Goal: Task Accomplishment & Management: Manage account settings

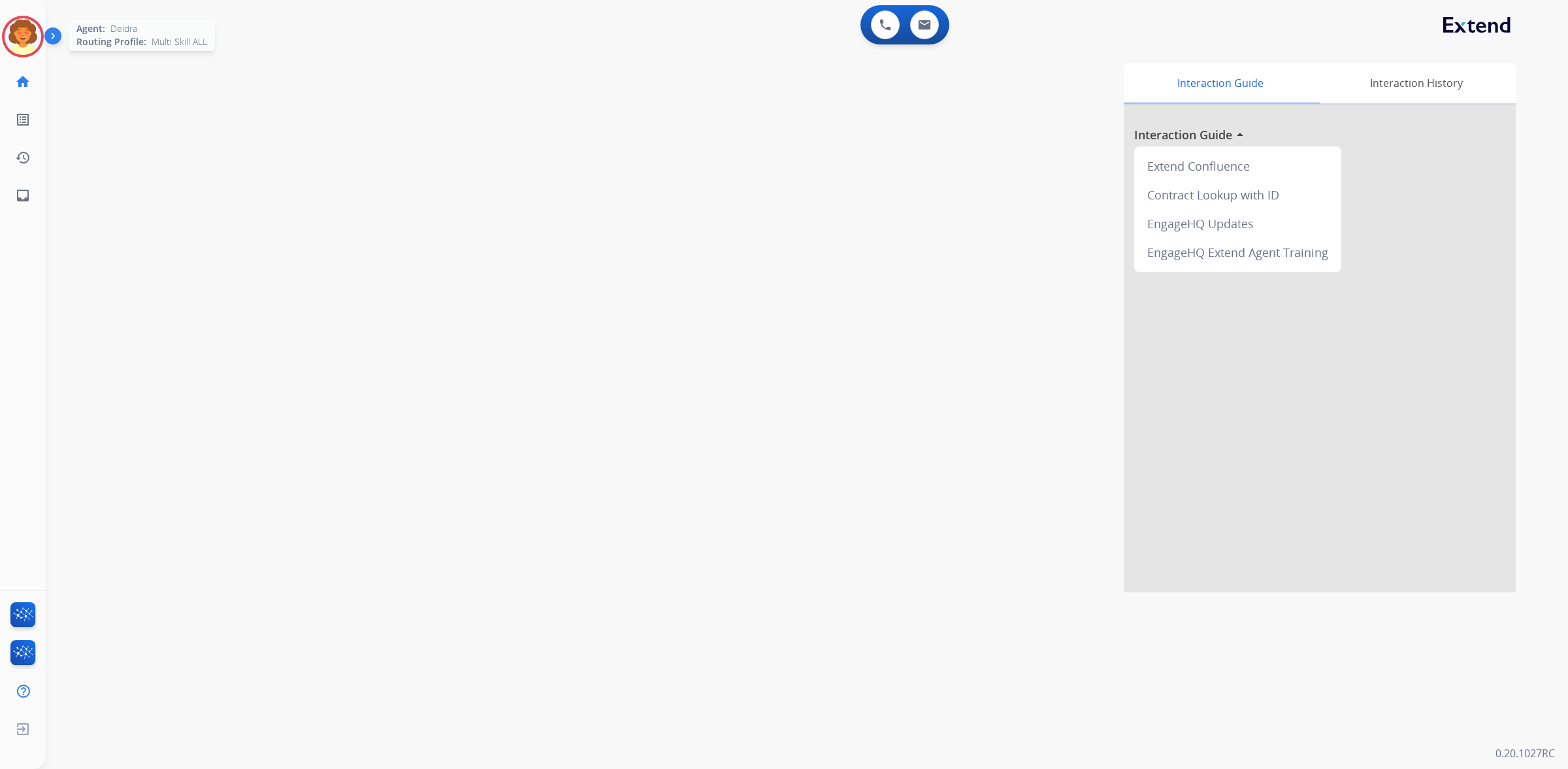
click at [7, 45] on img at bounding box center [23, 37] width 37 height 37
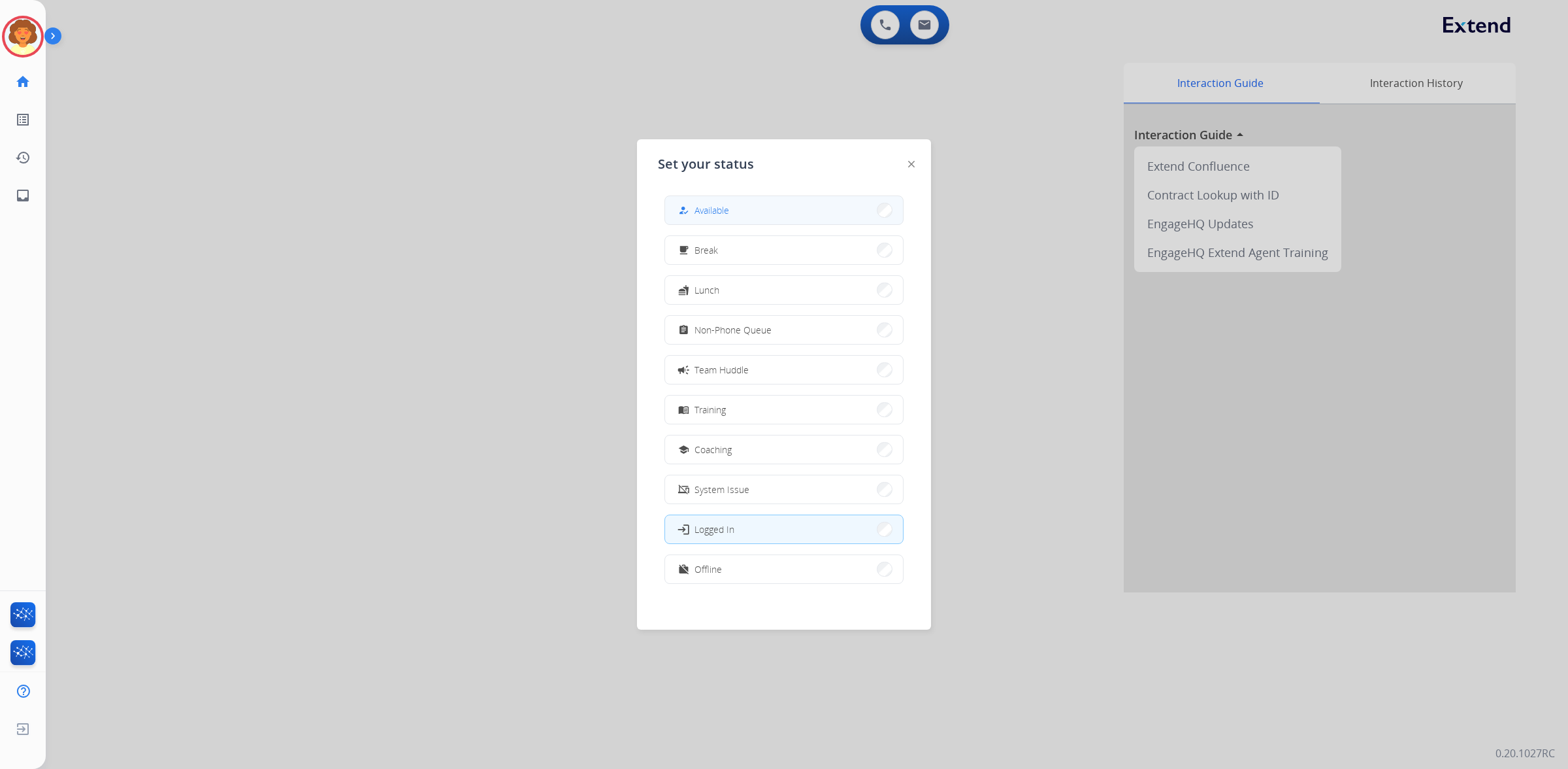
click at [755, 218] on button "how_to_reg Available" at bounding box center [784, 210] width 238 height 28
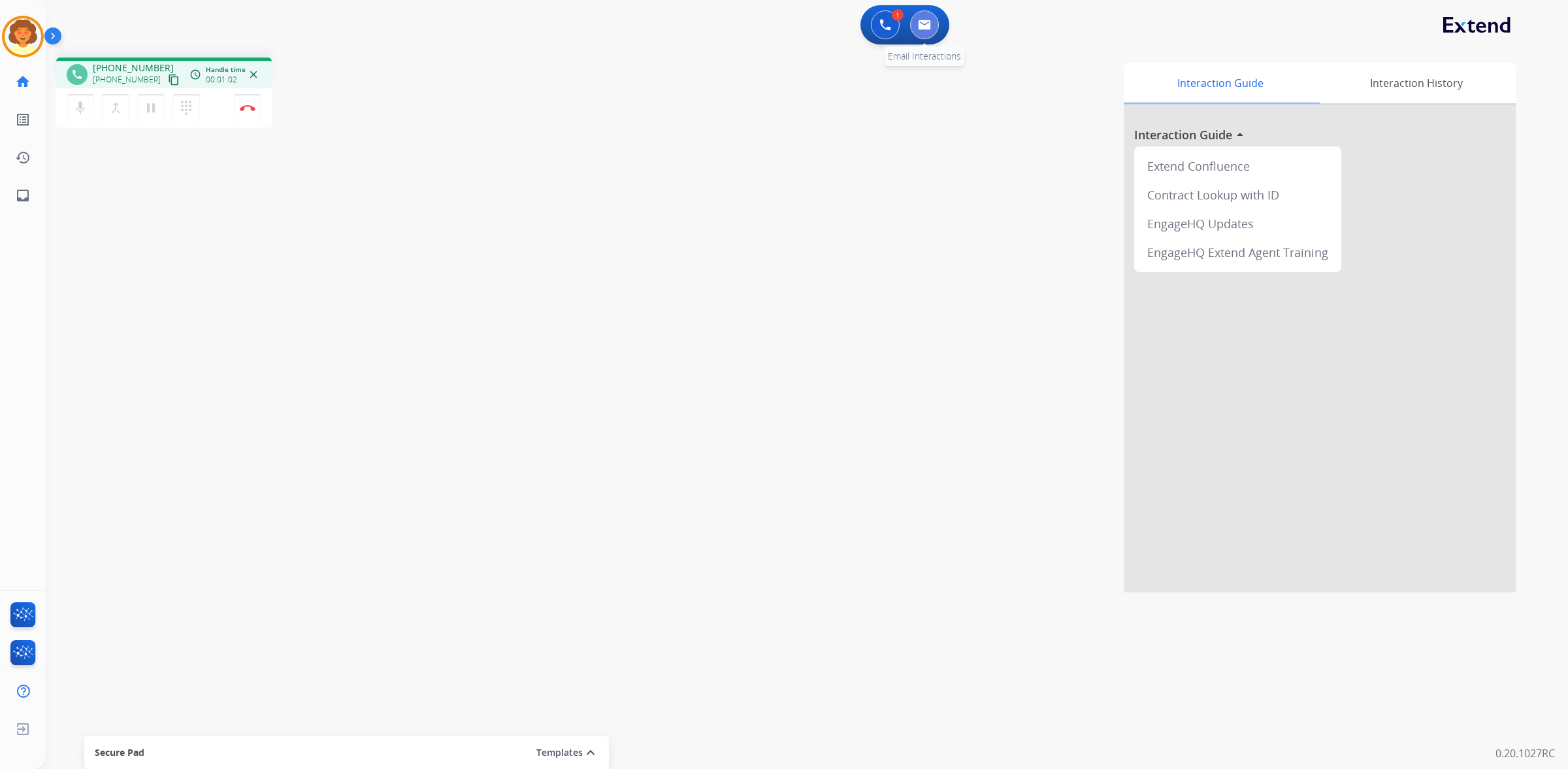
click at [919, 30] on img at bounding box center [925, 24] width 13 height 11
select select "**********"
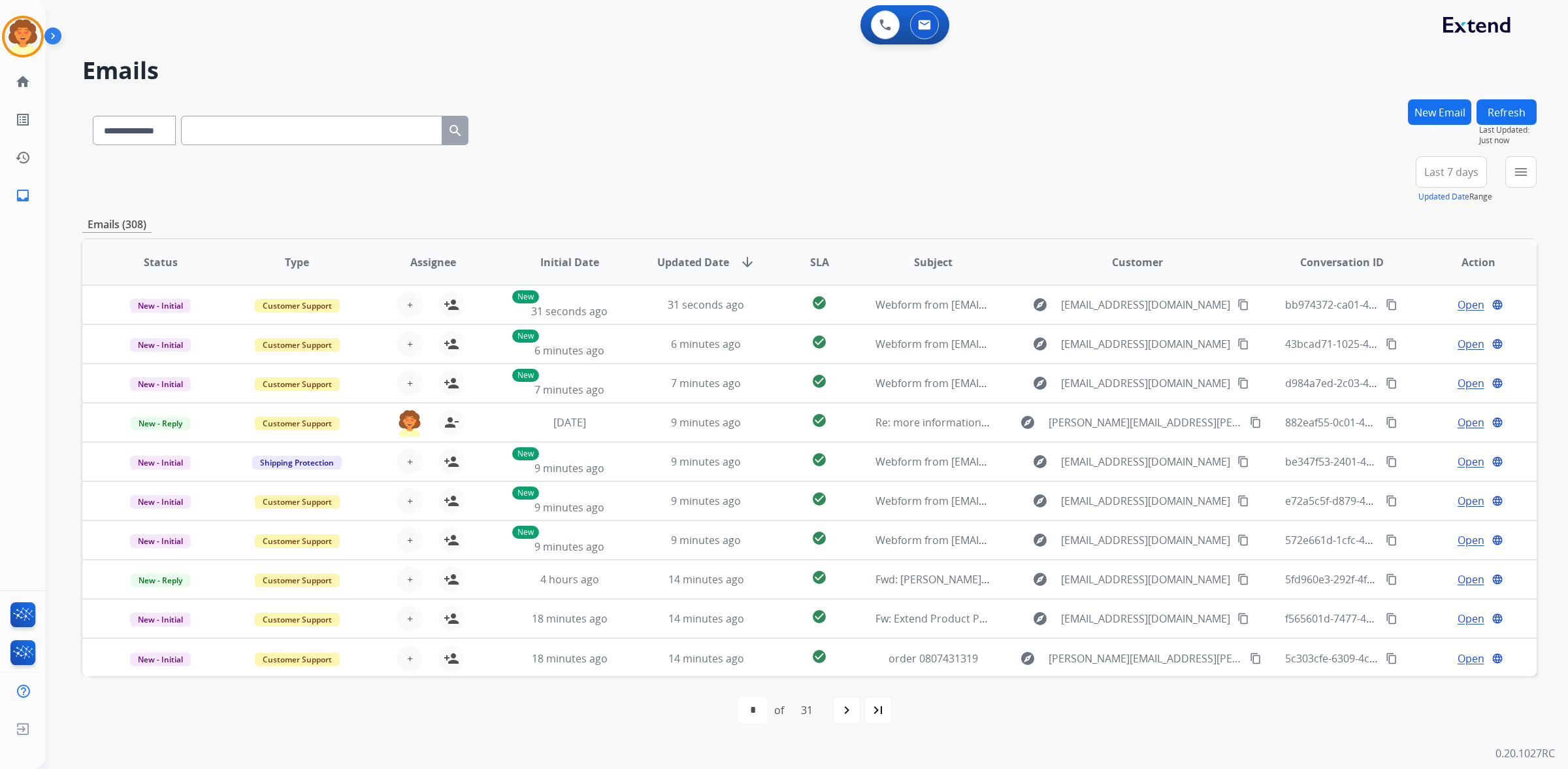
click at [1408, 125] on button "New Email" at bounding box center [1440, 112] width 64 height 25
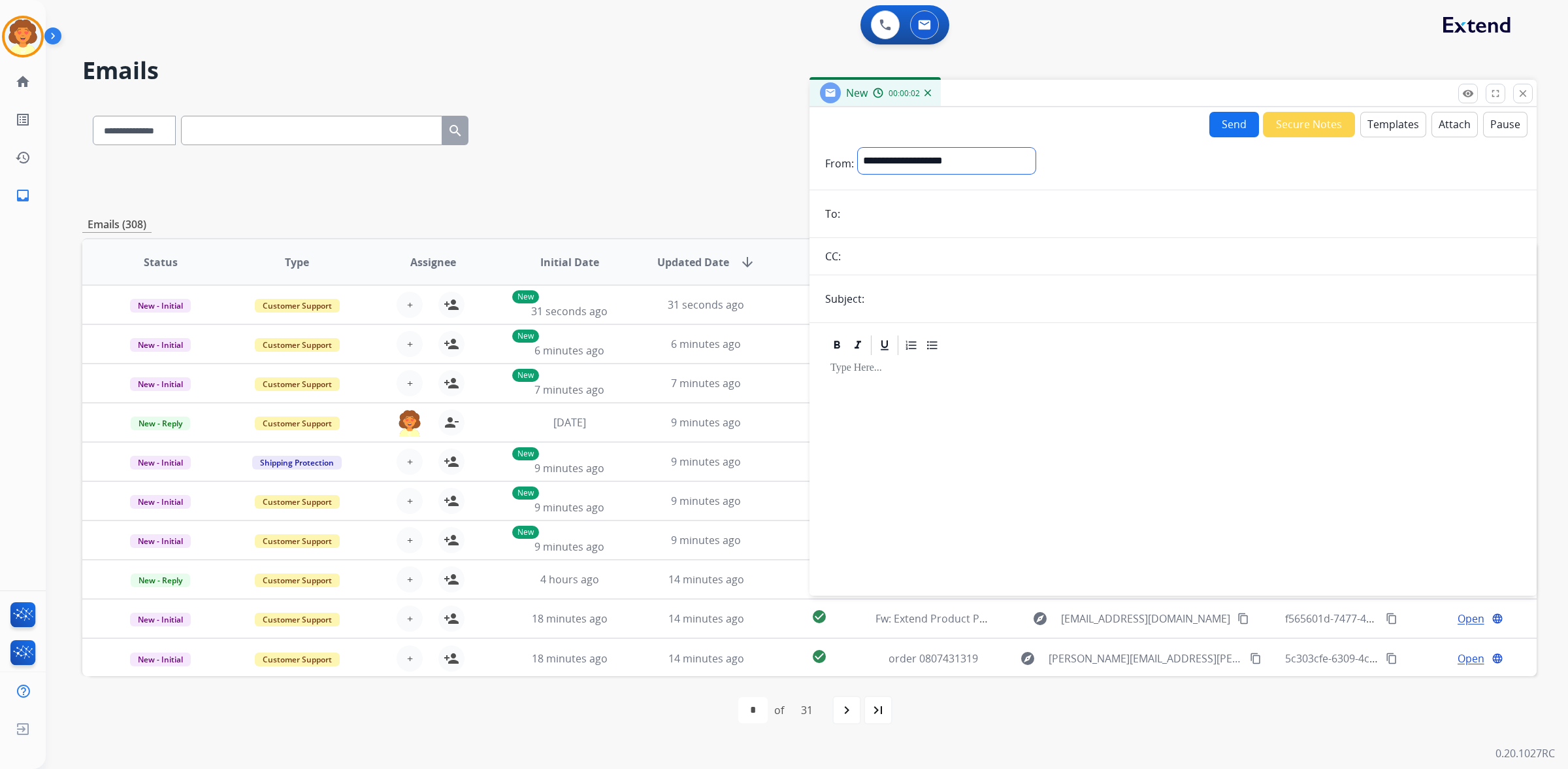
click at [1010, 173] on select "**********" at bounding box center [947, 160] width 178 height 26
select select "**********"
click at [883, 173] on select "**********" at bounding box center [947, 160] width 178 height 26
click at [885, 228] on input "email" at bounding box center [1182, 215] width 677 height 26
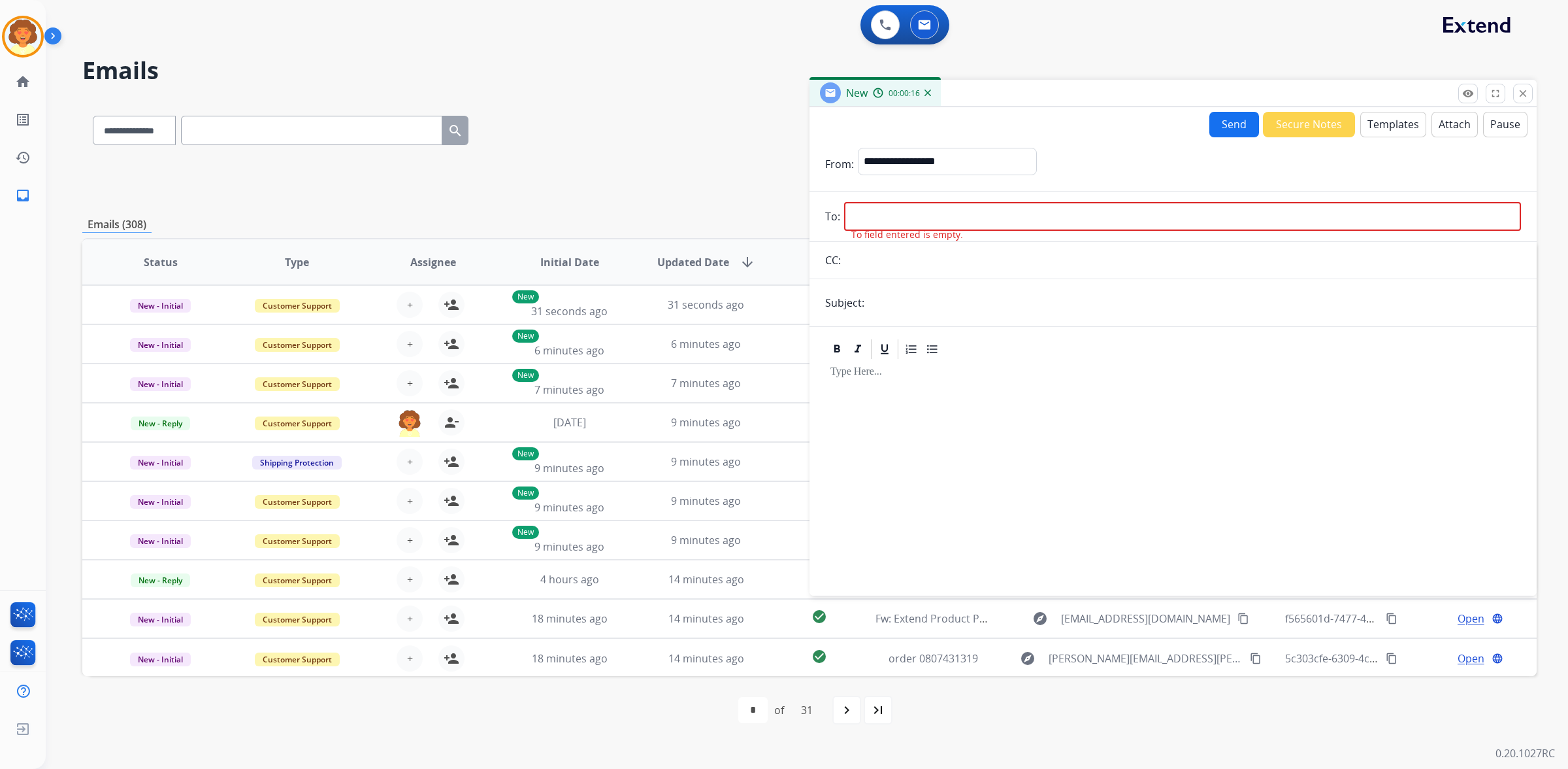
click at [913, 230] on input "email" at bounding box center [1182, 217] width 677 height 29
paste input "**********"
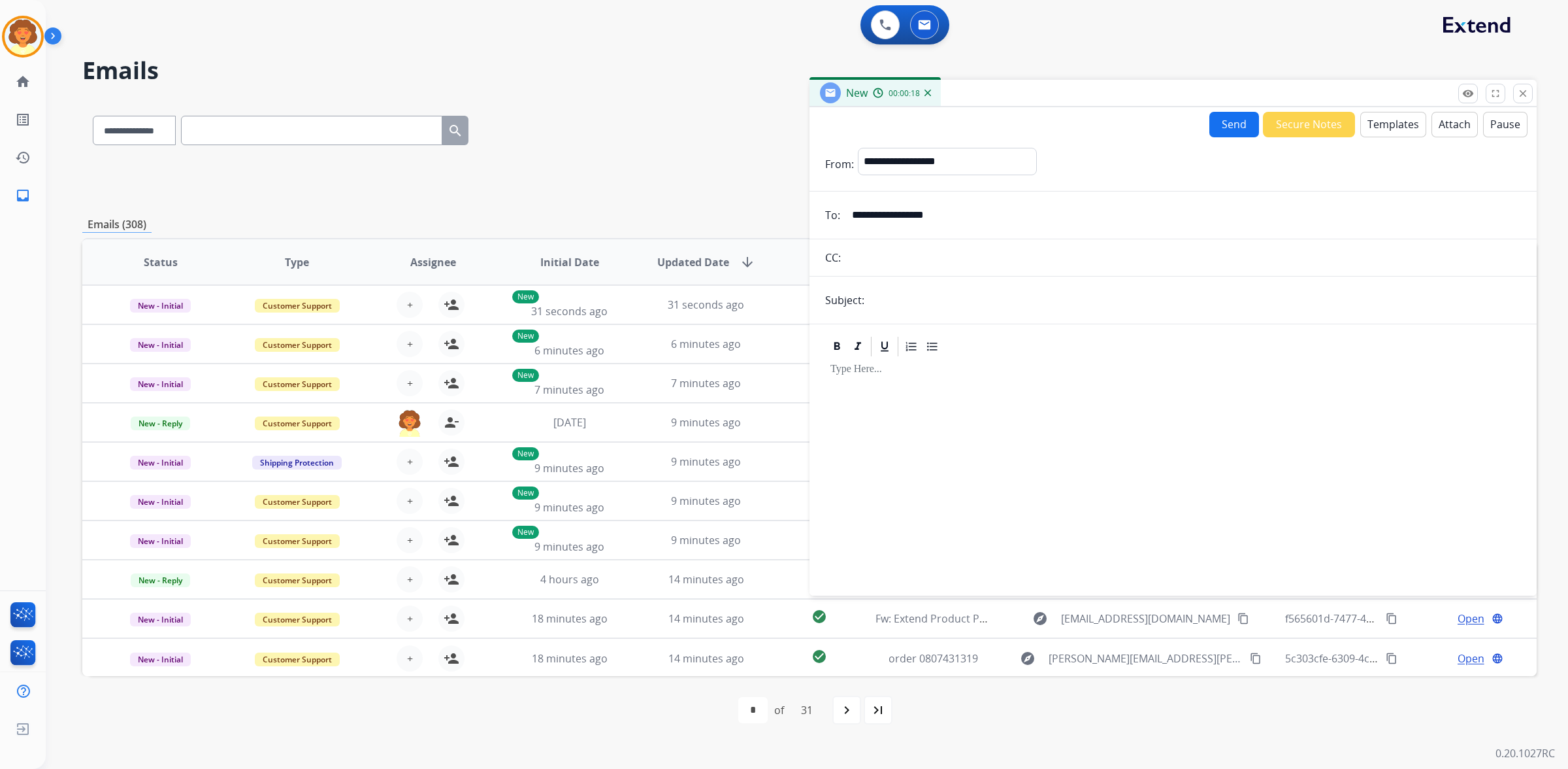
type input "**********"
click at [940, 313] on input "text" at bounding box center [1195, 300] width 653 height 26
type input "**********"
click at [1360, 137] on button "Templates" at bounding box center [1393, 124] width 66 height 25
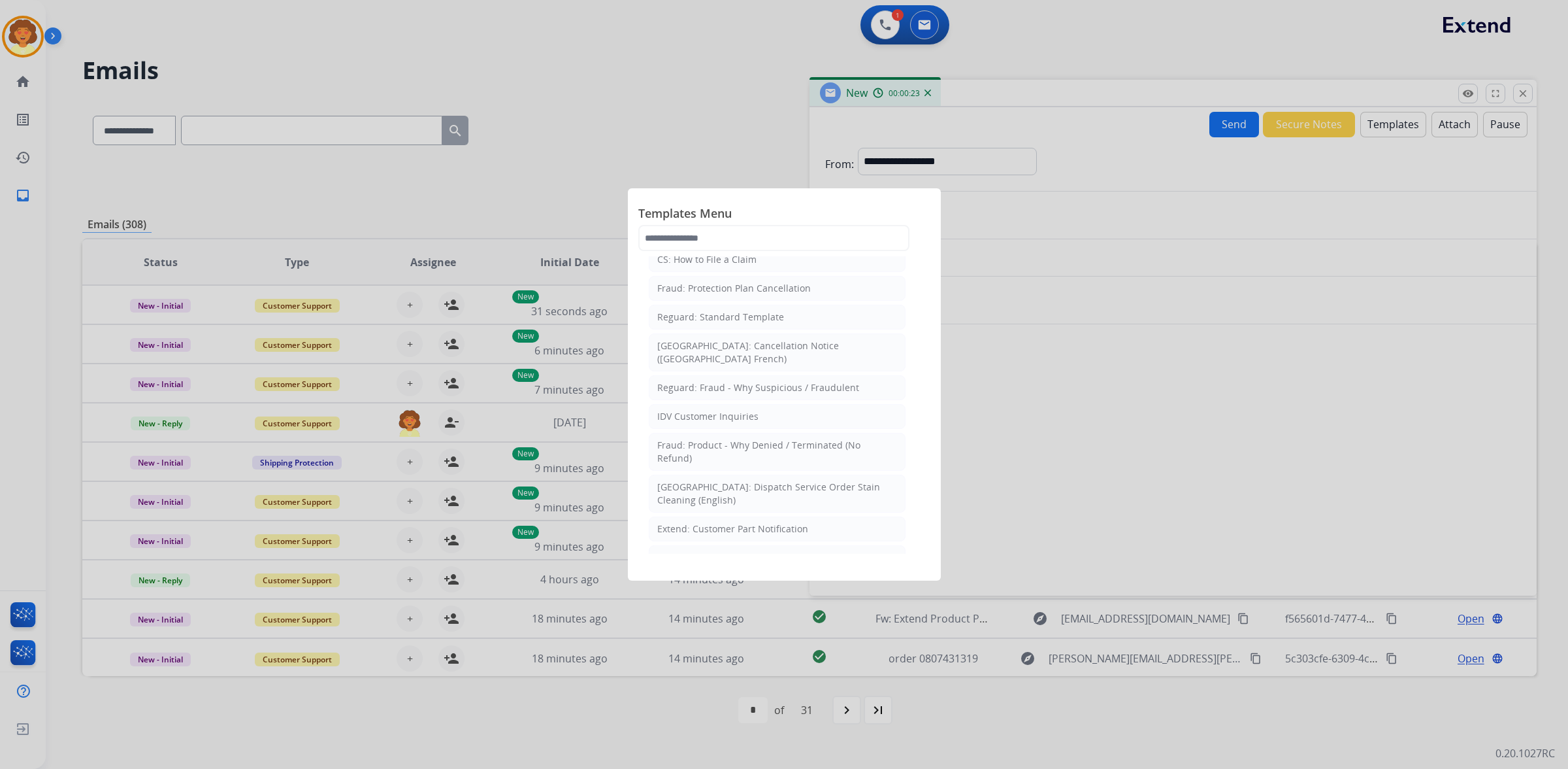
scroll to position [245, 0]
click at [742, 206] on div "Standard Template" at bounding box center [699, 200] width 85 height 13
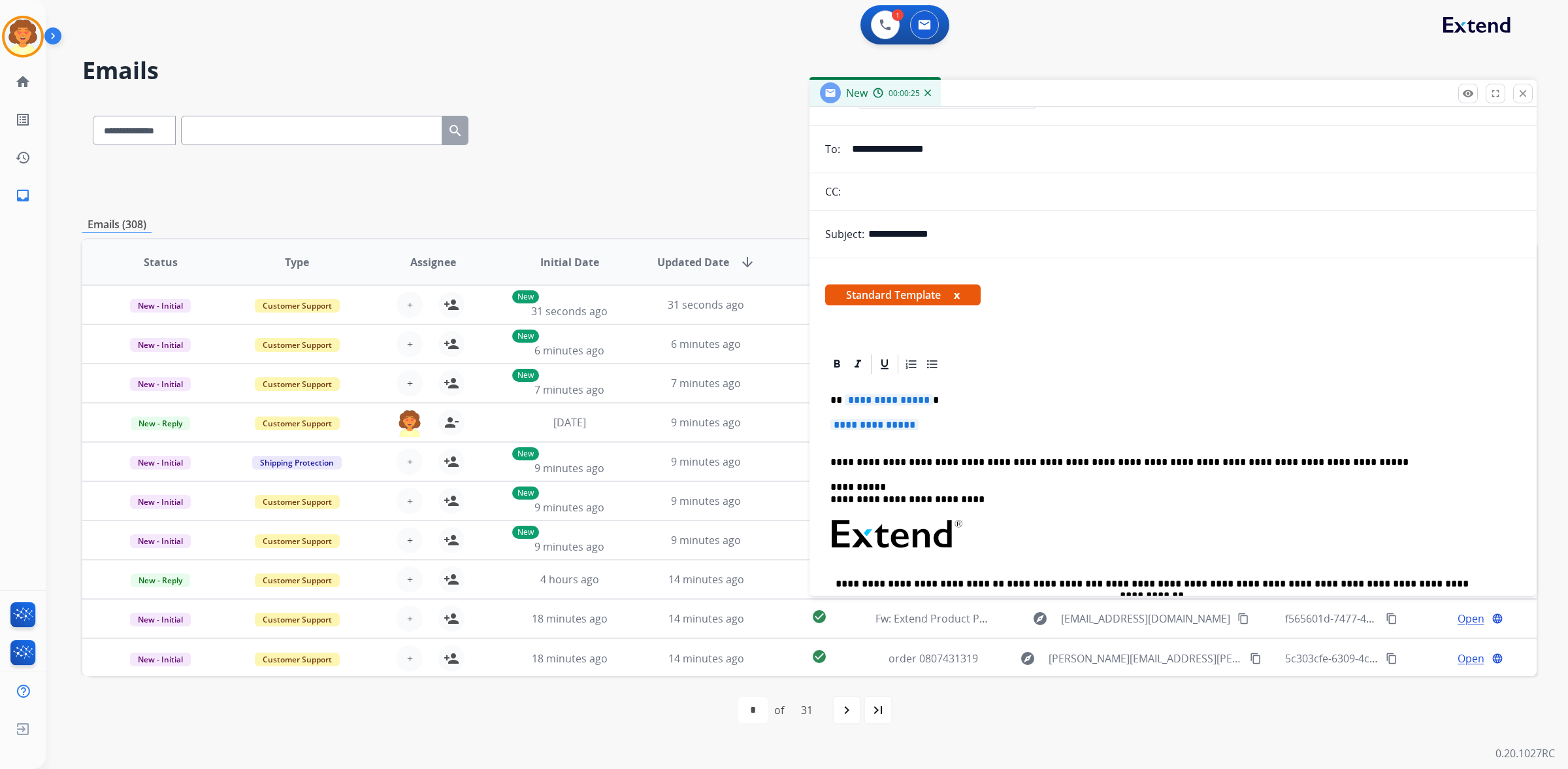
scroll to position [164, 0]
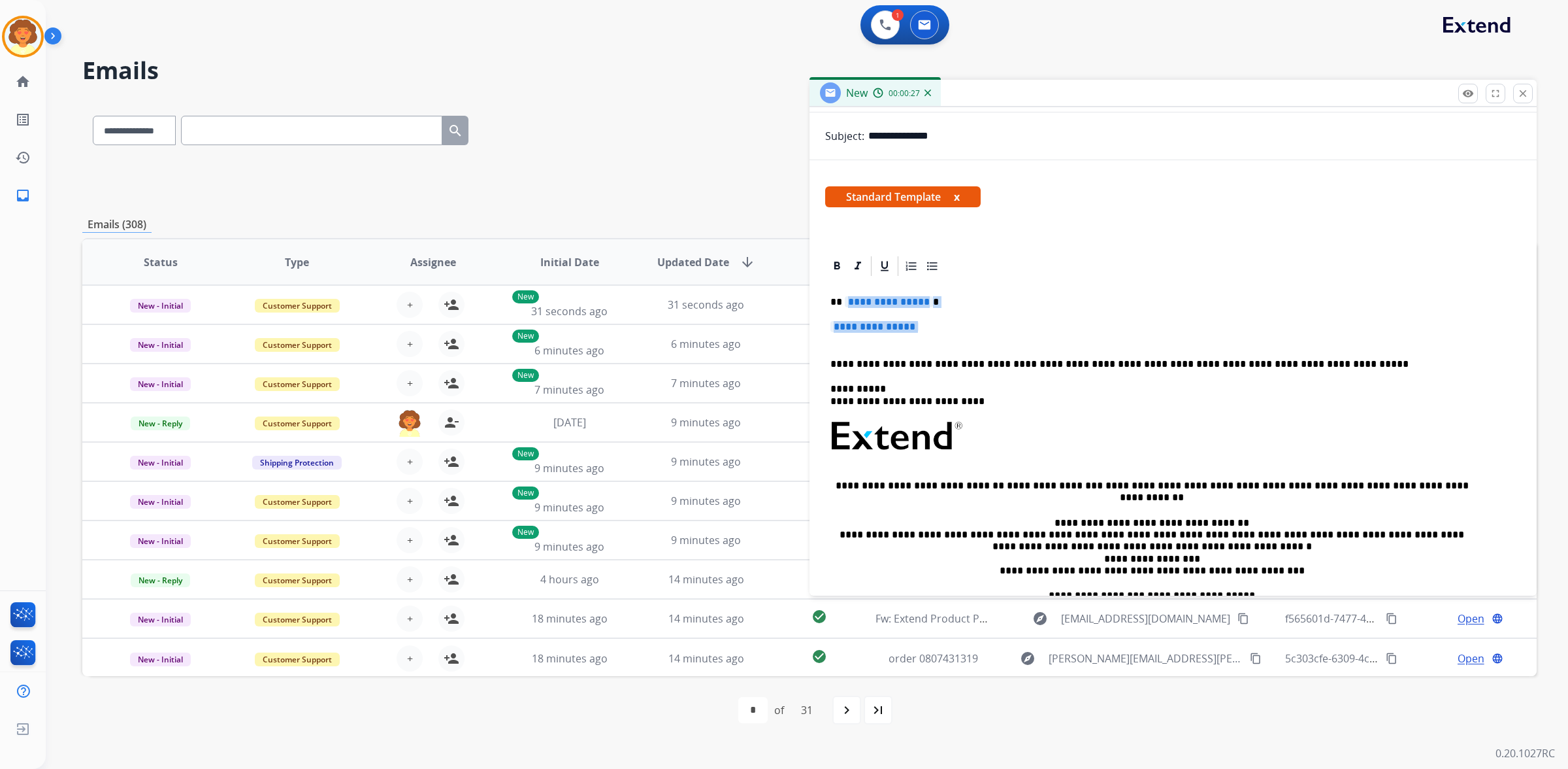
drag, startPoint x: 854, startPoint y: 499, endPoint x: 908, endPoint y: 538, distance: 66.6
click at [908, 538] on div "**********" at bounding box center [1173, 466] width 695 height 378
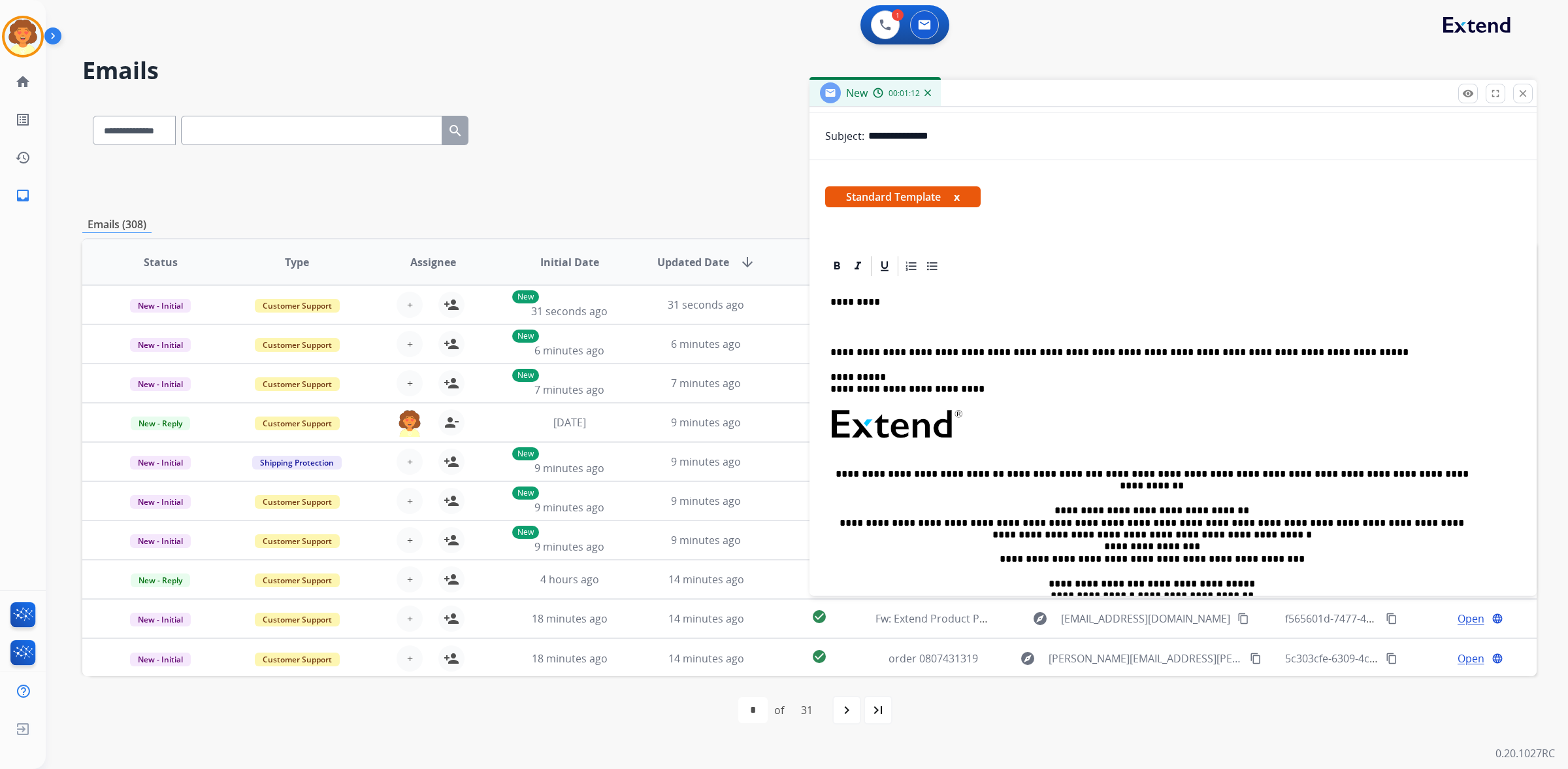
click at [844, 332] on p at bounding box center [1173, 327] width 686 height 12
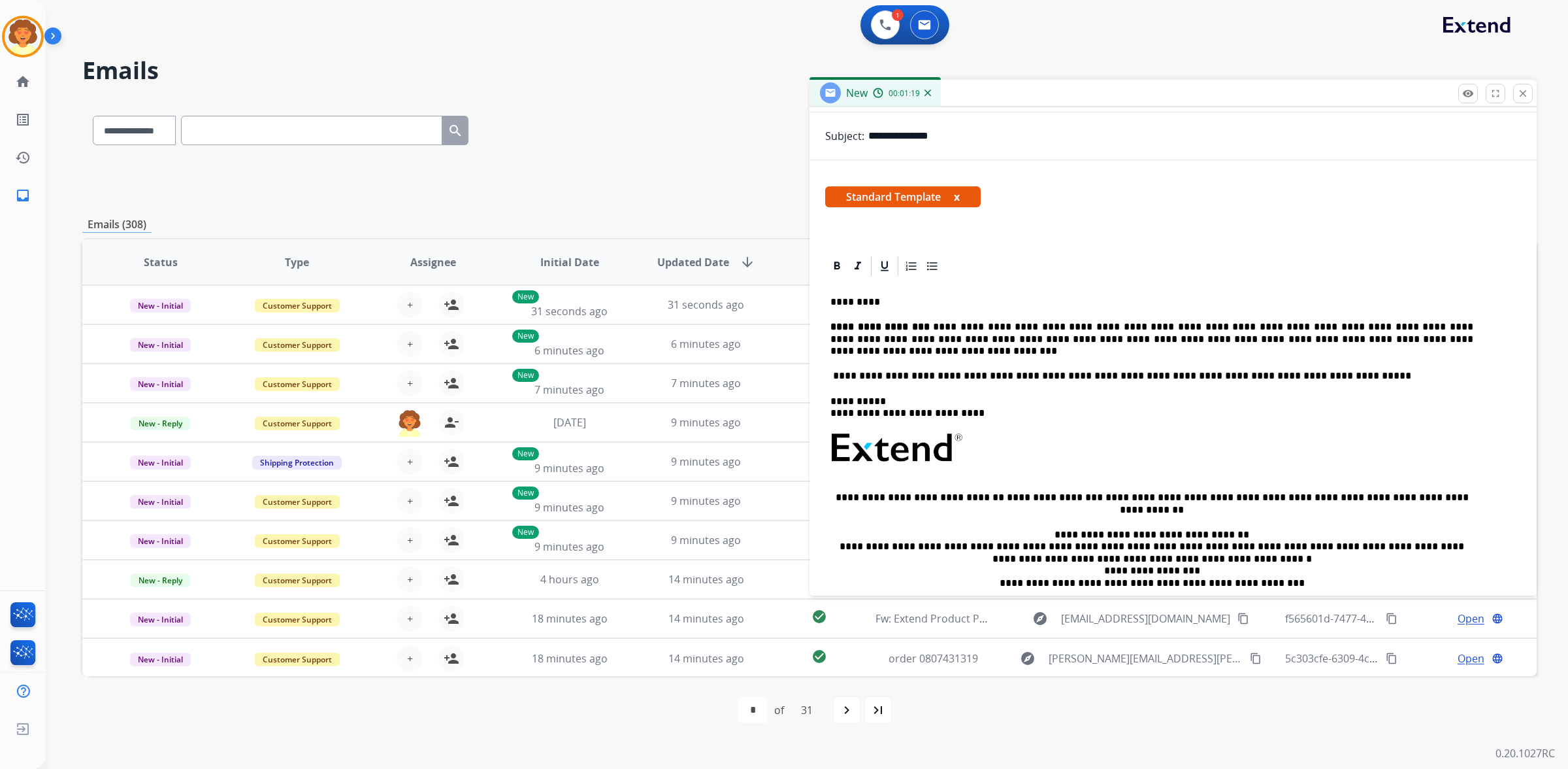
scroll to position [0, 0]
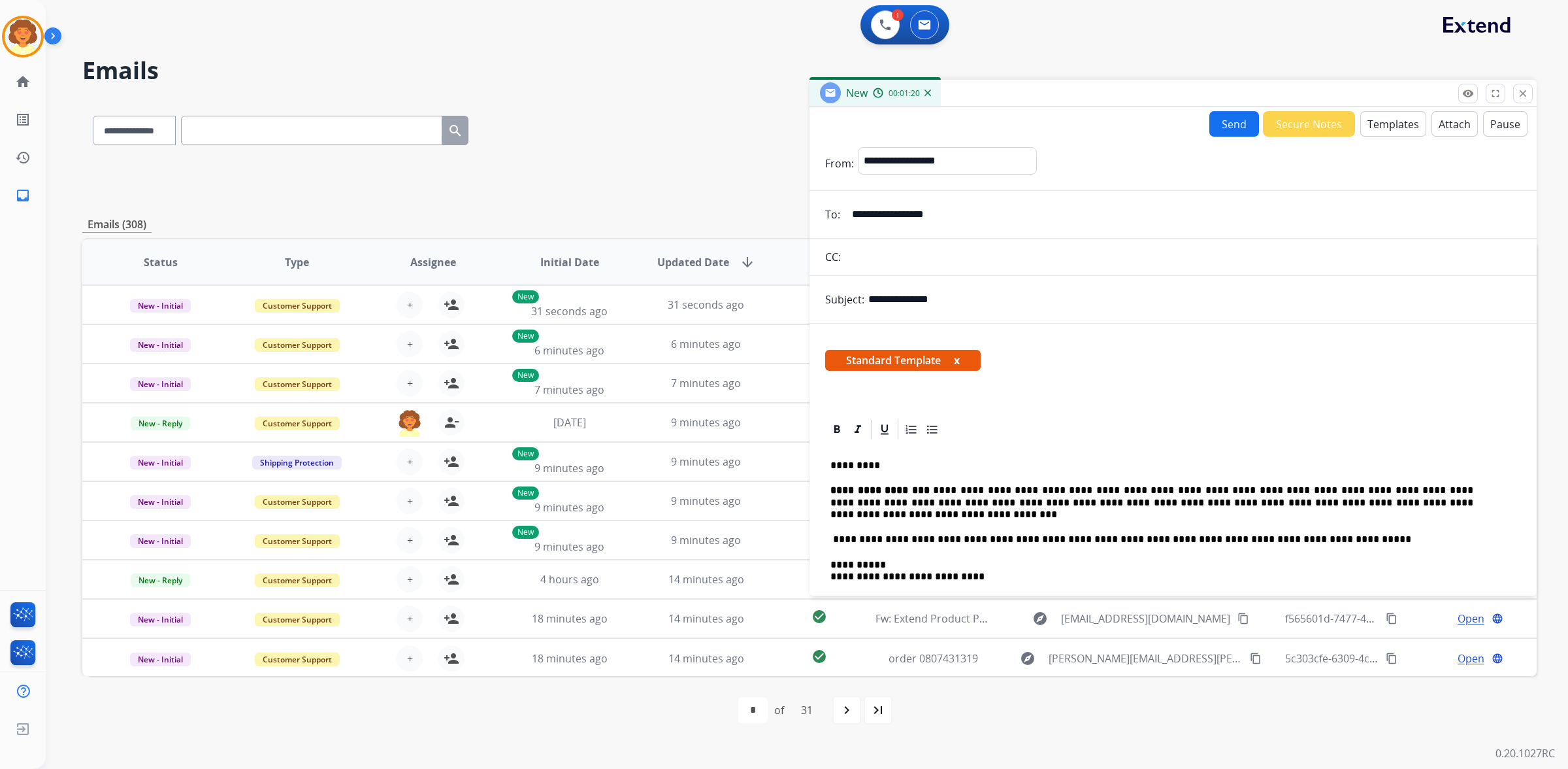
click at [1210, 137] on button "Send" at bounding box center [1235, 123] width 50 height 25
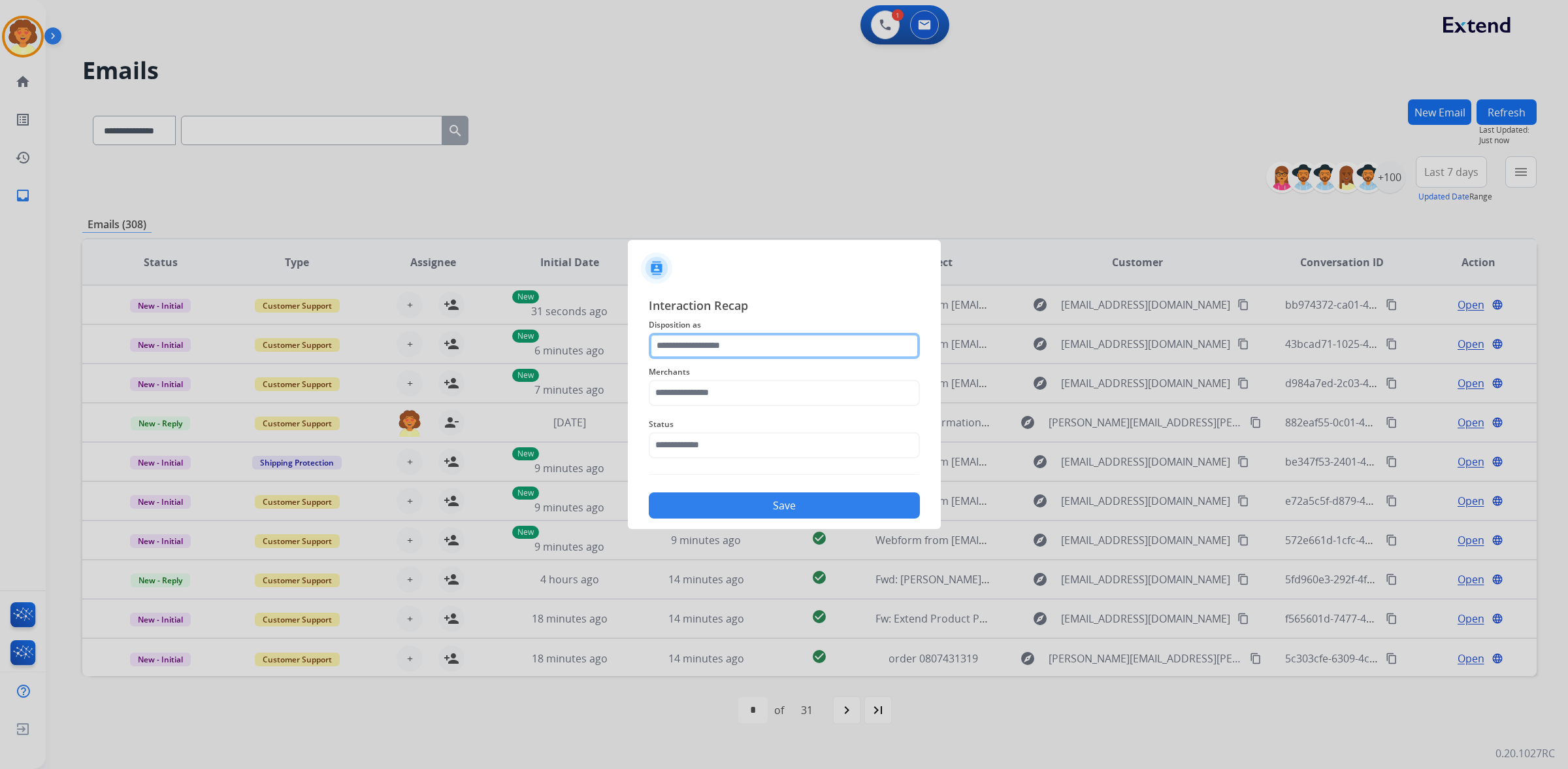
click at [683, 332] on input "text" at bounding box center [785, 345] width 272 height 26
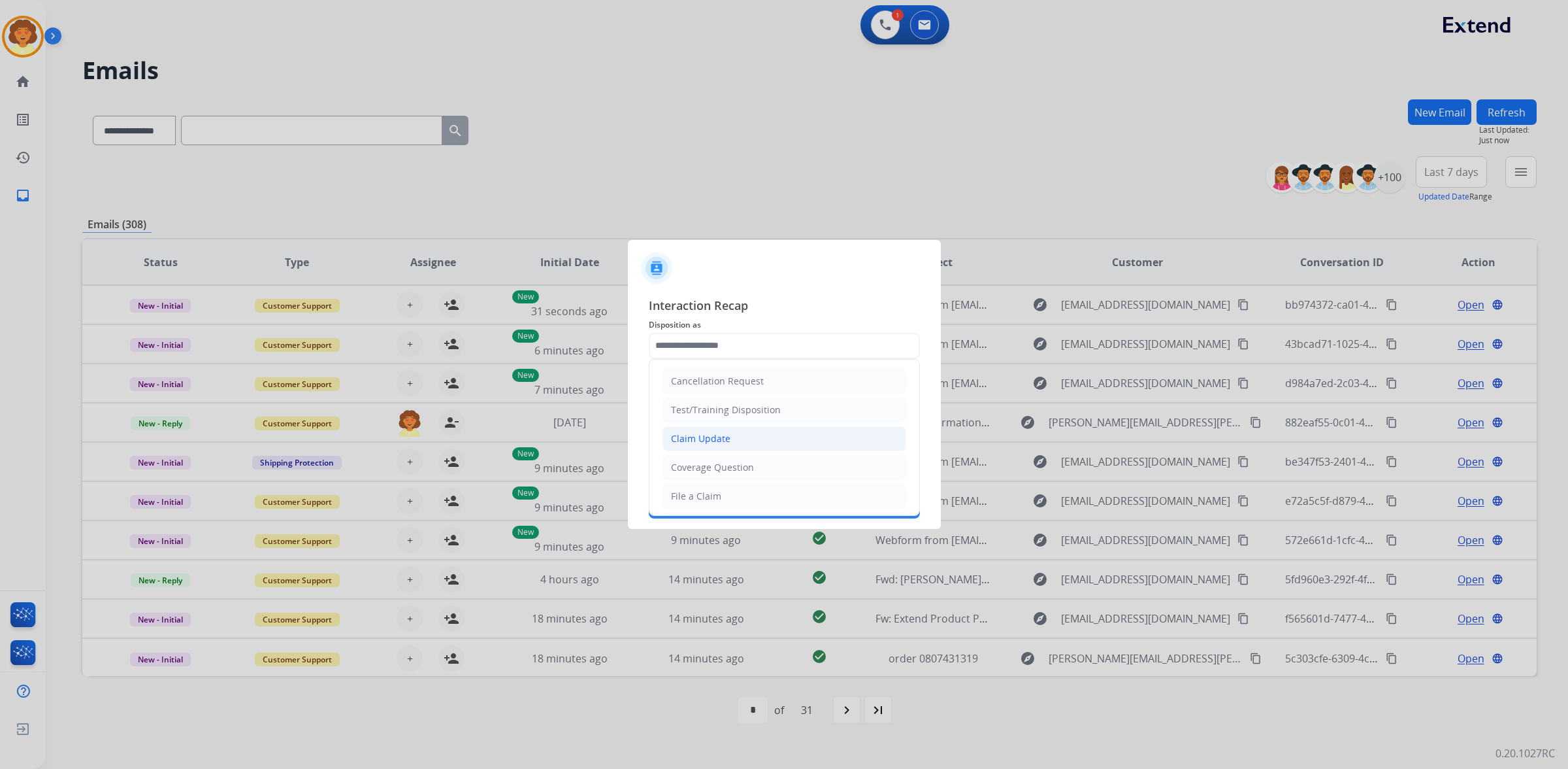
click at [730, 445] on div "Claim Update" at bounding box center [701, 438] width 60 height 13
type input "**********"
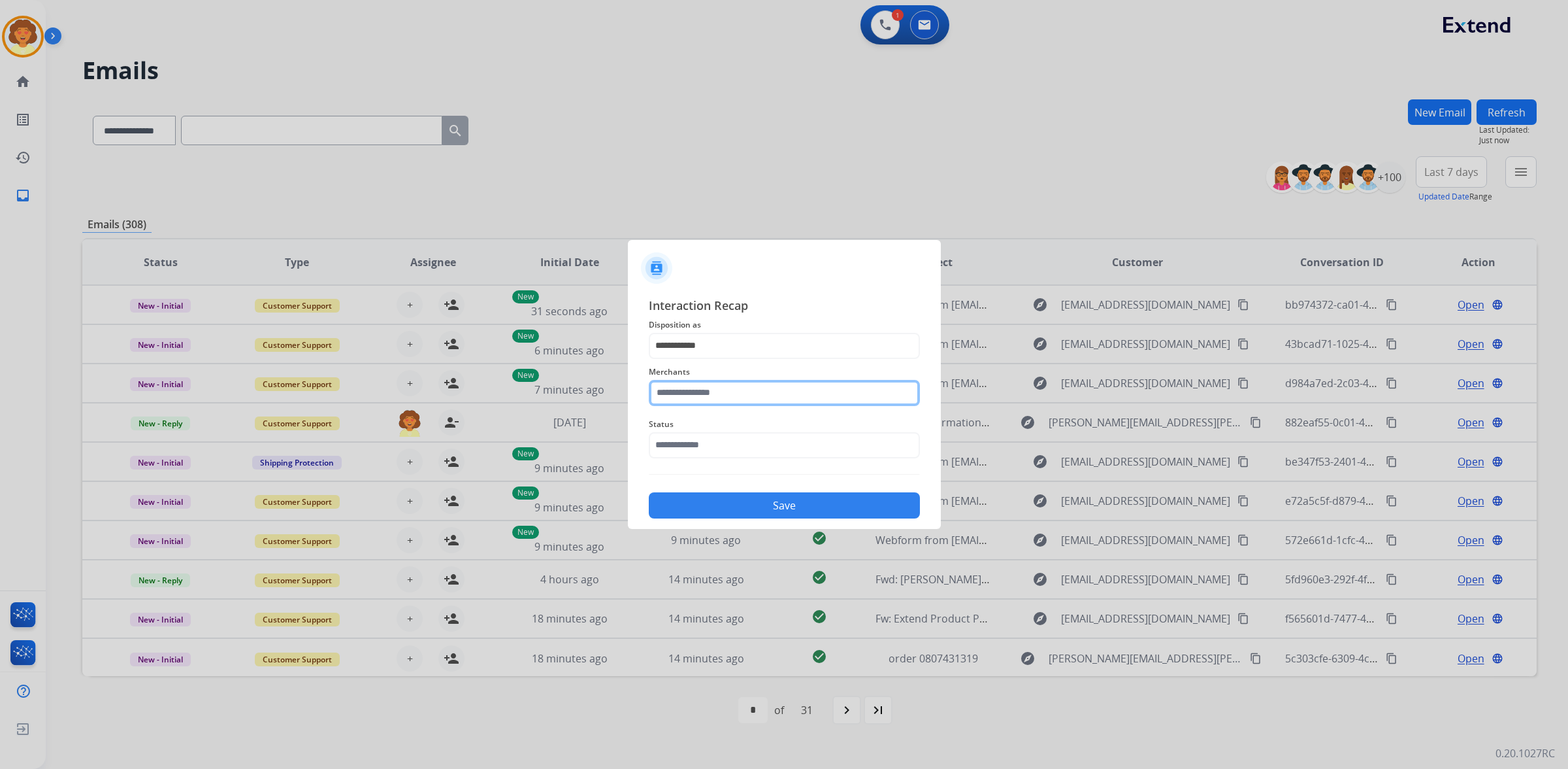
click at [683, 382] on input "text" at bounding box center [785, 392] width 272 height 26
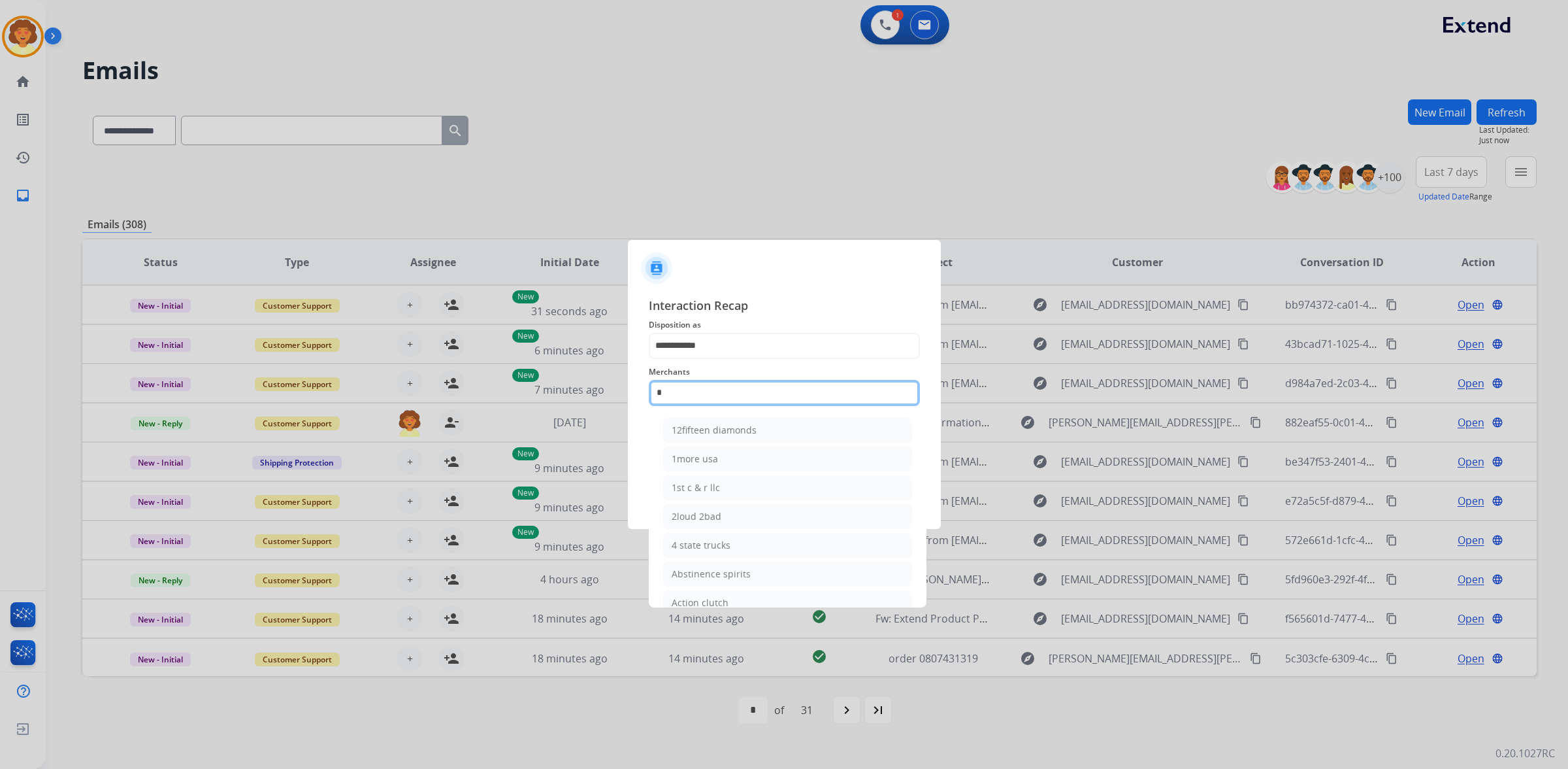
click at [703, 387] on input "text" at bounding box center [785, 392] width 272 height 26
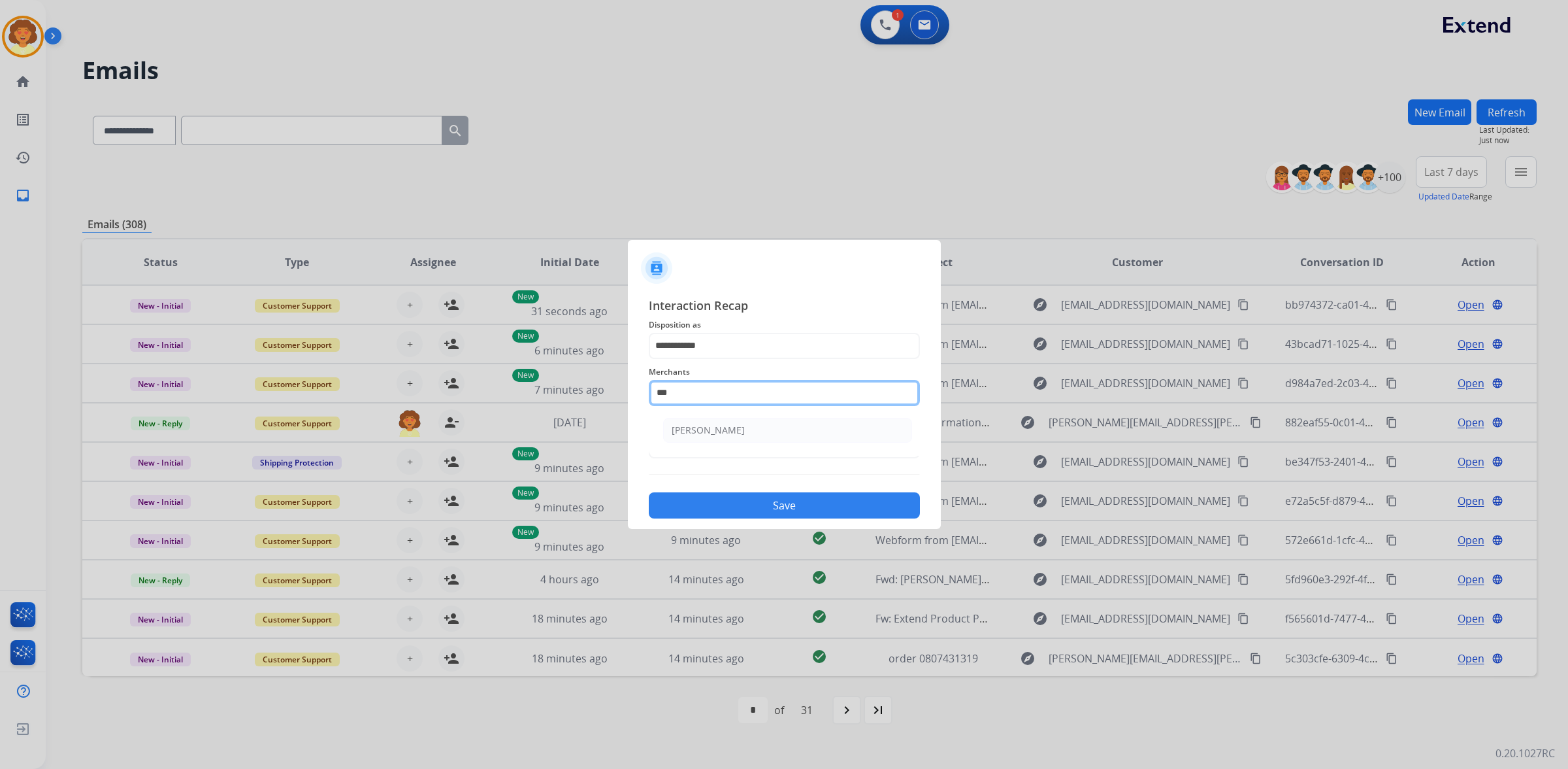
type input "*"
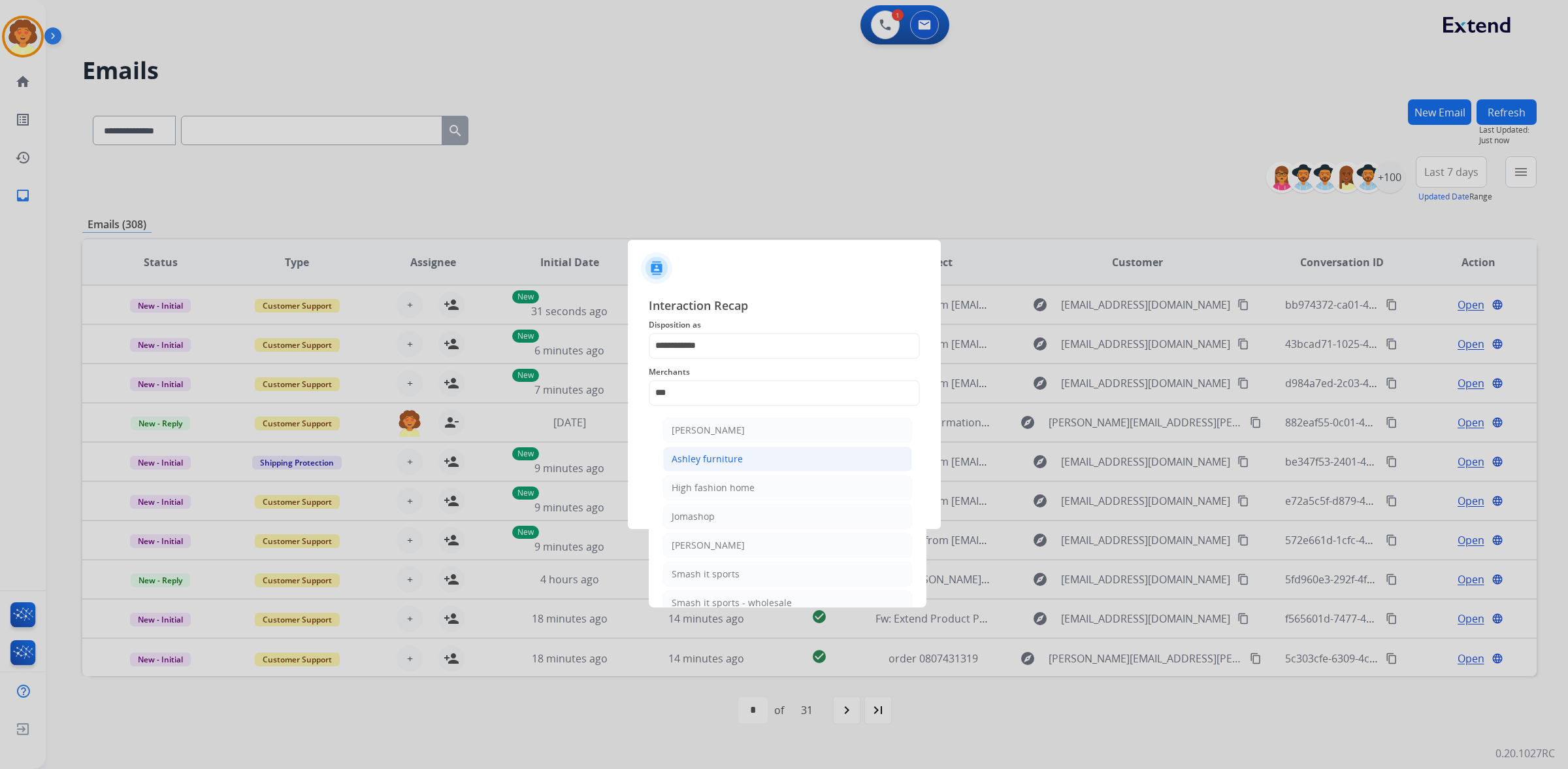
click at [743, 465] on div "Ashley furniture" at bounding box center [707, 459] width 71 height 13
type input "**********"
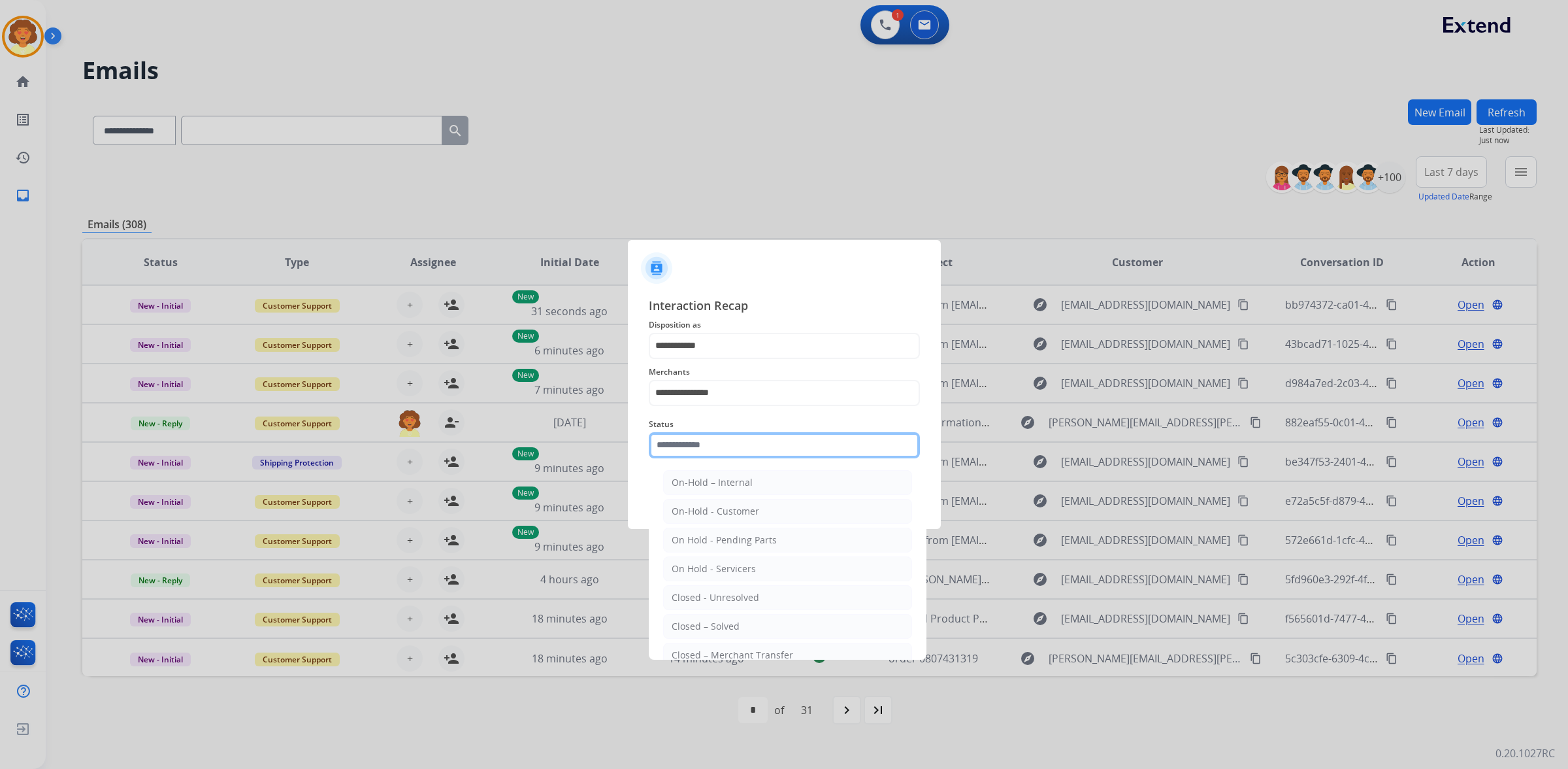
click at [691, 459] on input "text" at bounding box center [785, 444] width 272 height 26
click at [740, 554] on div "Closed – Solved" at bounding box center [705, 548] width 68 height 13
type input "**********"
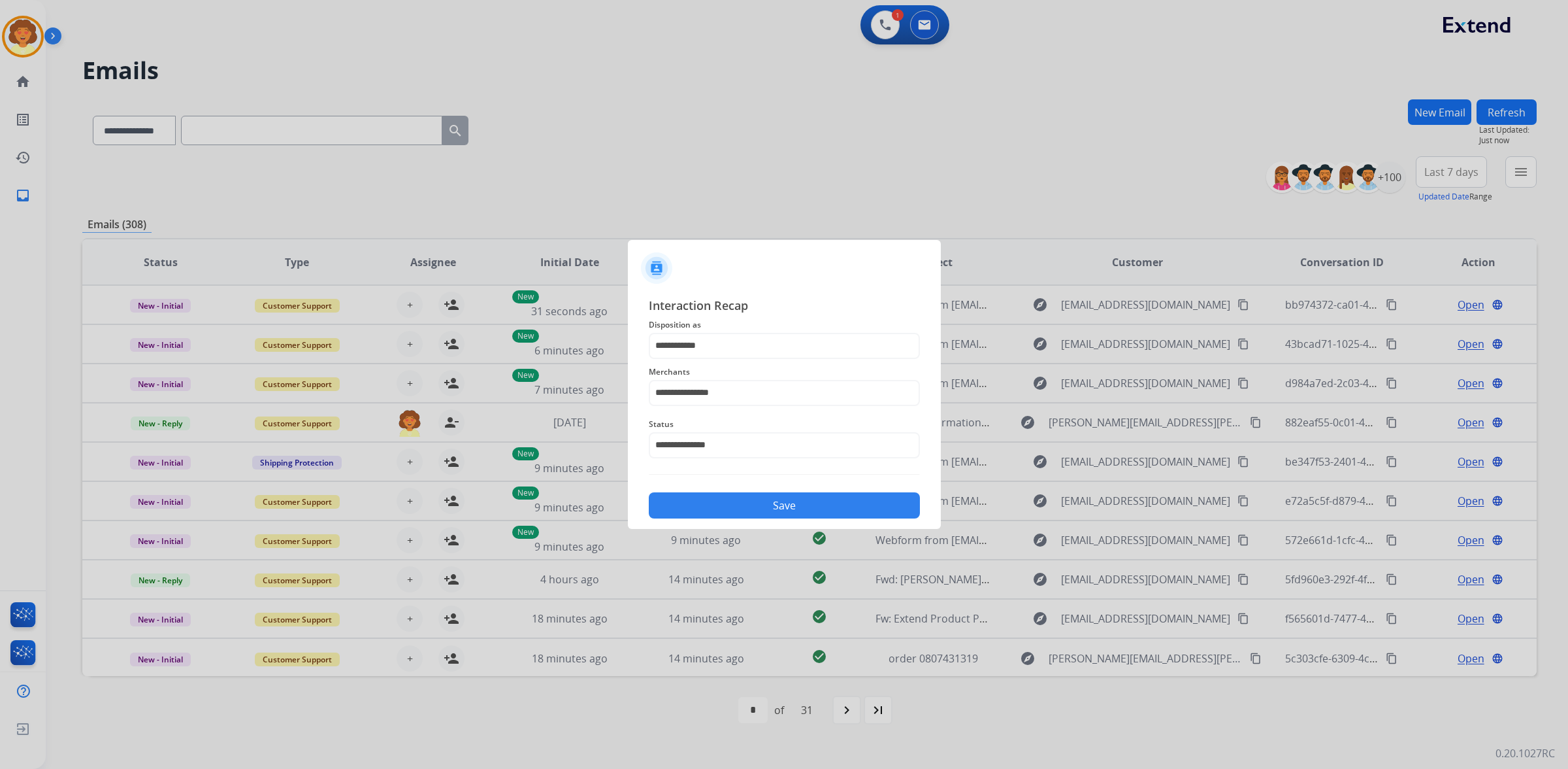
click at [751, 518] on button "Save" at bounding box center [785, 505] width 272 height 26
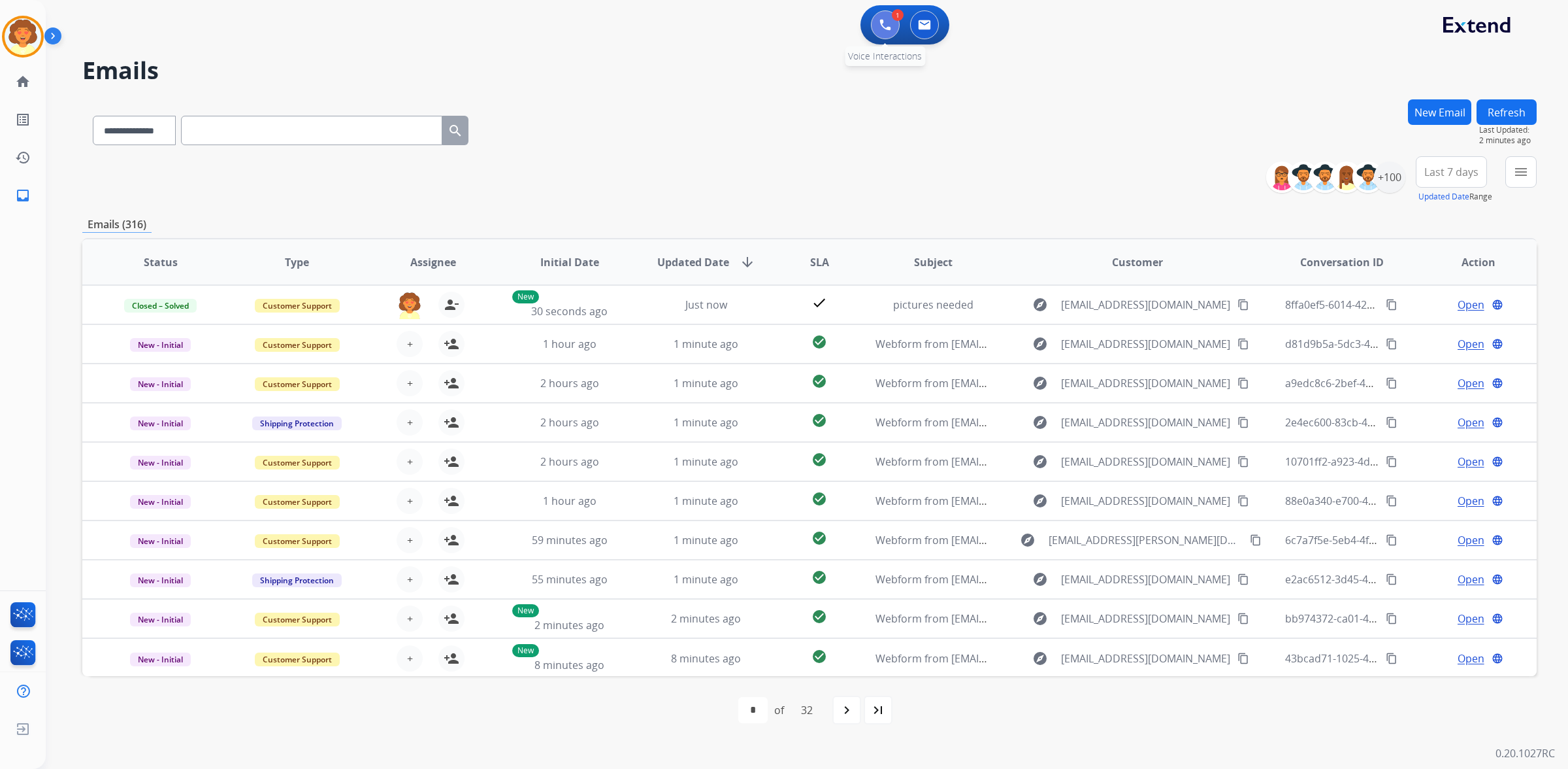
click at [879, 31] on img at bounding box center [885, 25] width 12 height 12
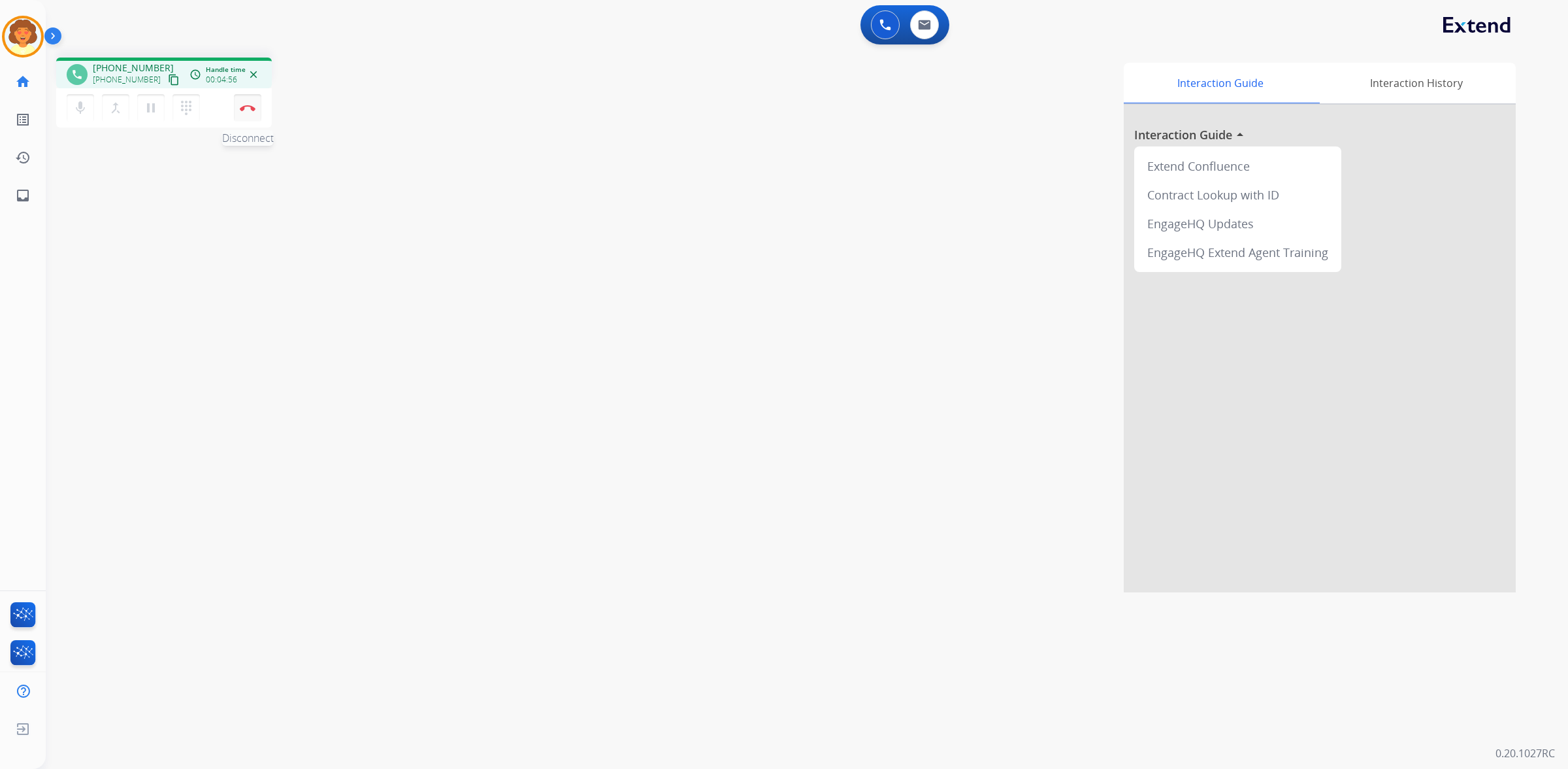
click at [244, 111] on img at bounding box center [248, 108] width 15 height 7
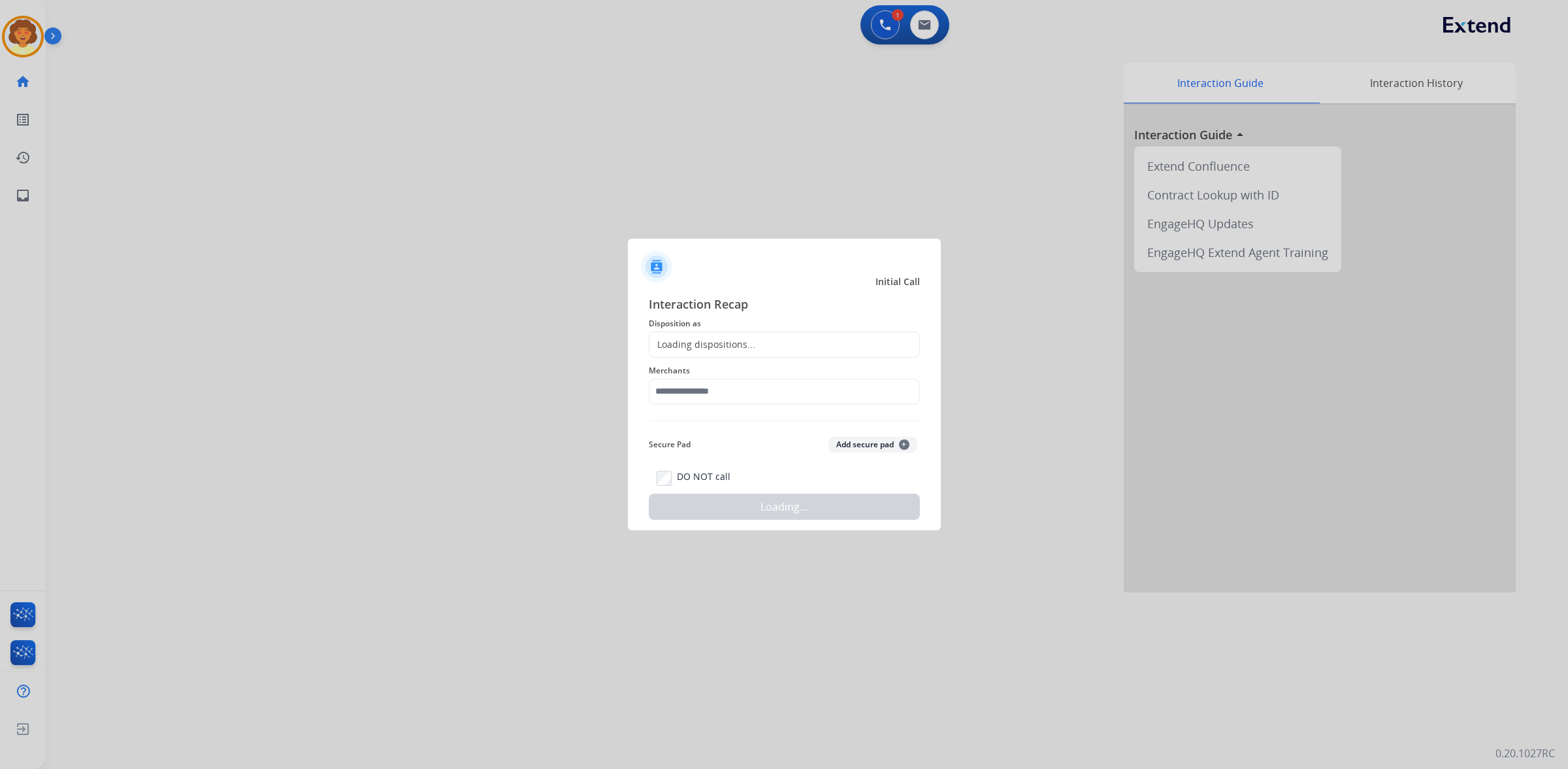
click at [707, 338] on div "Loading dispositions..." at bounding box center [702, 345] width 106 height 13
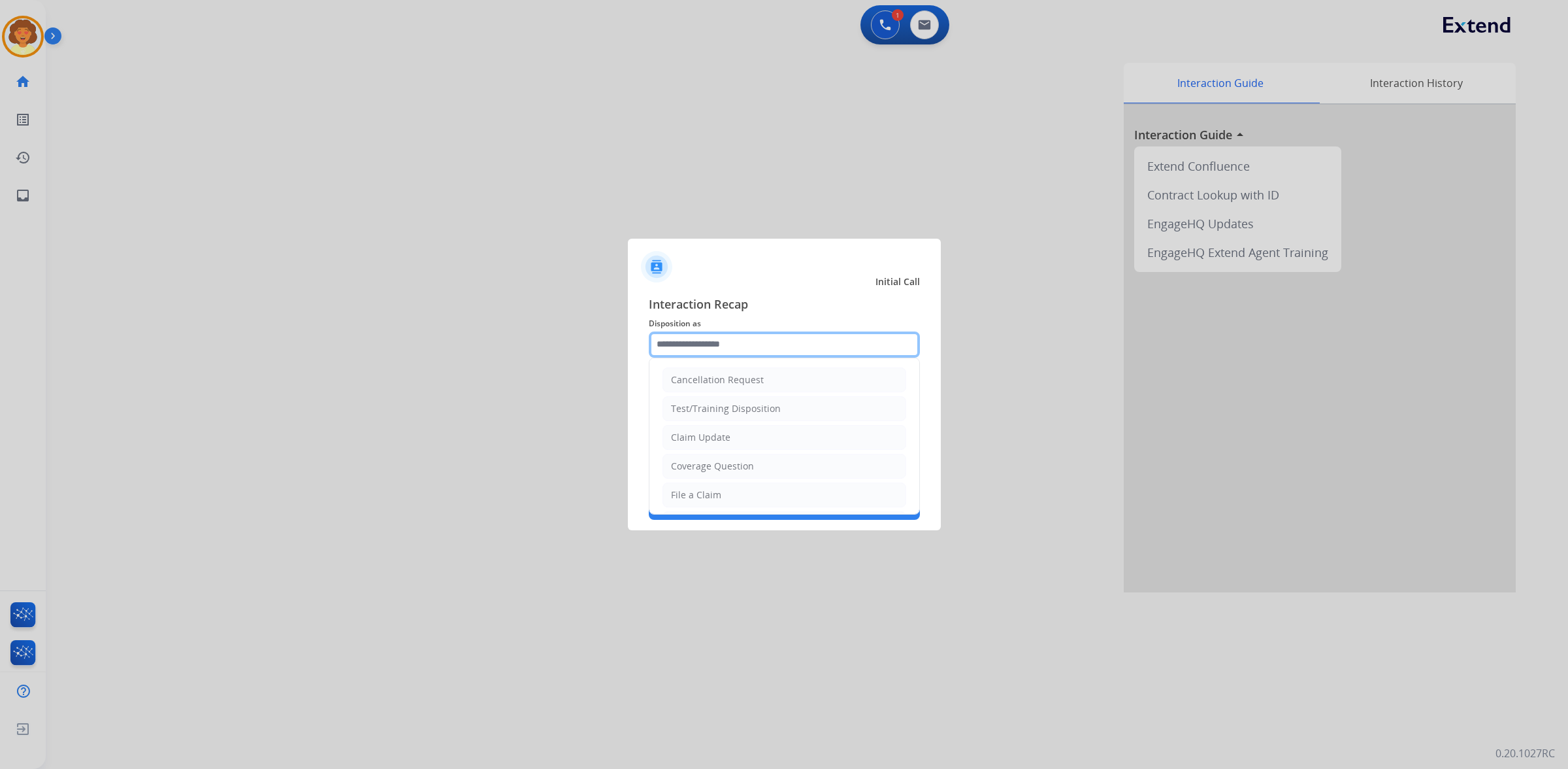
click at [712, 331] on input "text" at bounding box center [785, 344] width 272 height 26
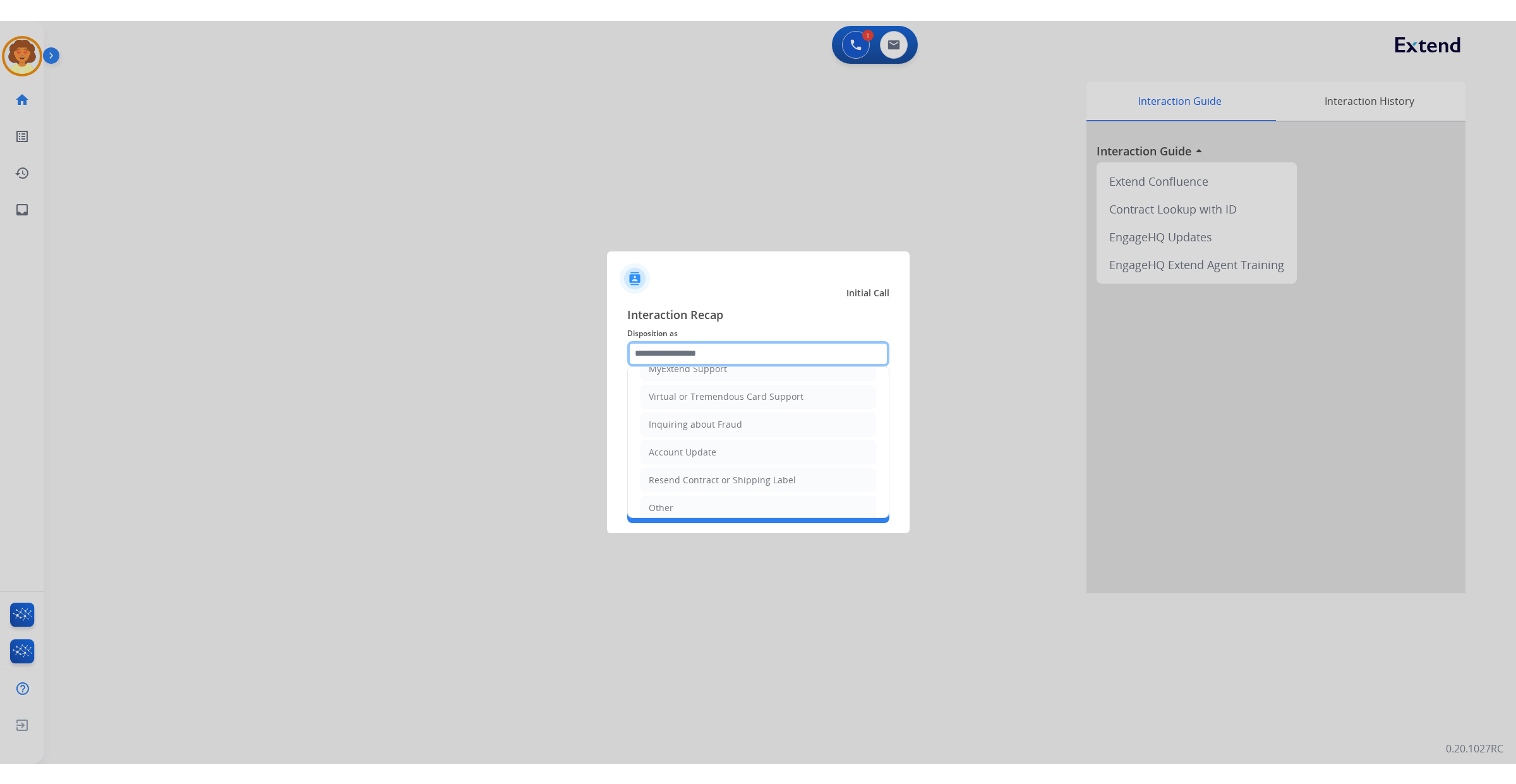
scroll to position [79, 0]
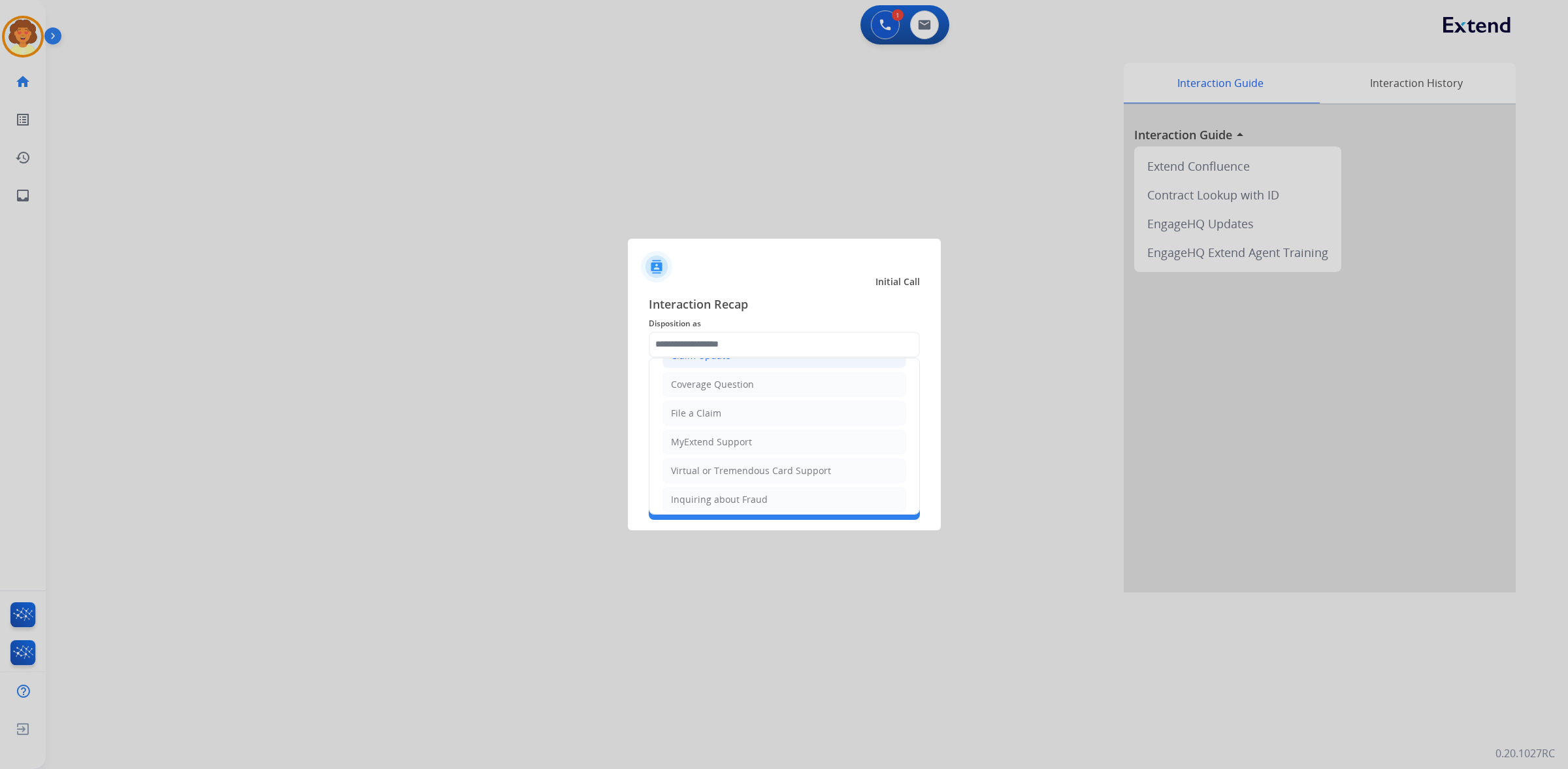
click at [730, 362] on div "Claim Update" at bounding box center [701, 356] width 60 height 13
type input "**********"
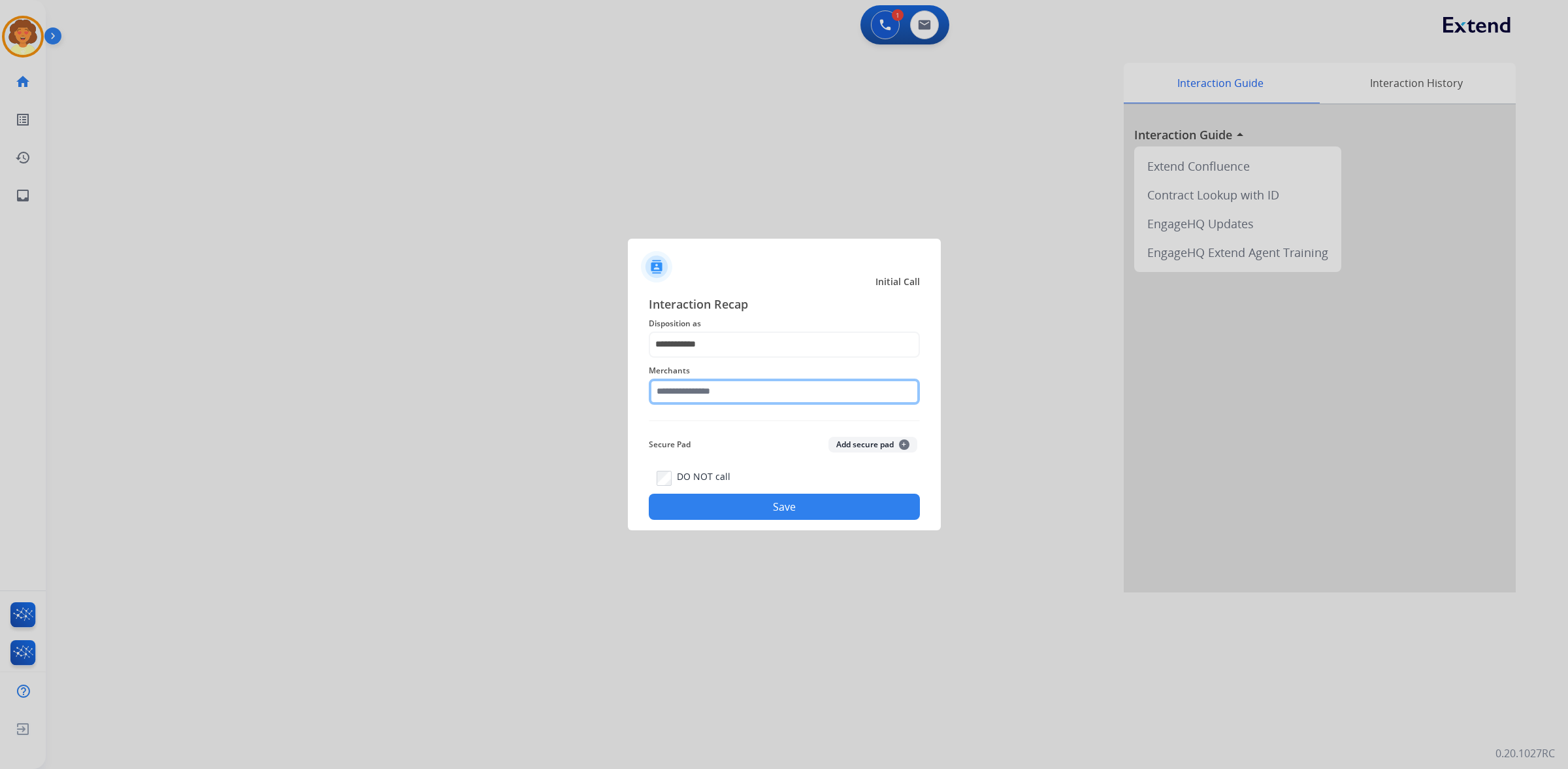
click at [693, 387] on input "text" at bounding box center [785, 391] width 272 height 26
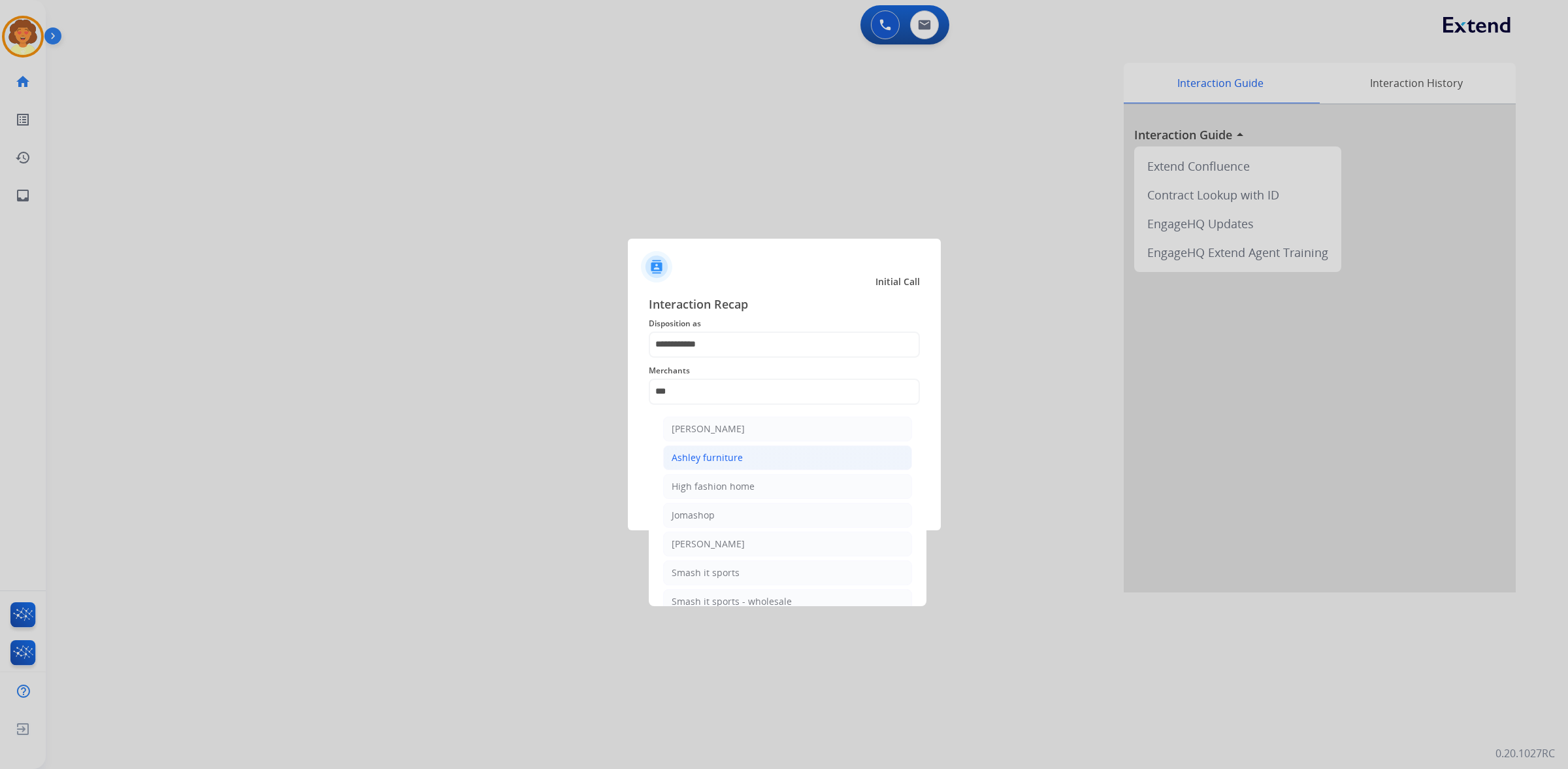
click at [725, 464] on div "Ashley furniture" at bounding box center [707, 458] width 71 height 13
type input "**********"
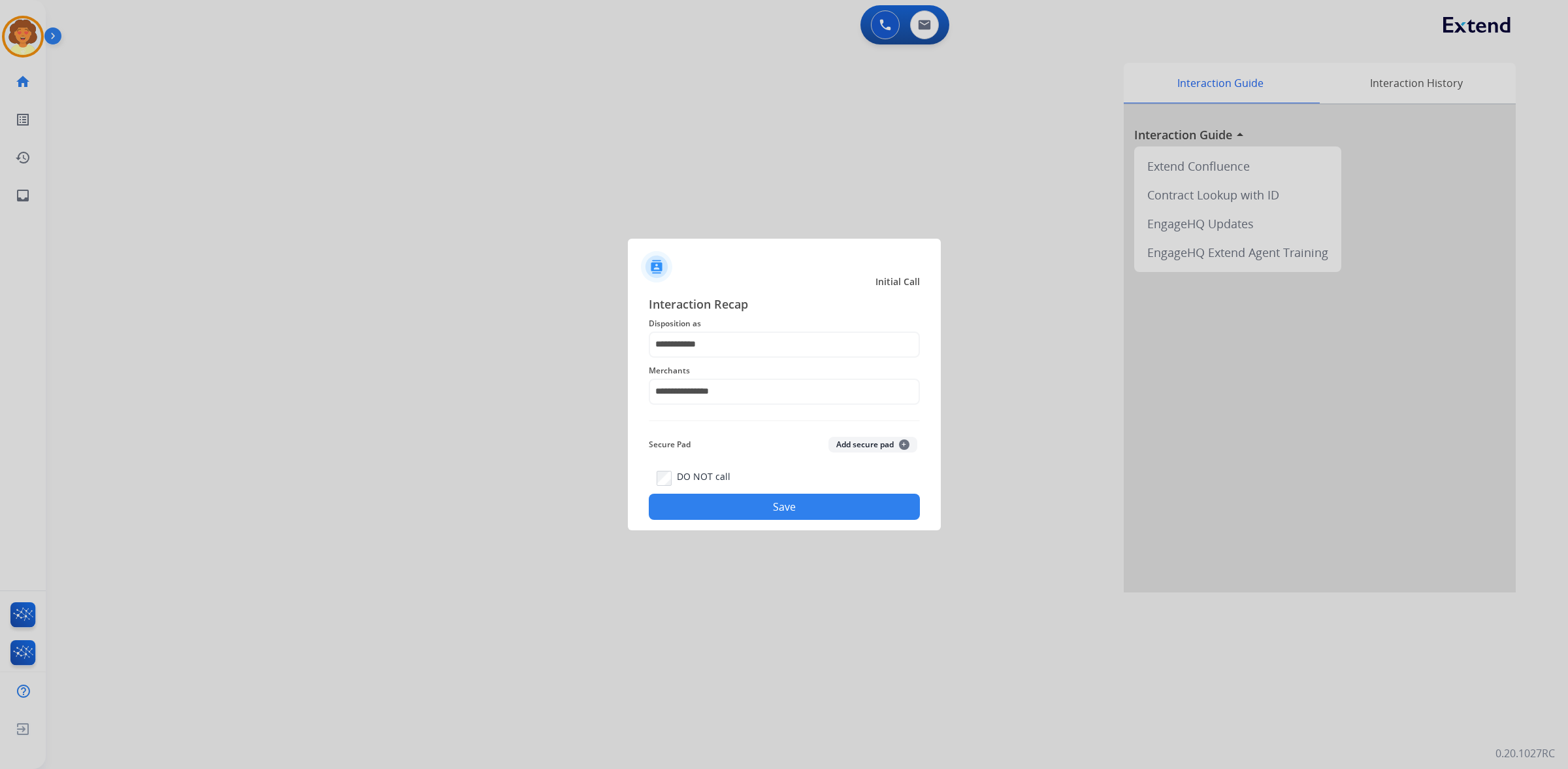
click at [718, 519] on button "Save" at bounding box center [785, 506] width 272 height 26
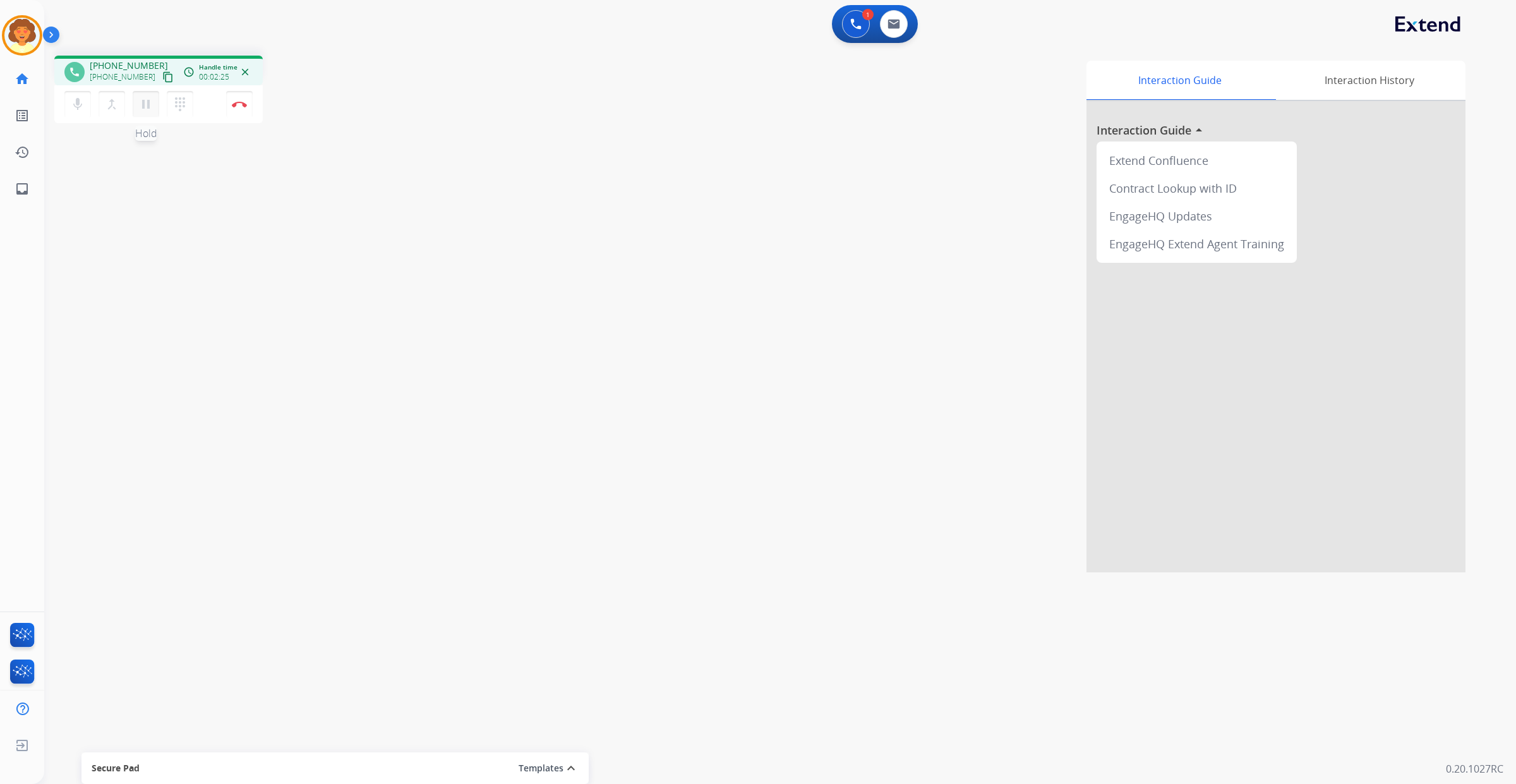
click at [154, 112] on mat-icon "pause" at bounding box center [146, 104] width 15 height 15
click at [154, 112] on mat-icon "play_arrow" at bounding box center [146, 104] width 15 height 15
click at [850, 30] on img at bounding box center [856, 24] width 11 height 11
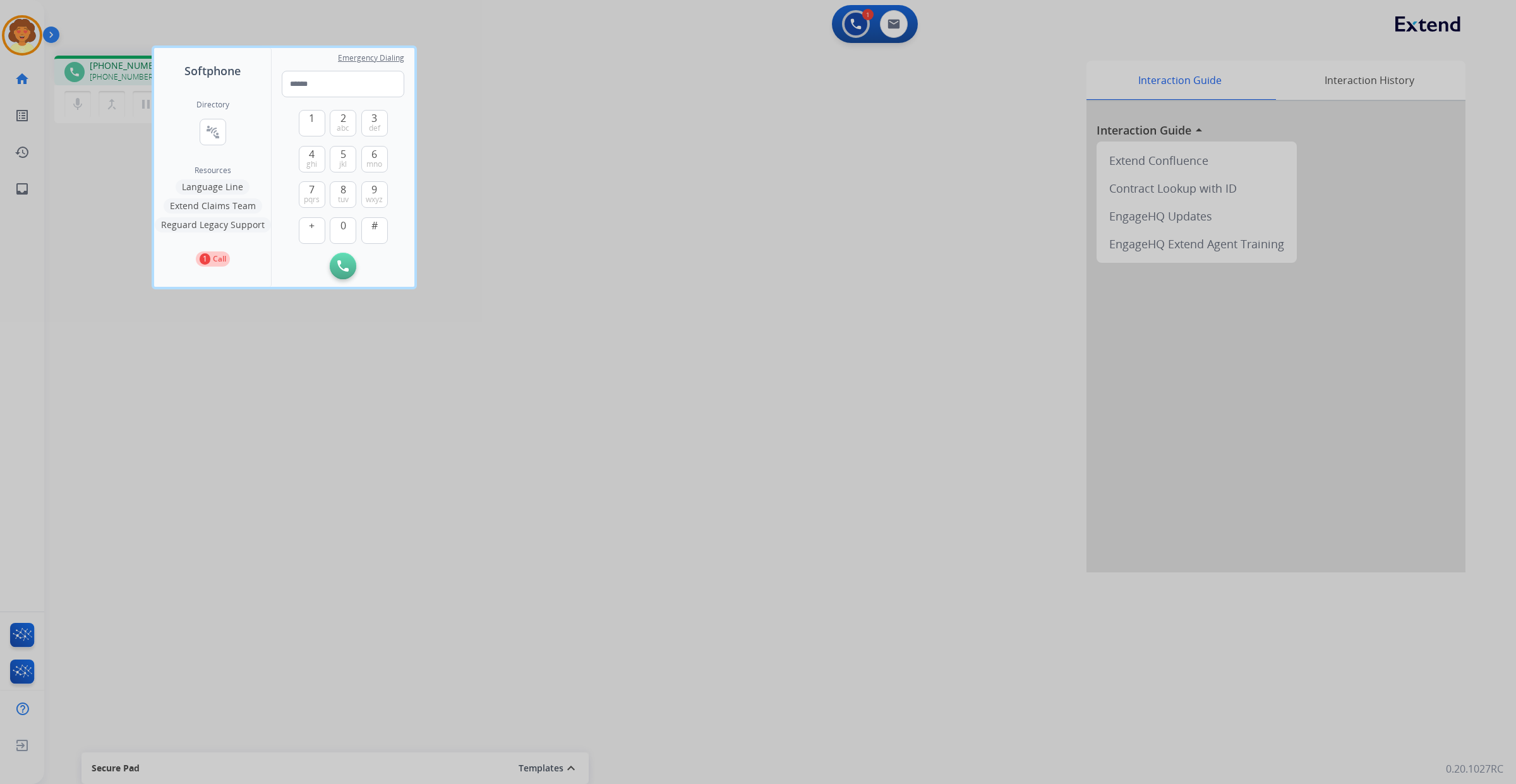
click at [833, 36] on div at bounding box center [758, 392] width 1516 height 784
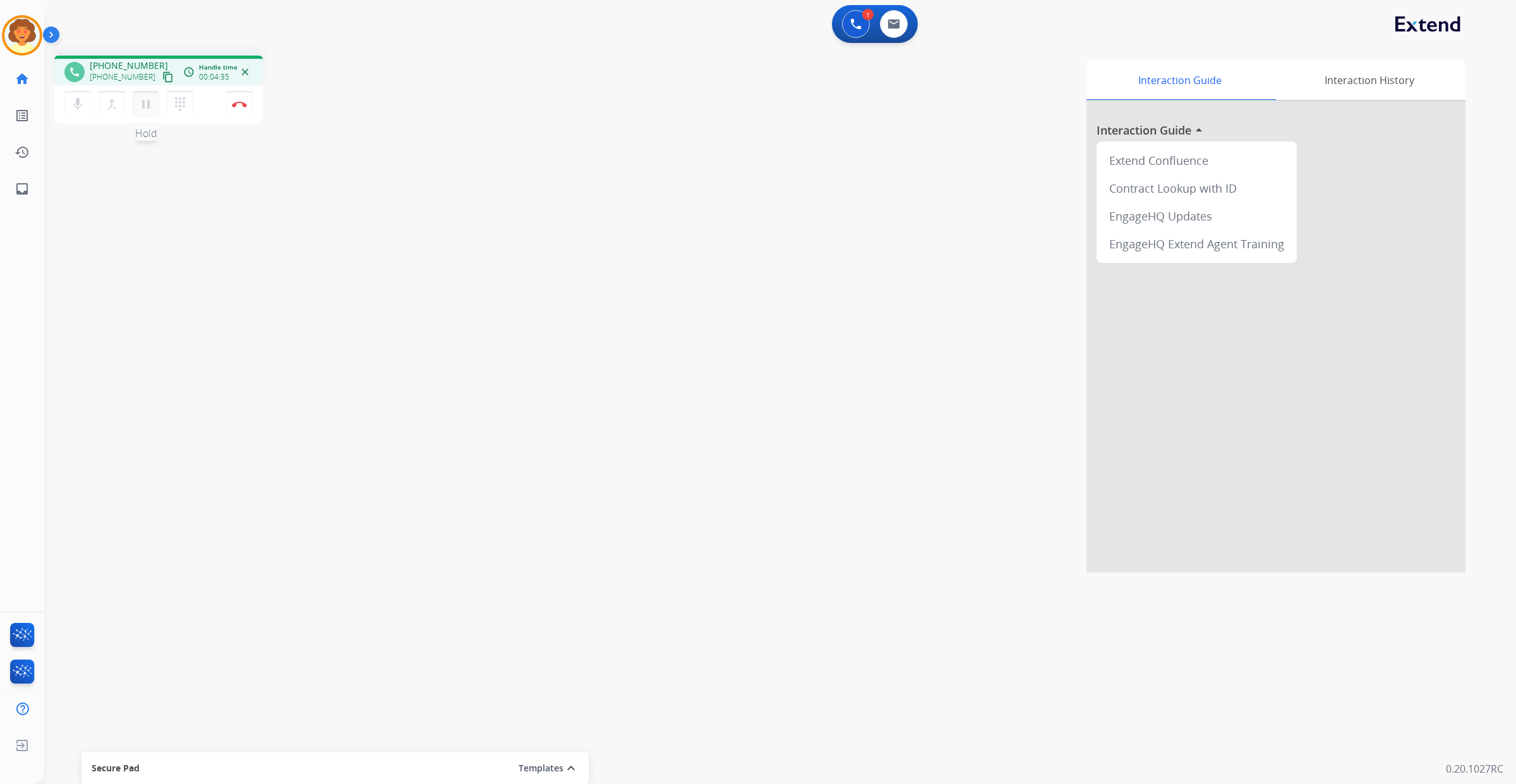
click at [154, 112] on mat-icon "pause" at bounding box center [146, 104] width 15 height 15
click at [850, 30] on img at bounding box center [856, 24] width 11 height 11
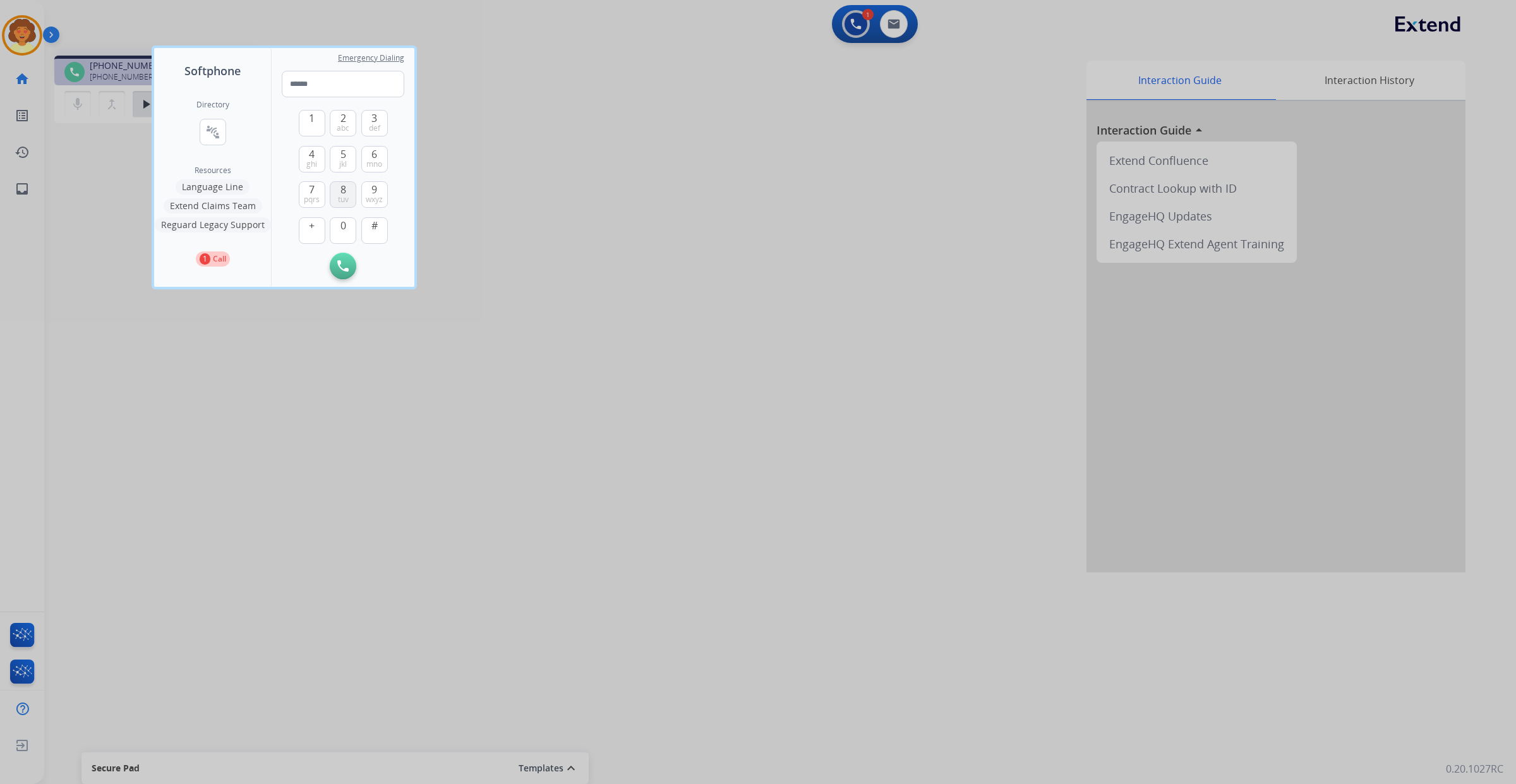
click at [348, 205] on span "tuv" at bounding box center [344, 199] width 11 height 10
click at [346, 233] on span "0" at bounding box center [344, 225] width 6 height 15
click at [315, 162] on span "4" at bounding box center [312, 154] width 6 height 15
click at [319, 205] on span "pqrs" at bounding box center [311, 199] width 16 height 10
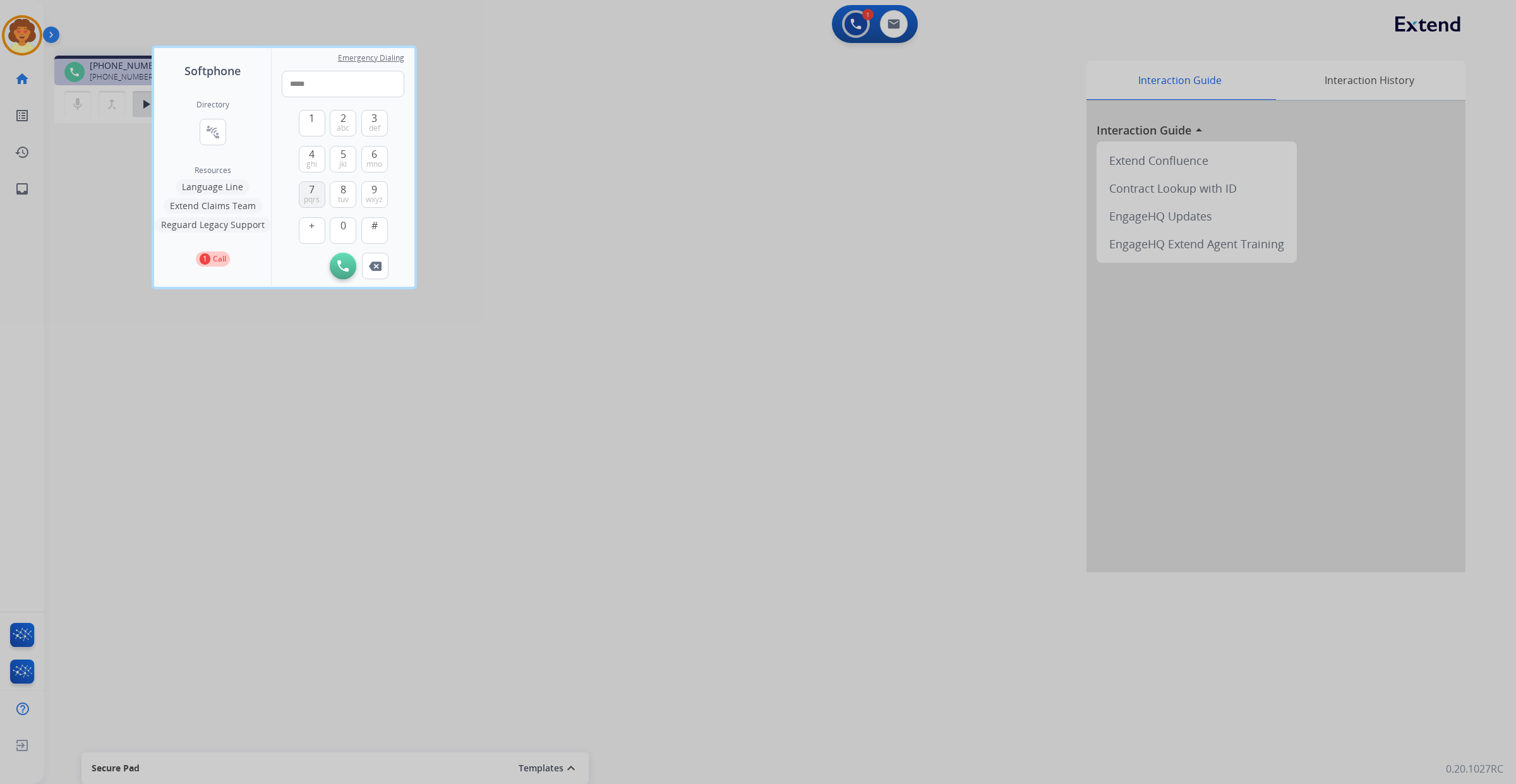
click at [319, 205] on span "pqrs" at bounding box center [311, 199] width 16 height 10
click at [346, 233] on span "0" at bounding box center [344, 225] width 6 height 15
click at [383, 205] on span "wxyz" at bounding box center [374, 199] width 17 height 10
click at [319, 205] on span "pqrs" at bounding box center [311, 199] width 16 height 10
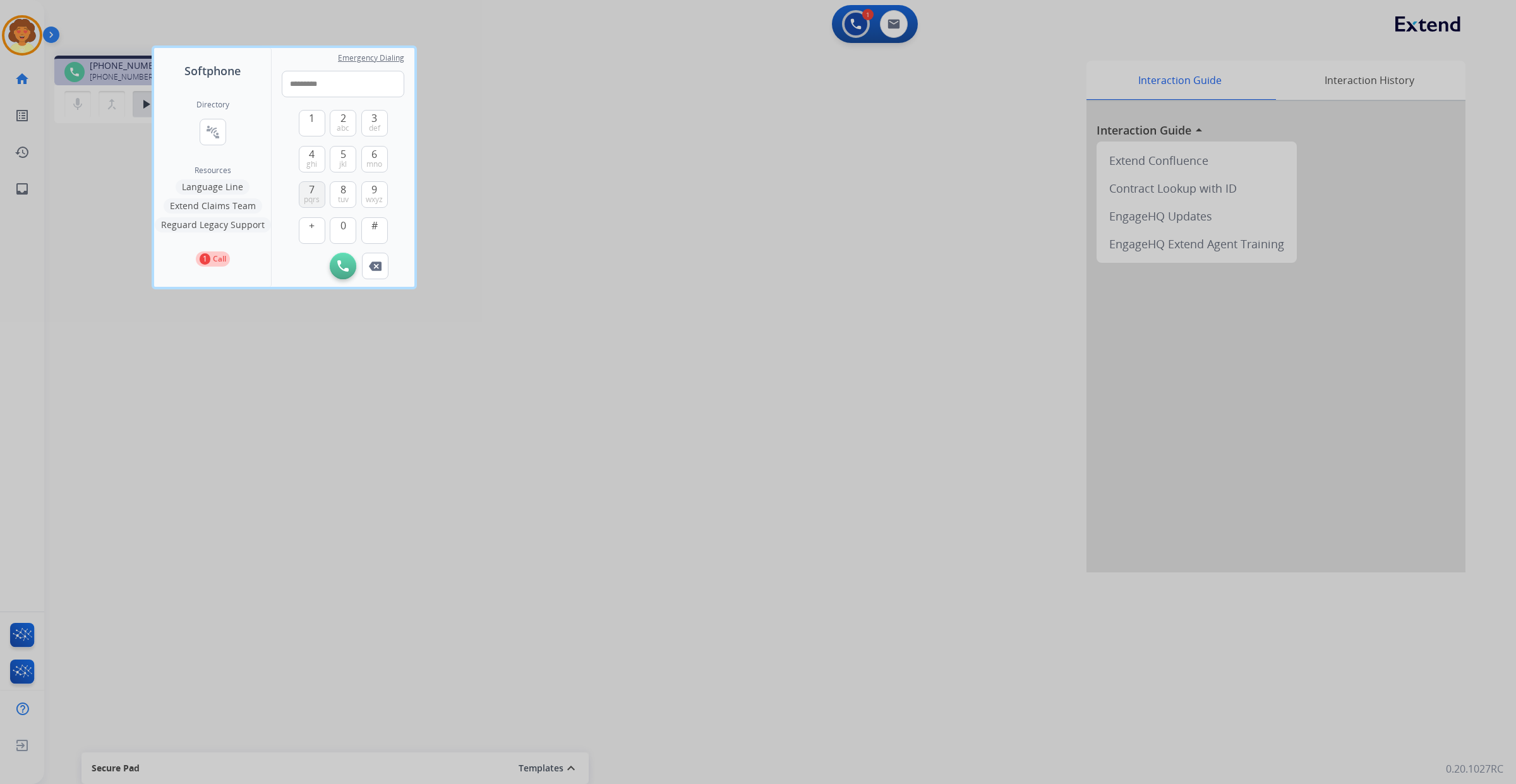
type input "**********"
click at [348, 272] on img at bounding box center [343, 266] width 11 height 11
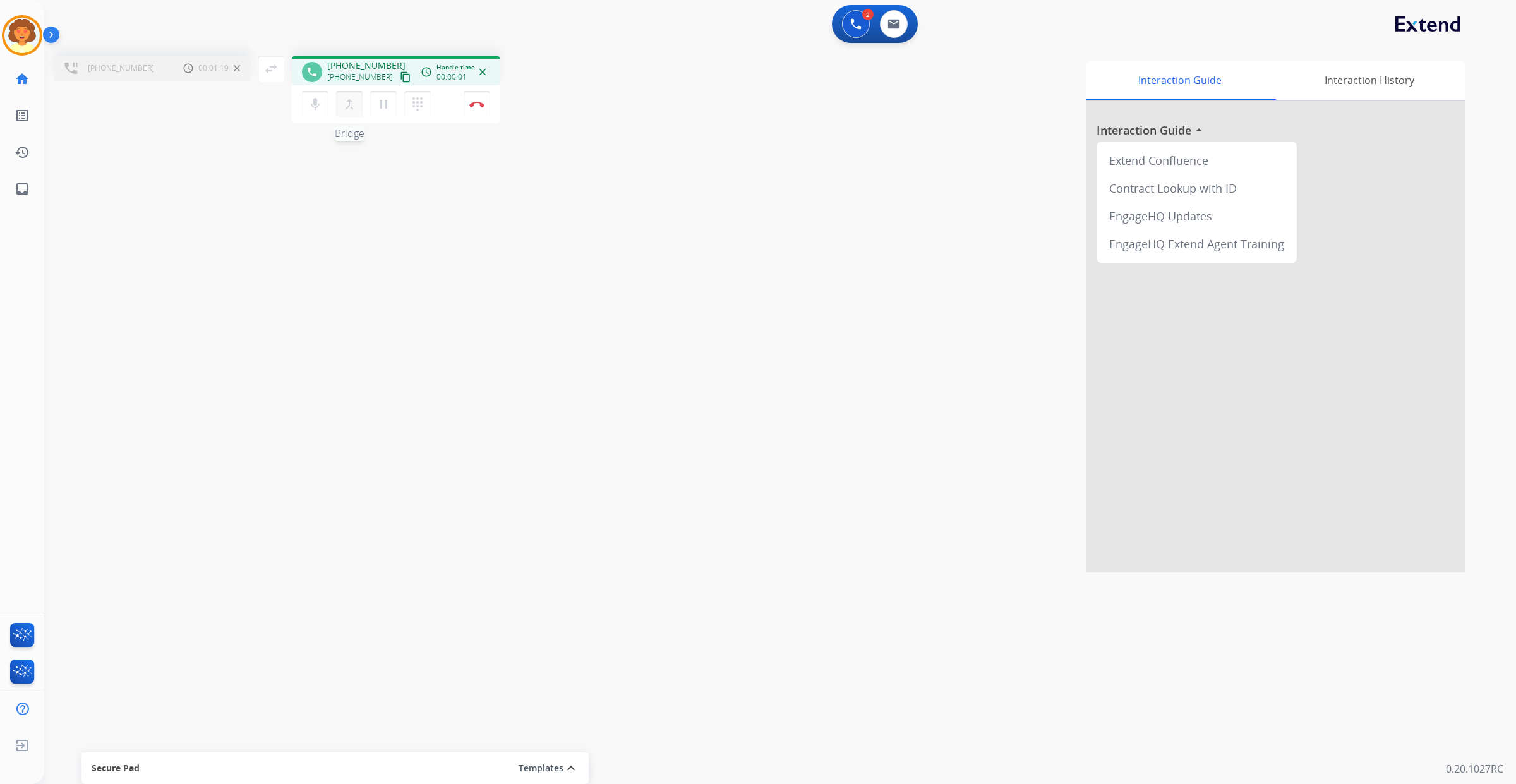
click at [357, 112] on mat-icon "merge_type" at bounding box center [349, 104] width 15 height 15
click at [496, 107] on img at bounding box center [490, 104] width 15 height 7
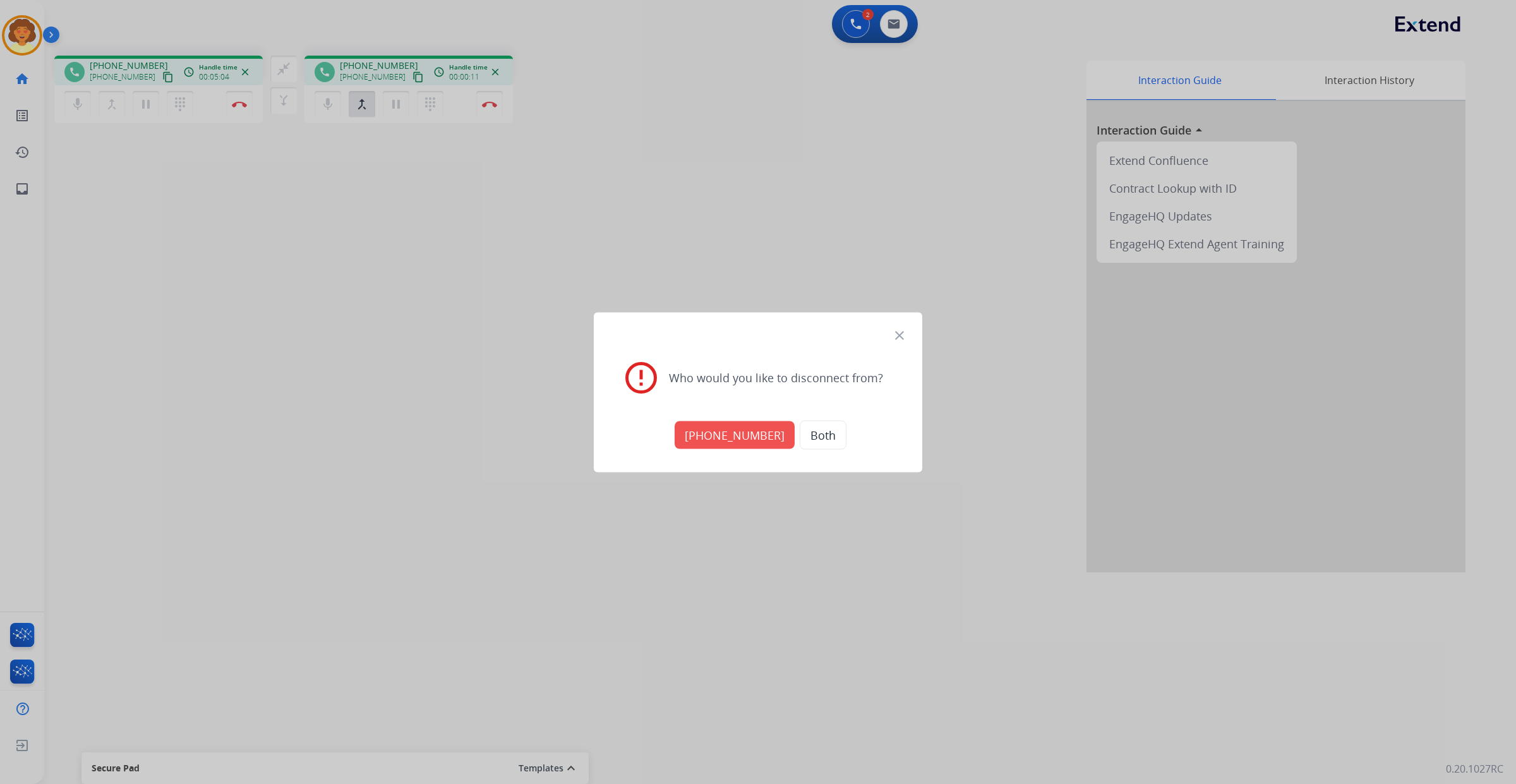
click at [828, 438] on button "Both" at bounding box center [823, 434] width 47 height 29
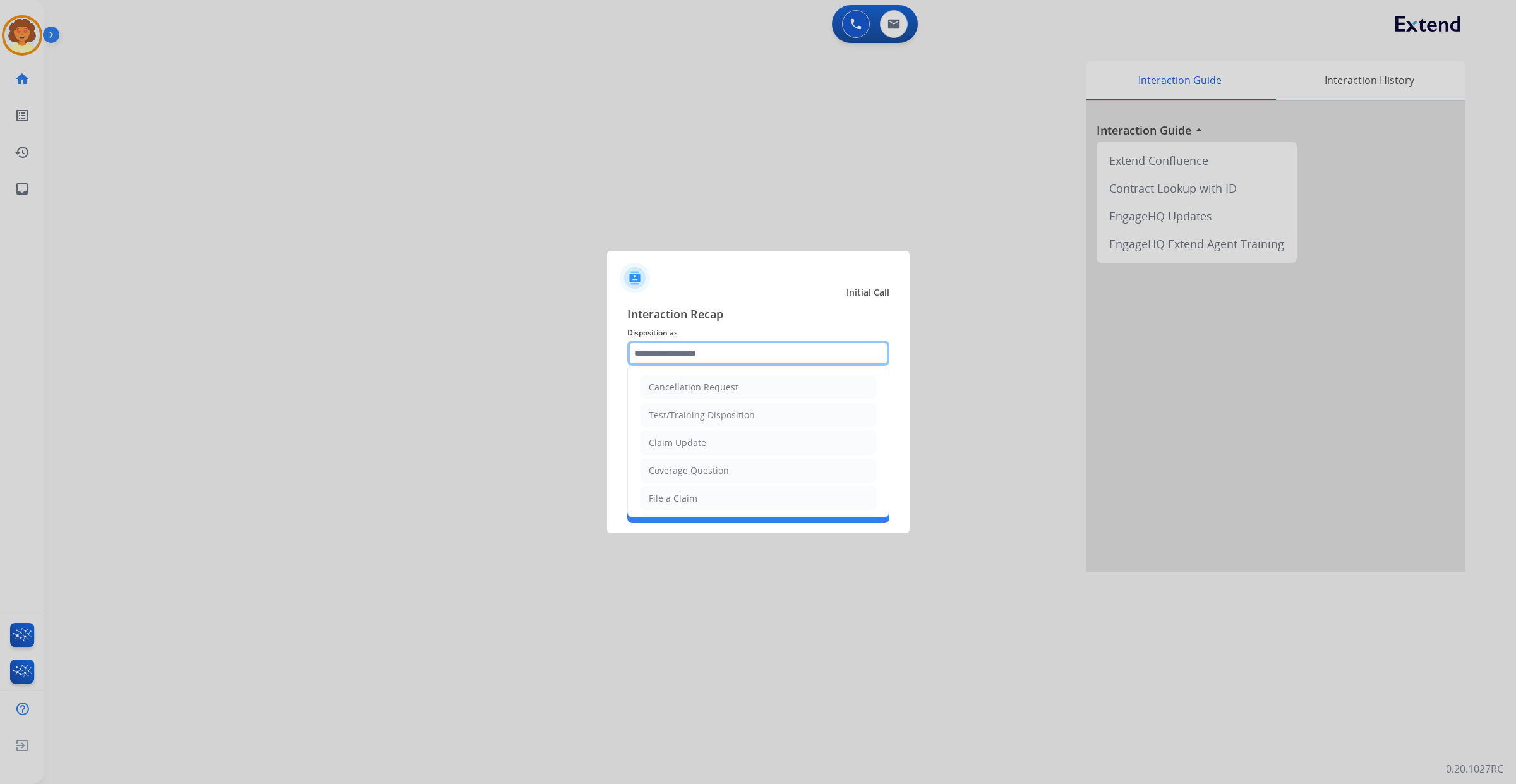
click at [678, 341] on input "text" at bounding box center [759, 353] width 263 height 25
click at [820, 443] on li "Claim Update" at bounding box center [758, 443] width 236 height 24
type input "**********"
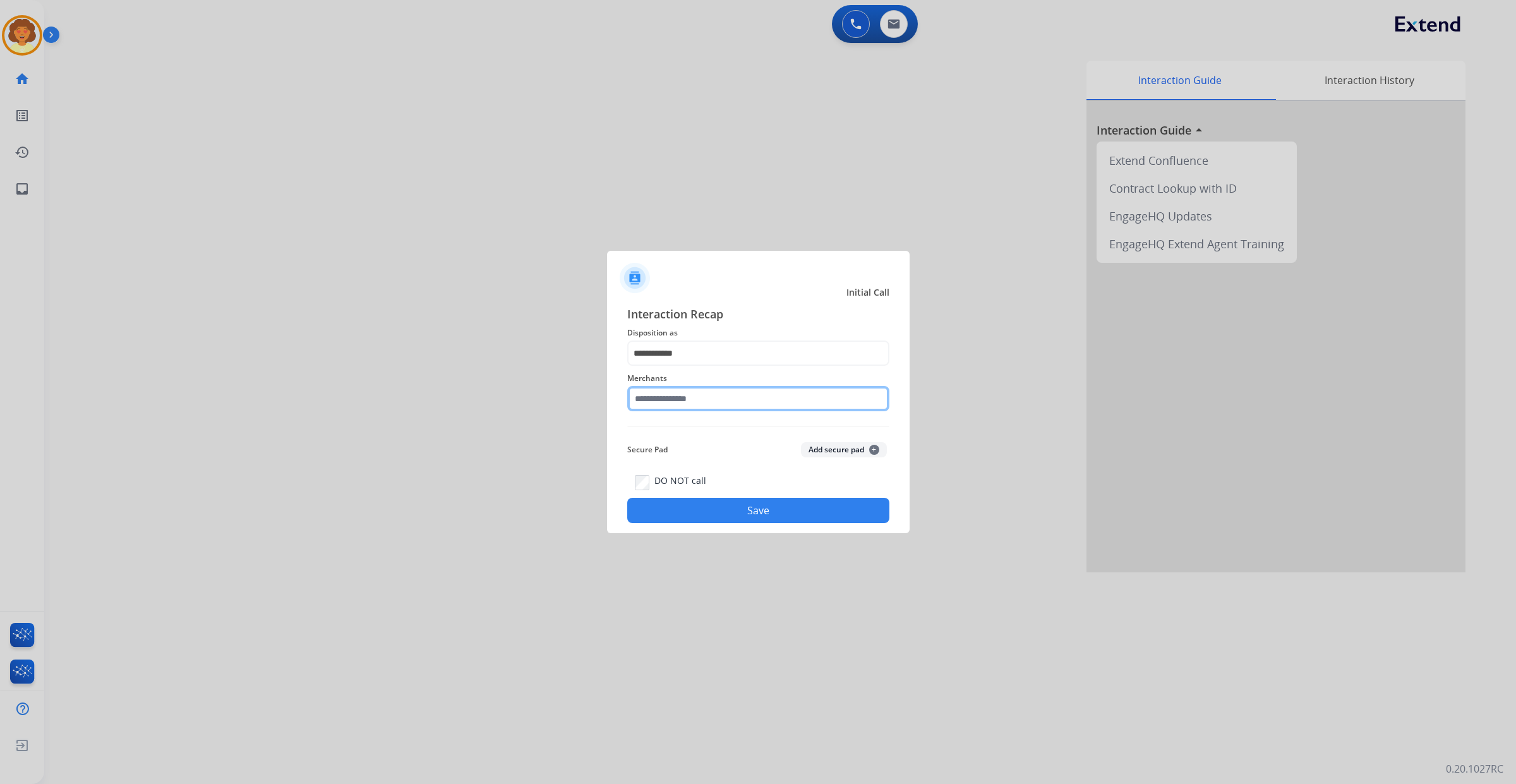
click at [684, 389] on input "text" at bounding box center [759, 399] width 263 height 25
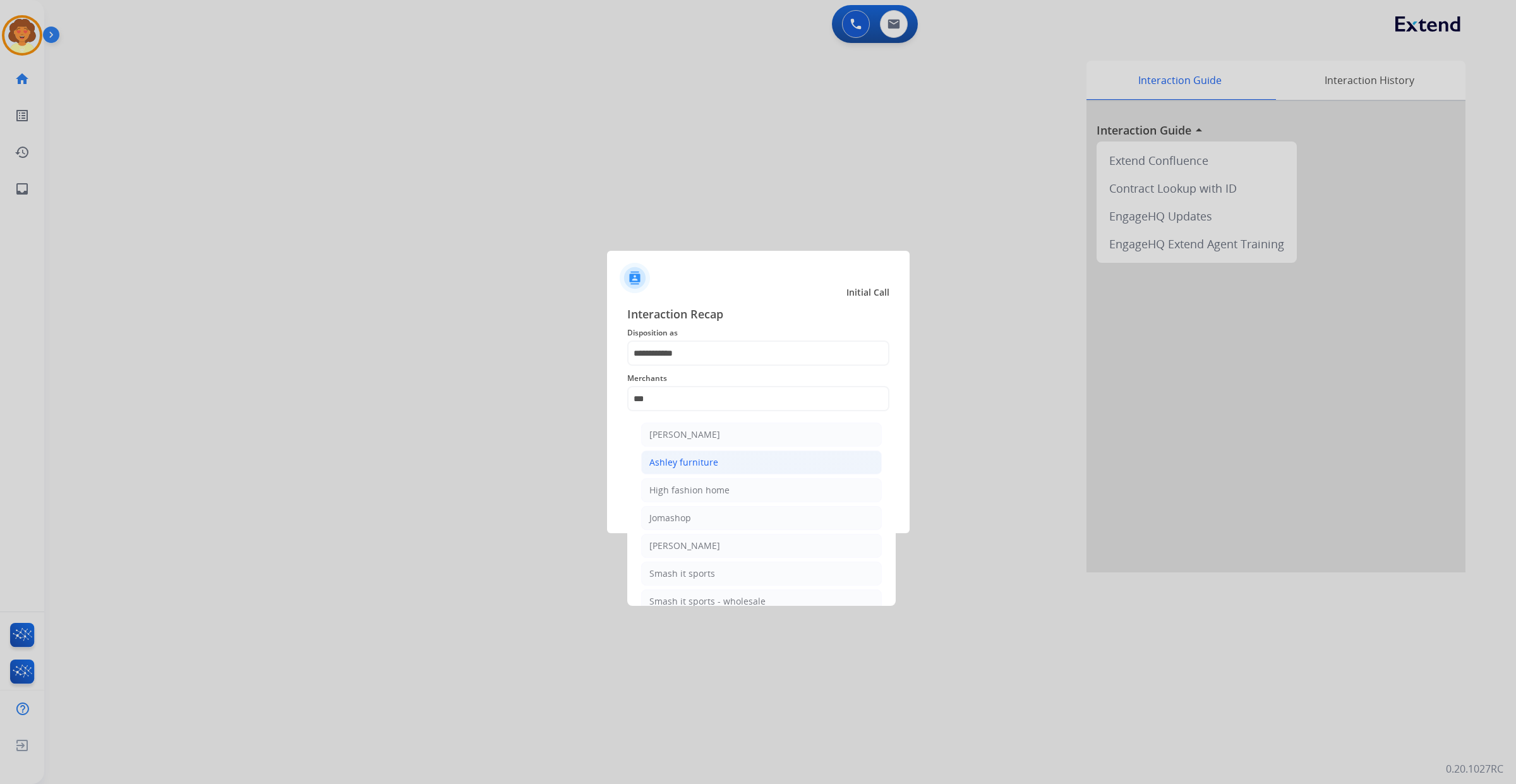
click at [718, 468] on div "Ashley furniture" at bounding box center [684, 463] width 69 height 13
type input "**********"
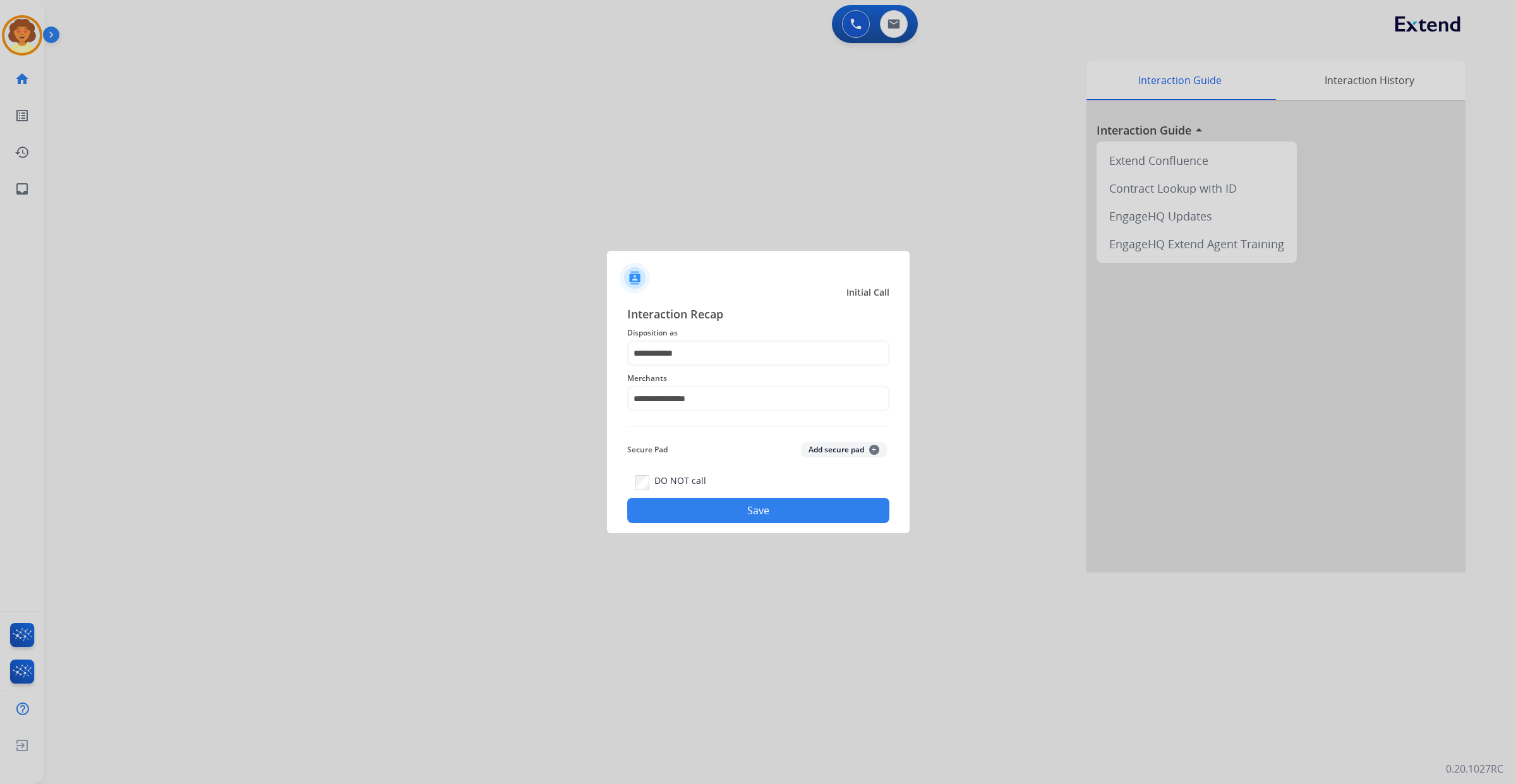
click at [711, 523] on button "Save" at bounding box center [759, 510] width 263 height 25
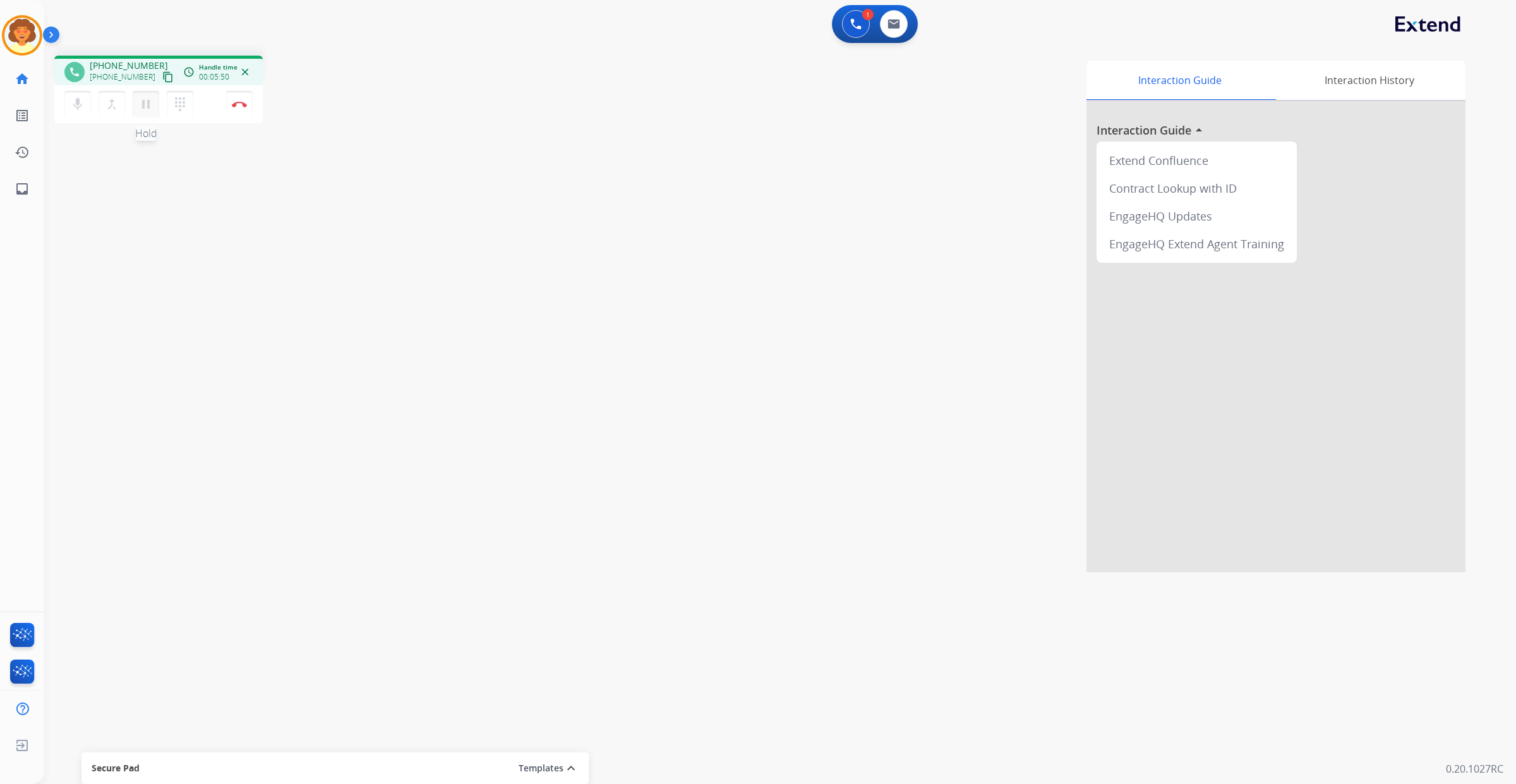
click at [154, 112] on mat-icon "pause" at bounding box center [146, 104] width 15 height 15
click at [842, 38] on button at bounding box center [856, 24] width 28 height 28
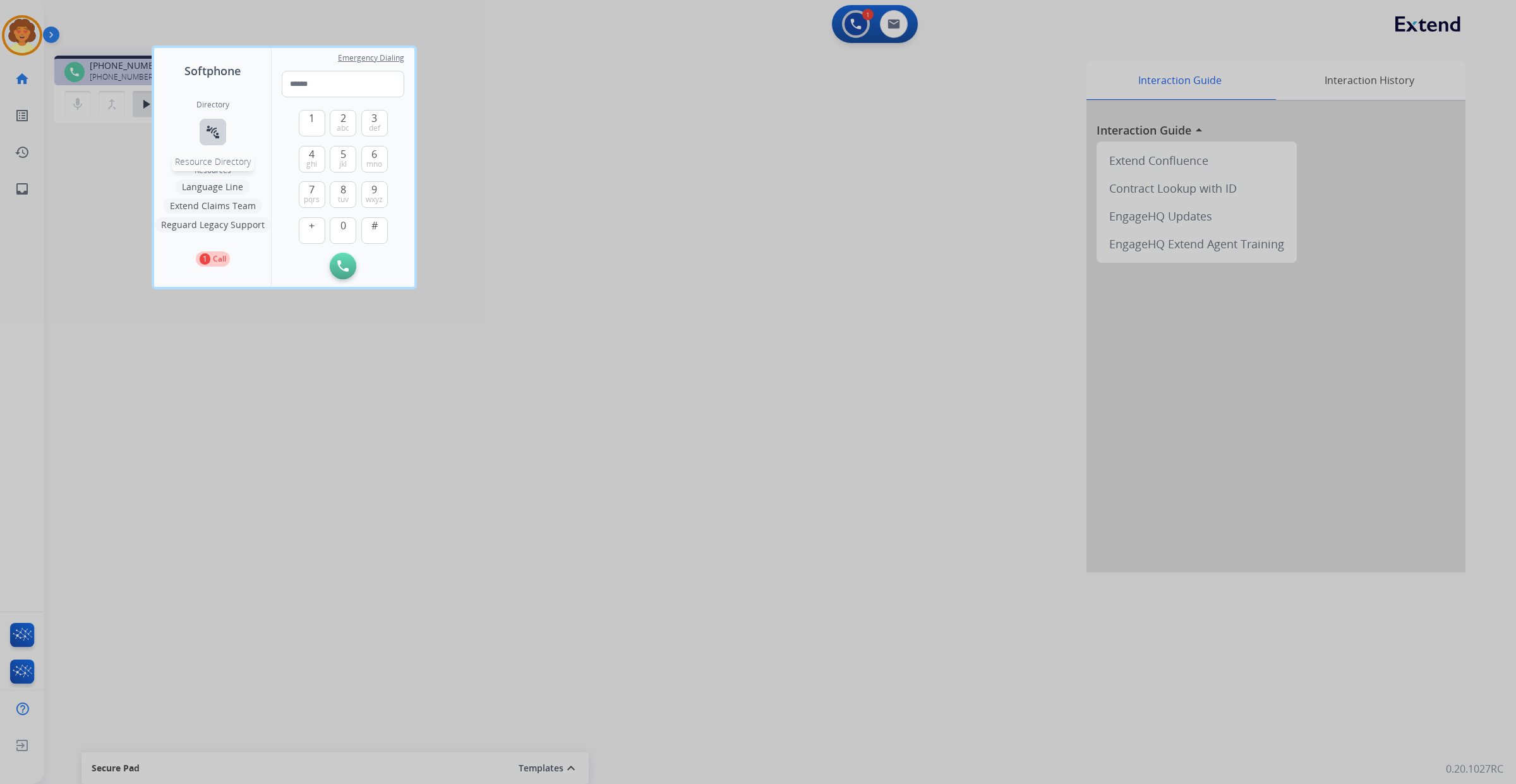
click at [221, 140] on mat-icon "connect_without_contact" at bounding box center [212, 132] width 15 height 15
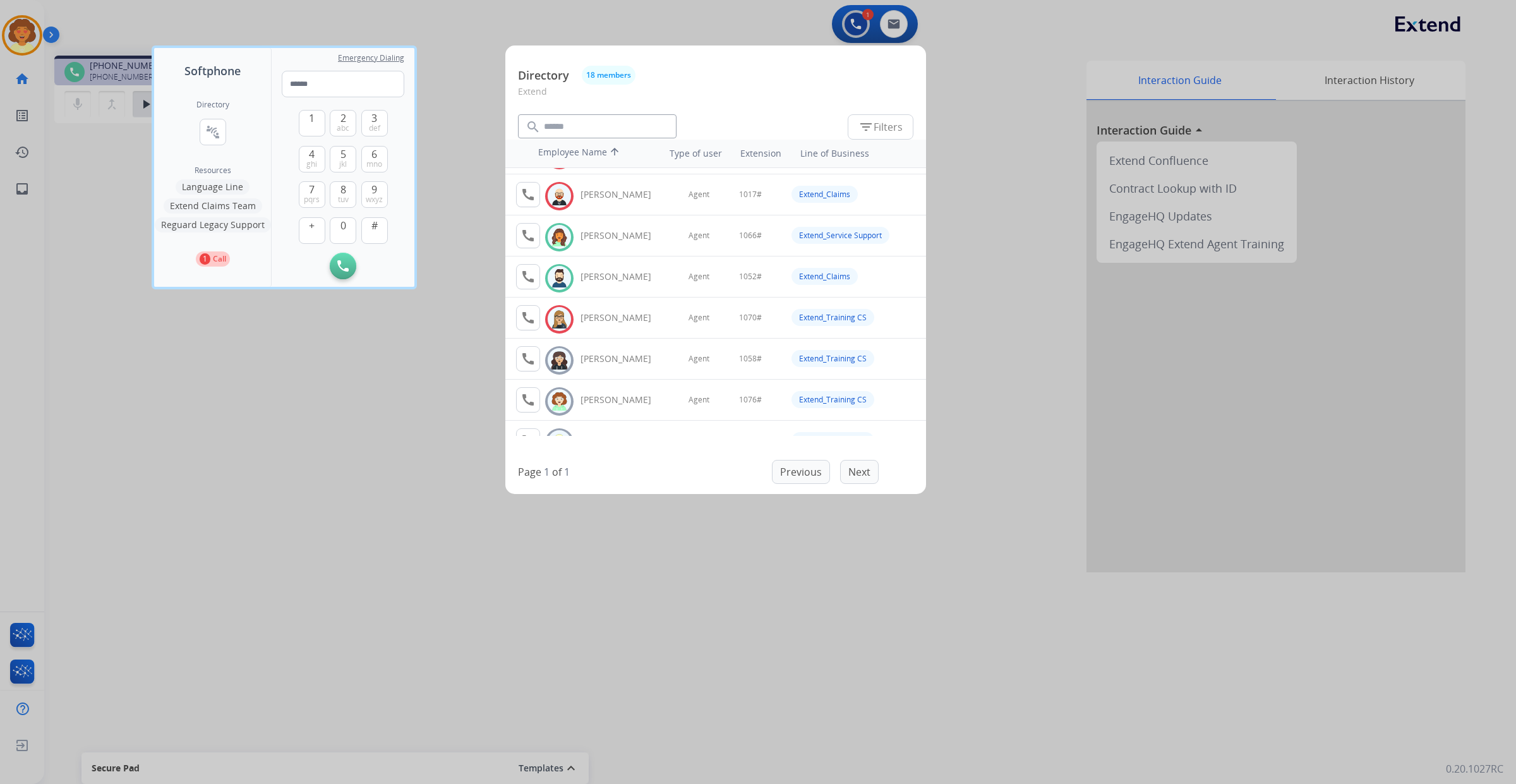
scroll to position [237, 0]
click at [535, 205] on mat-icon "call" at bounding box center [528, 197] width 15 height 15
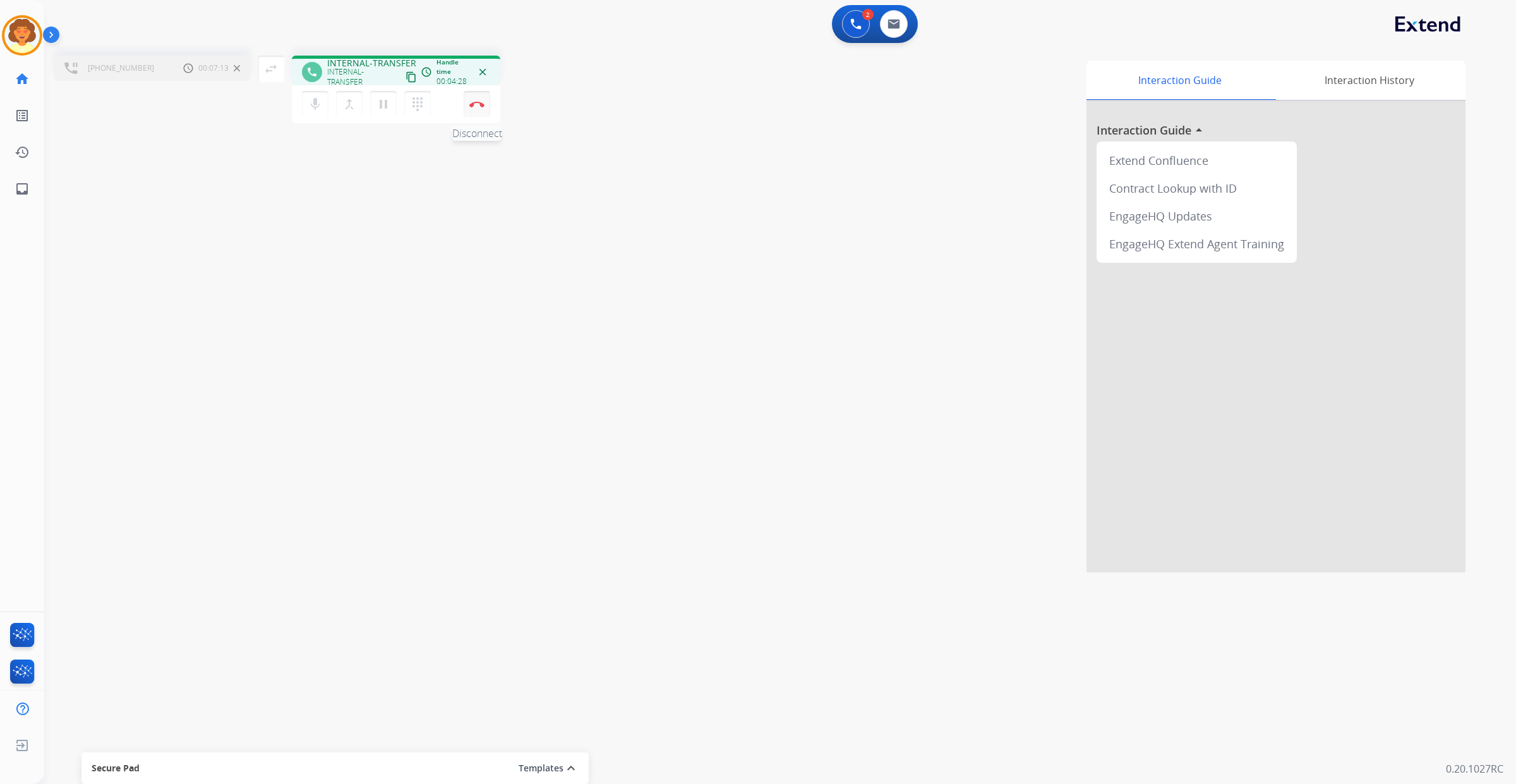
click at [484, 117] on button "Disconnect" at bounding box center [477, 104] width 26 height 26
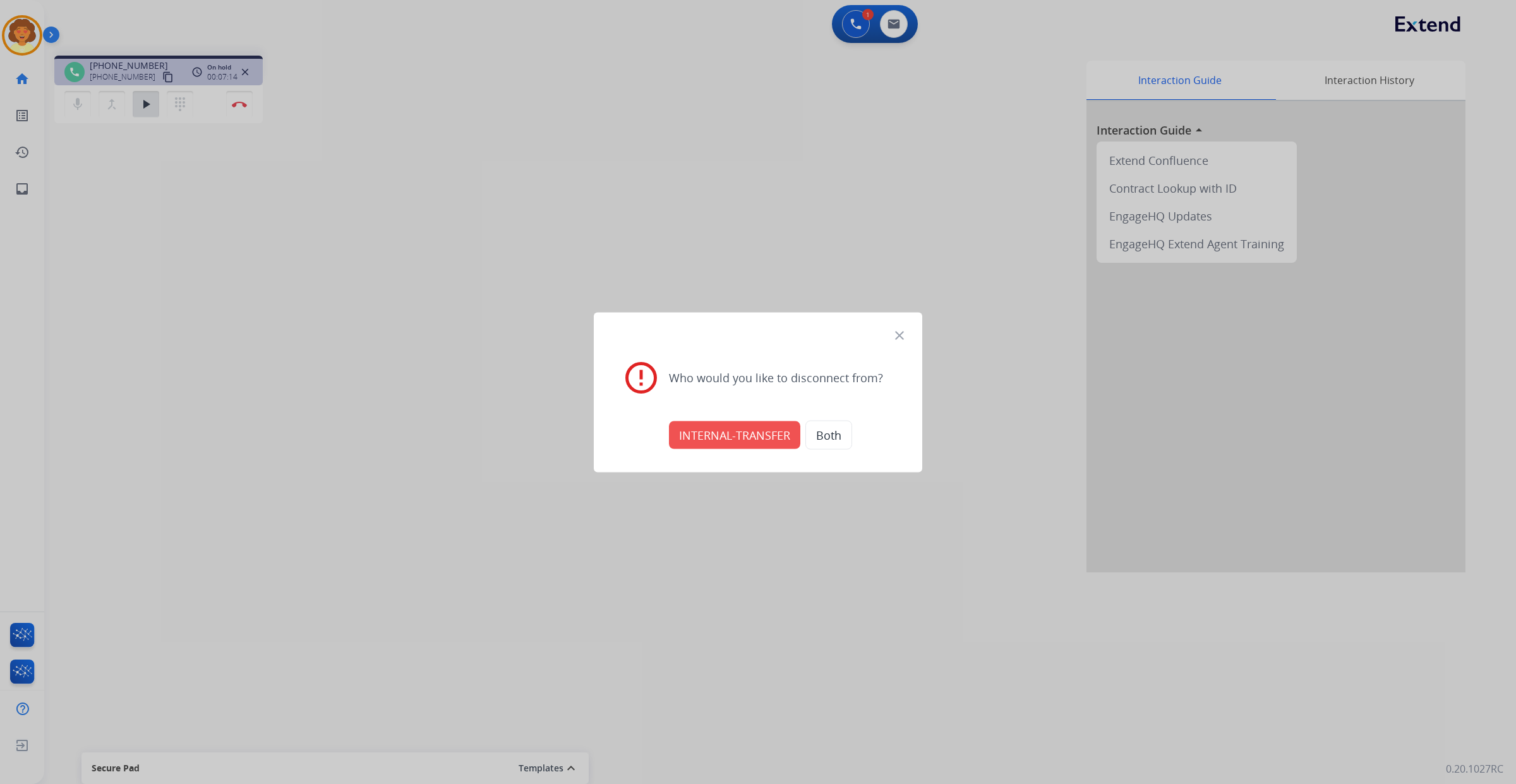
click at [730, 437] on button "INTERNAL-TRANSFER" at bounding box center [734, 435] width 131 height 28
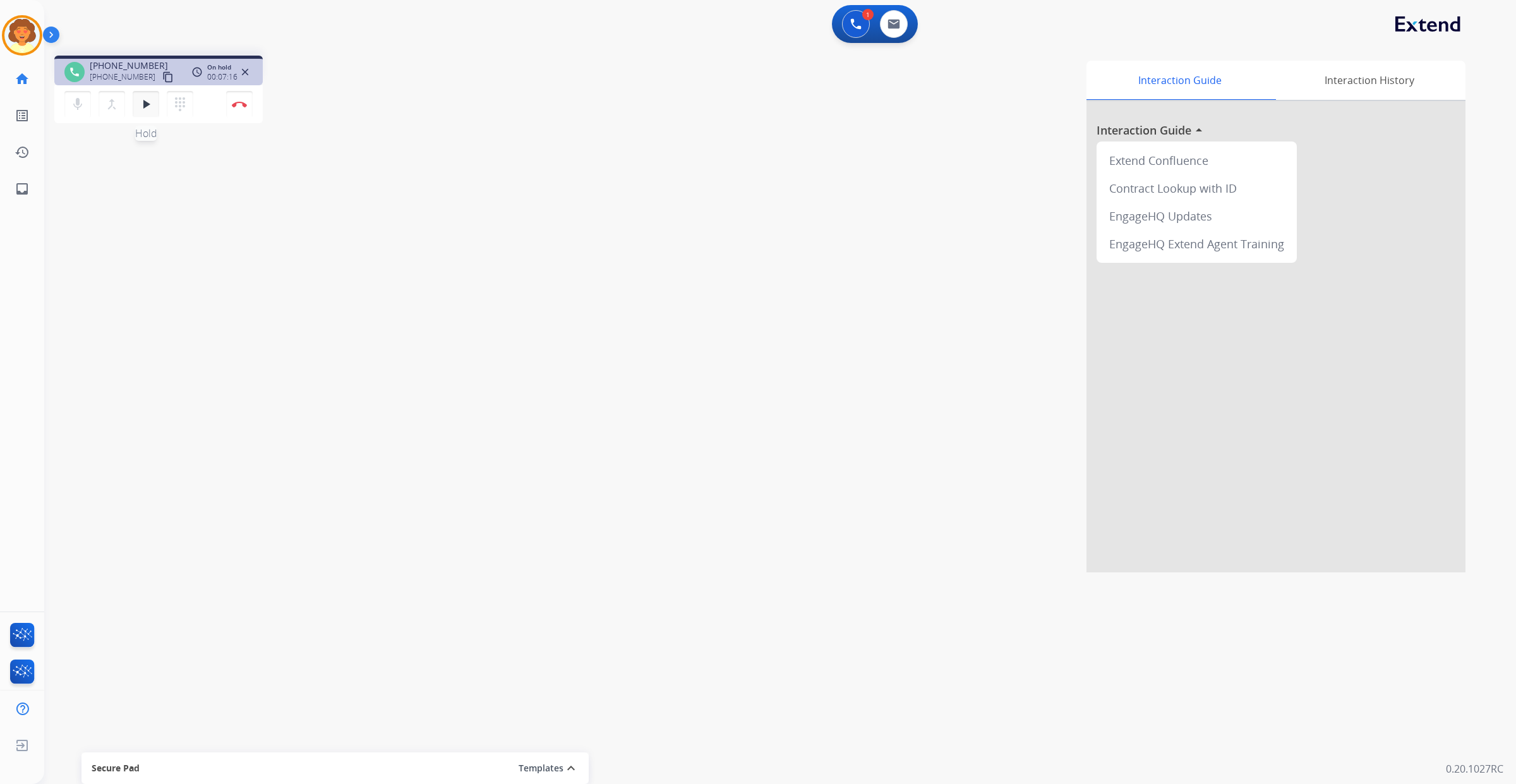
click at [154, 112] on mat-icon "play_arrow" at bounding box center [146, 104] width 15 height 15
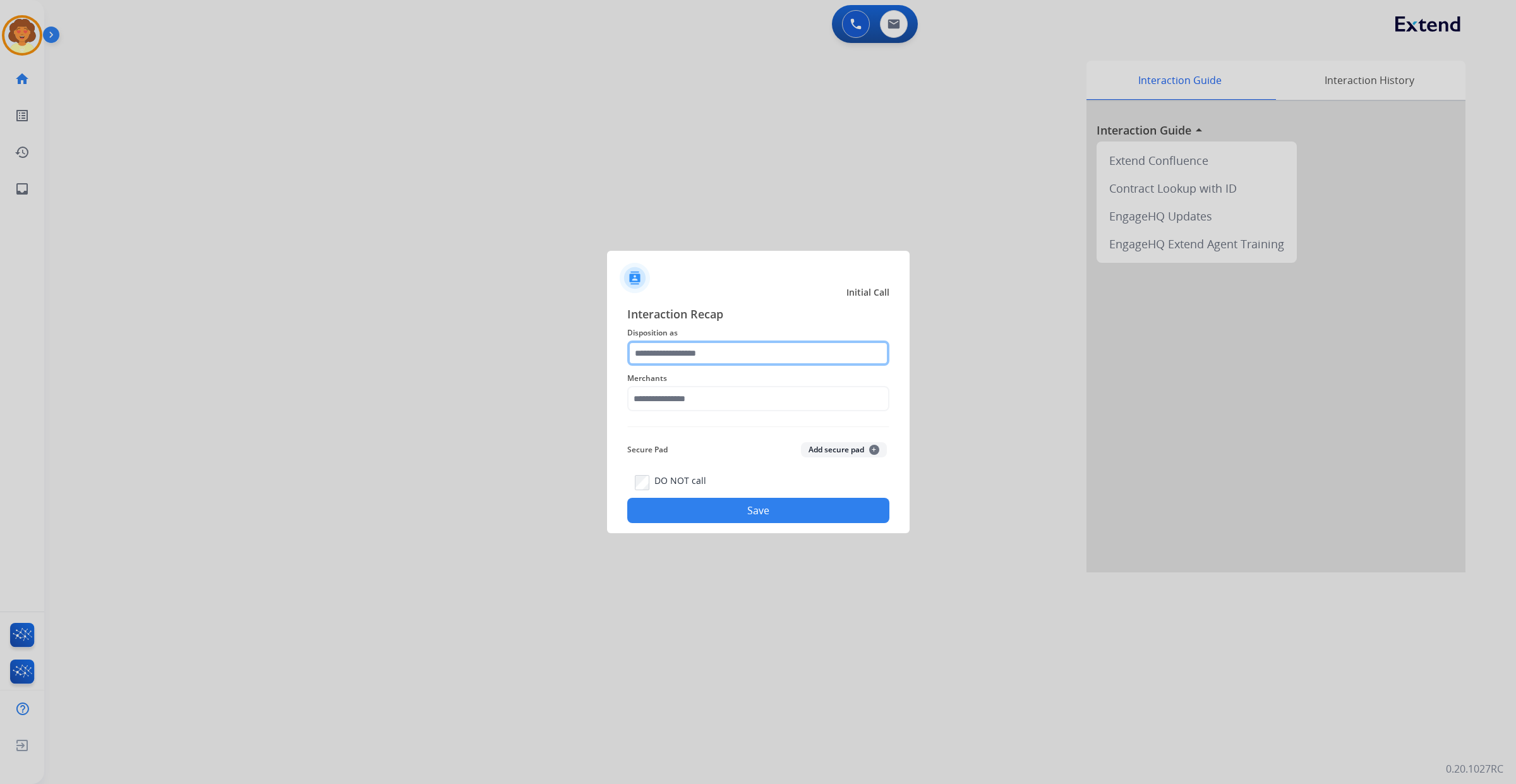
click at [689, 341] on input "text" at bounding box center [759, 353] width 263 height 25
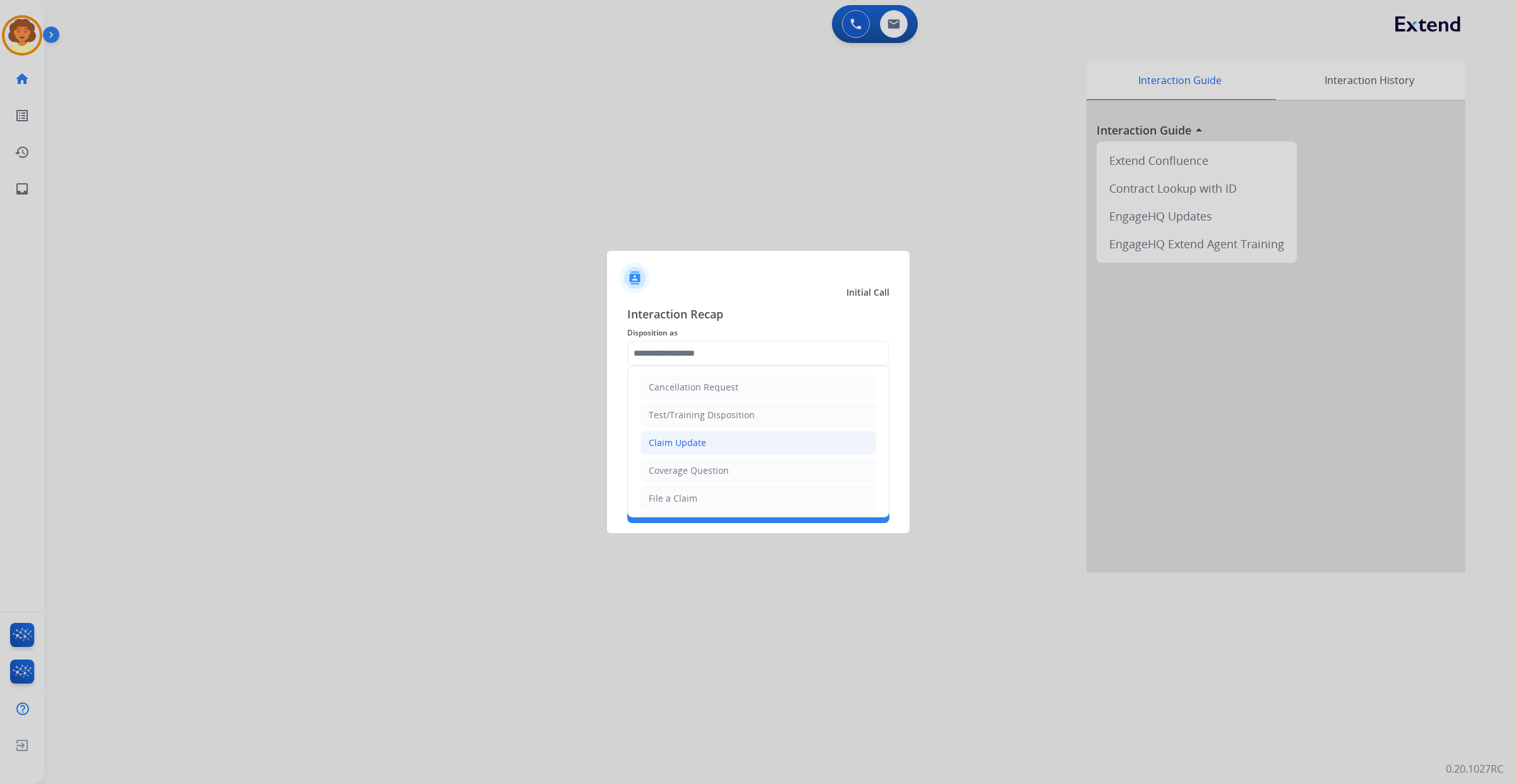
click at [706, 449] on div "Claim Update" at bounding box center [678, 443] width 58 height 13
type input "**********"
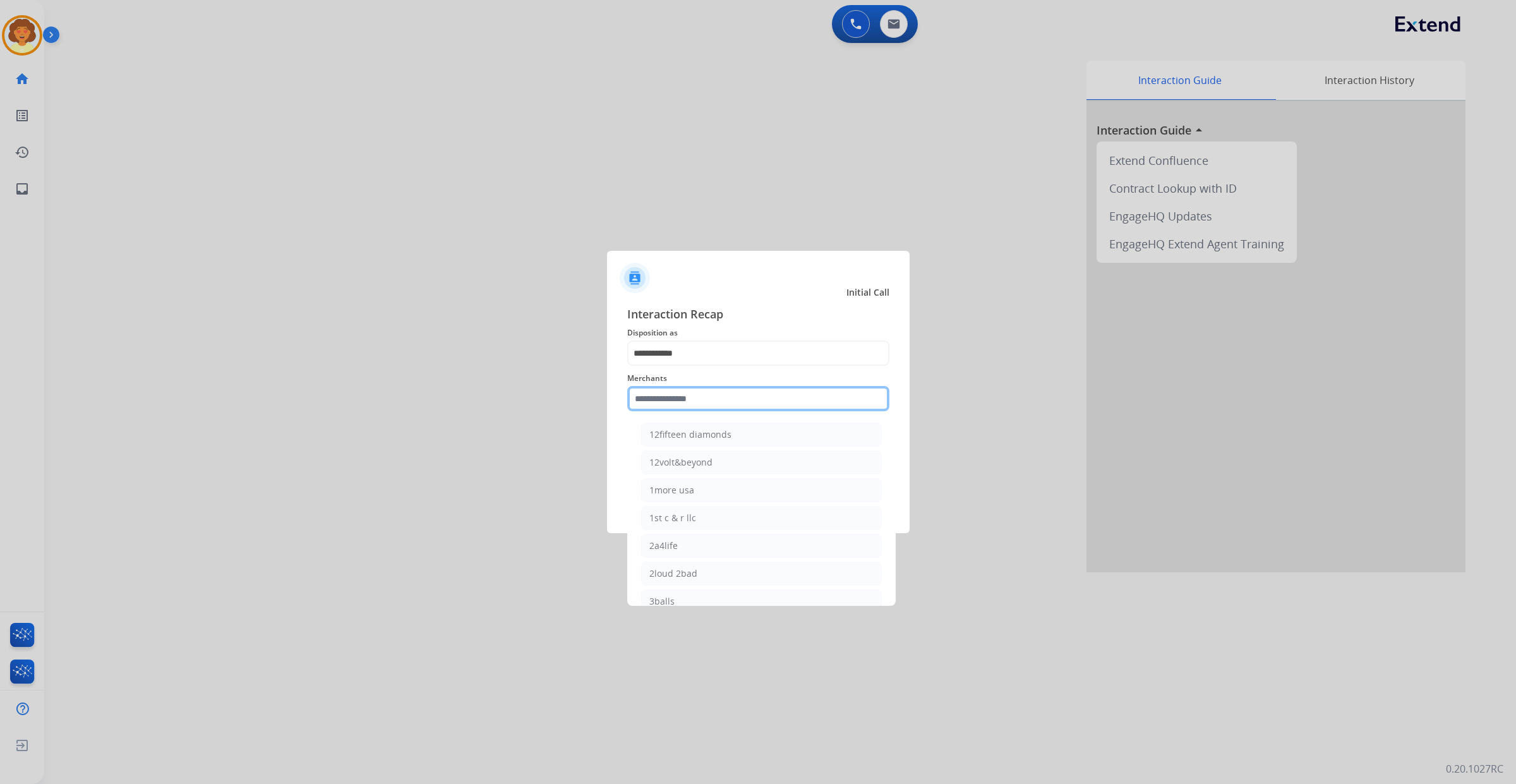
click at [684, 394] on input "text" at bounding box center [759, 399] width 263 height 25
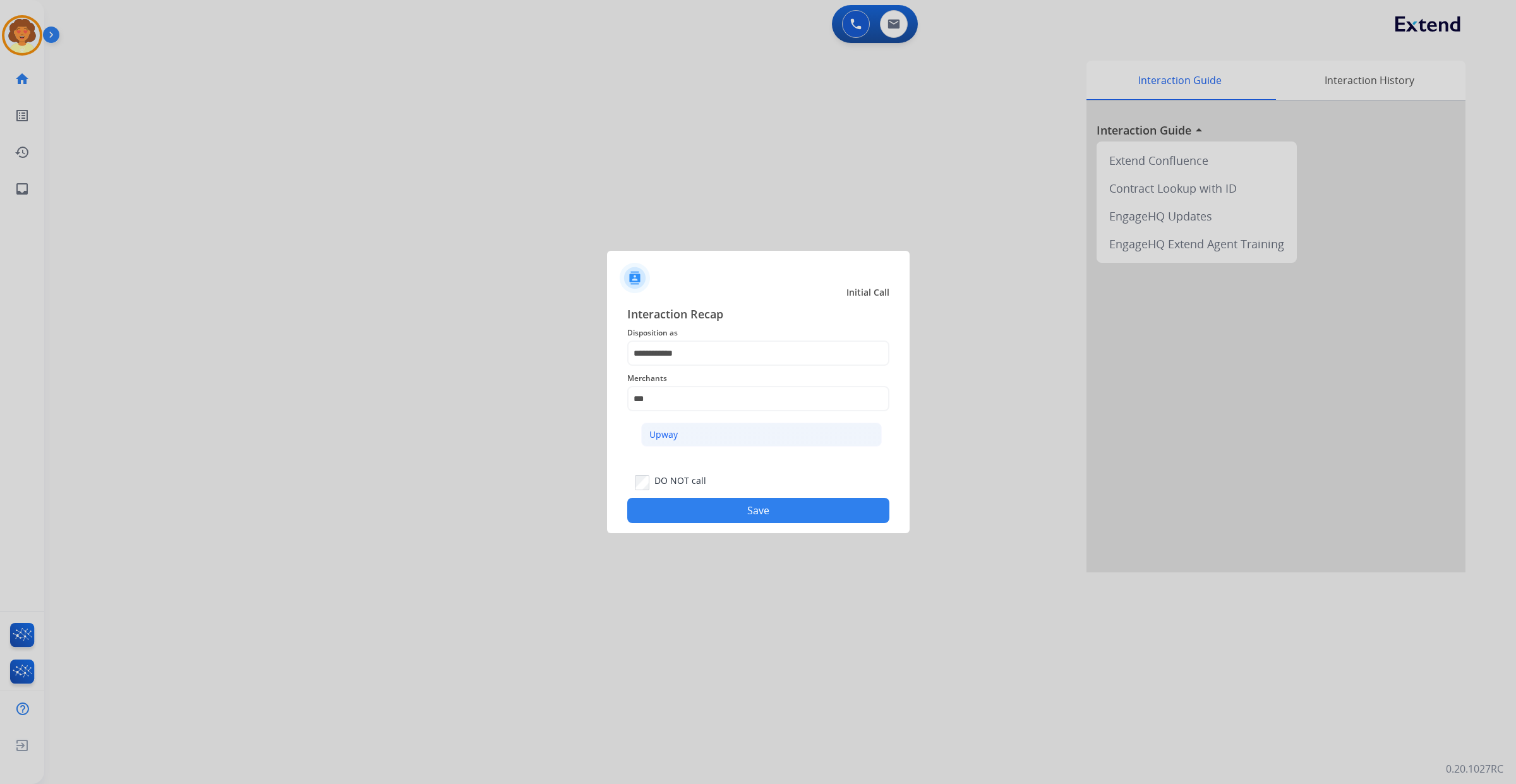
click at [771, 445] on li "Upway" at bounding box center [762, 435] width 240 height 24
type input "*****"
click at [717, 523] on button "Save" at bounding box center [759, 510] width 263 height 25
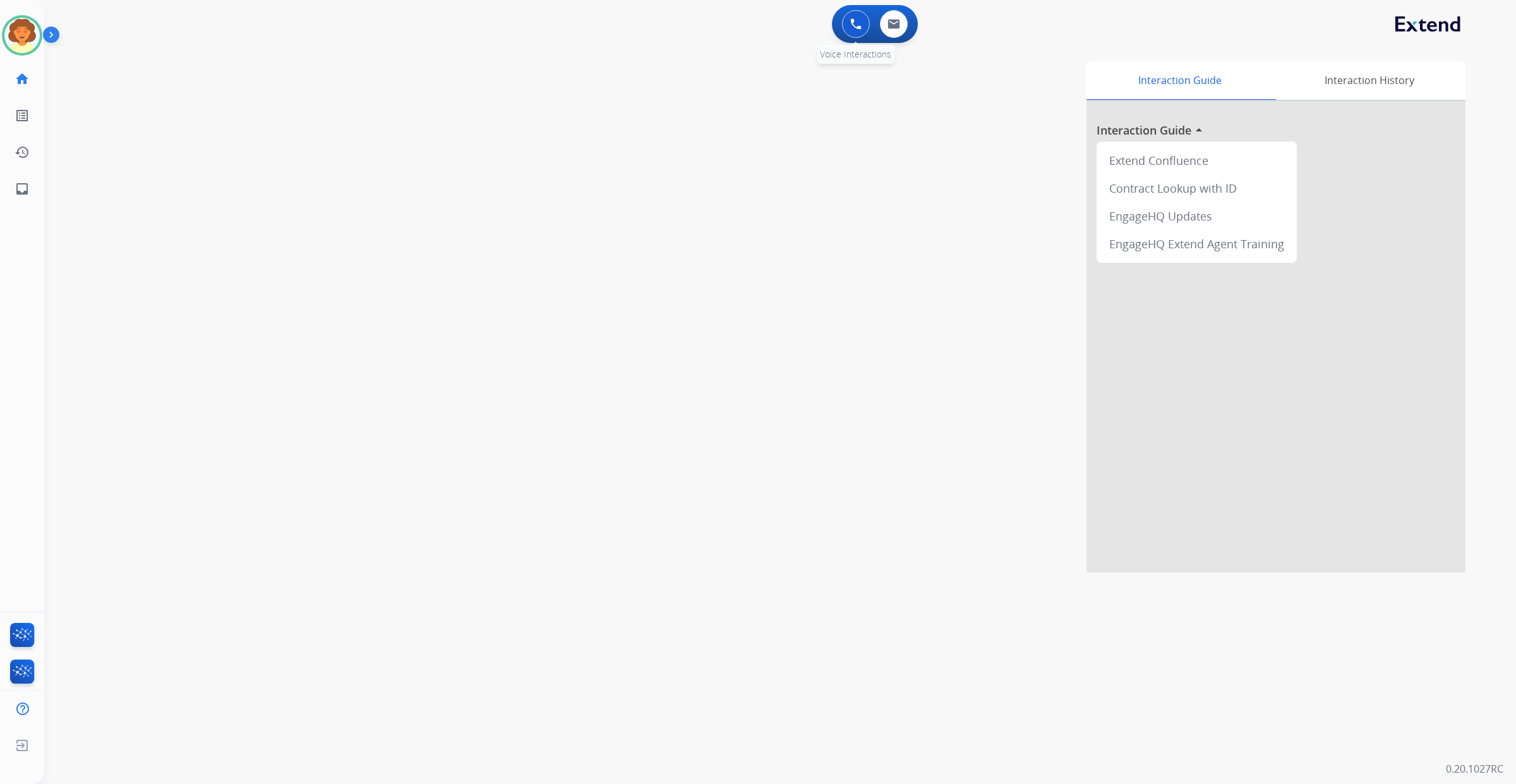
click at [850, 30] on img at bounding box center [856, 24] width 11 height 11
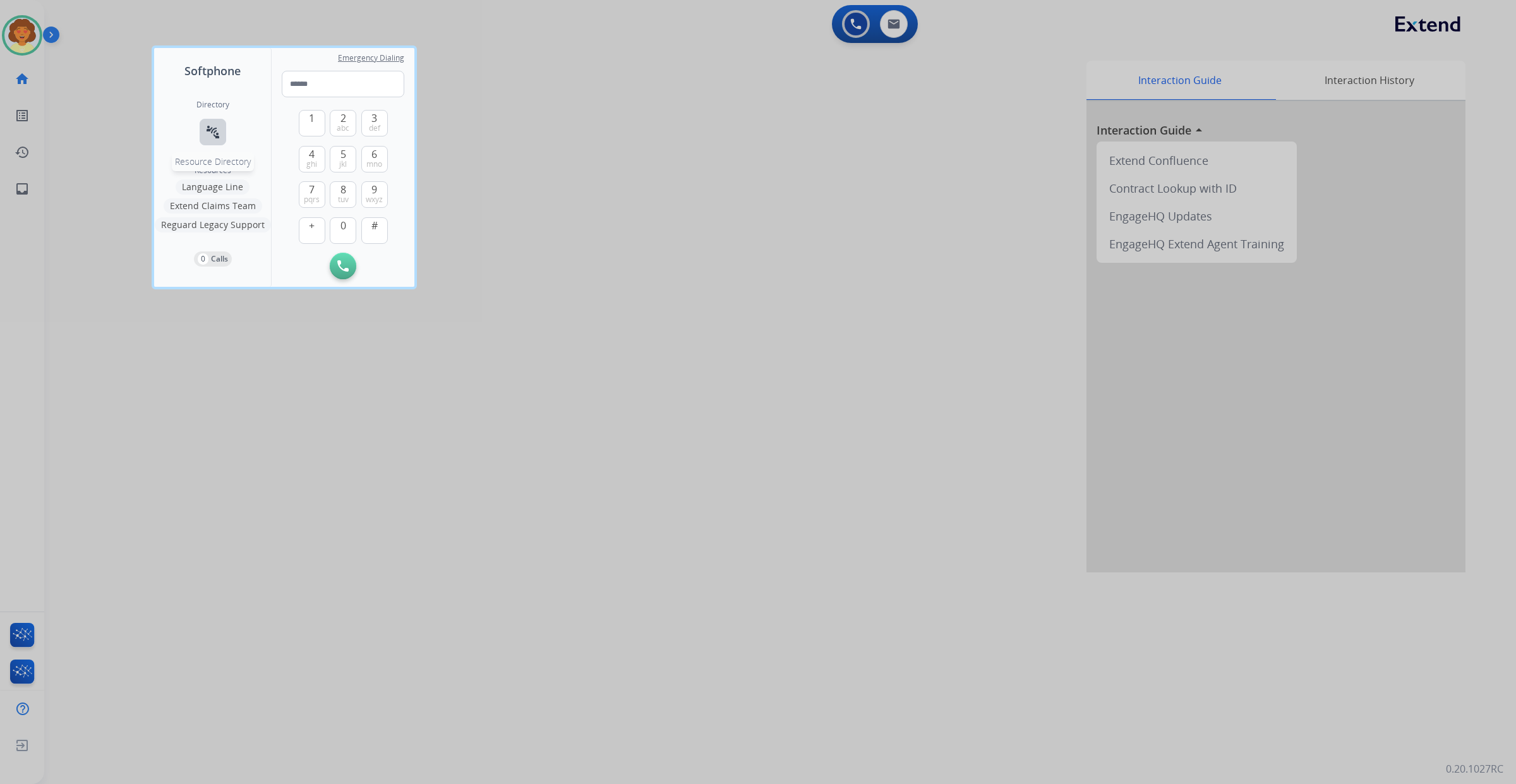
click at [226, 140] on button "connect_without_contact Resource Directory" at bounding box center [212, 132] width 26 height 26
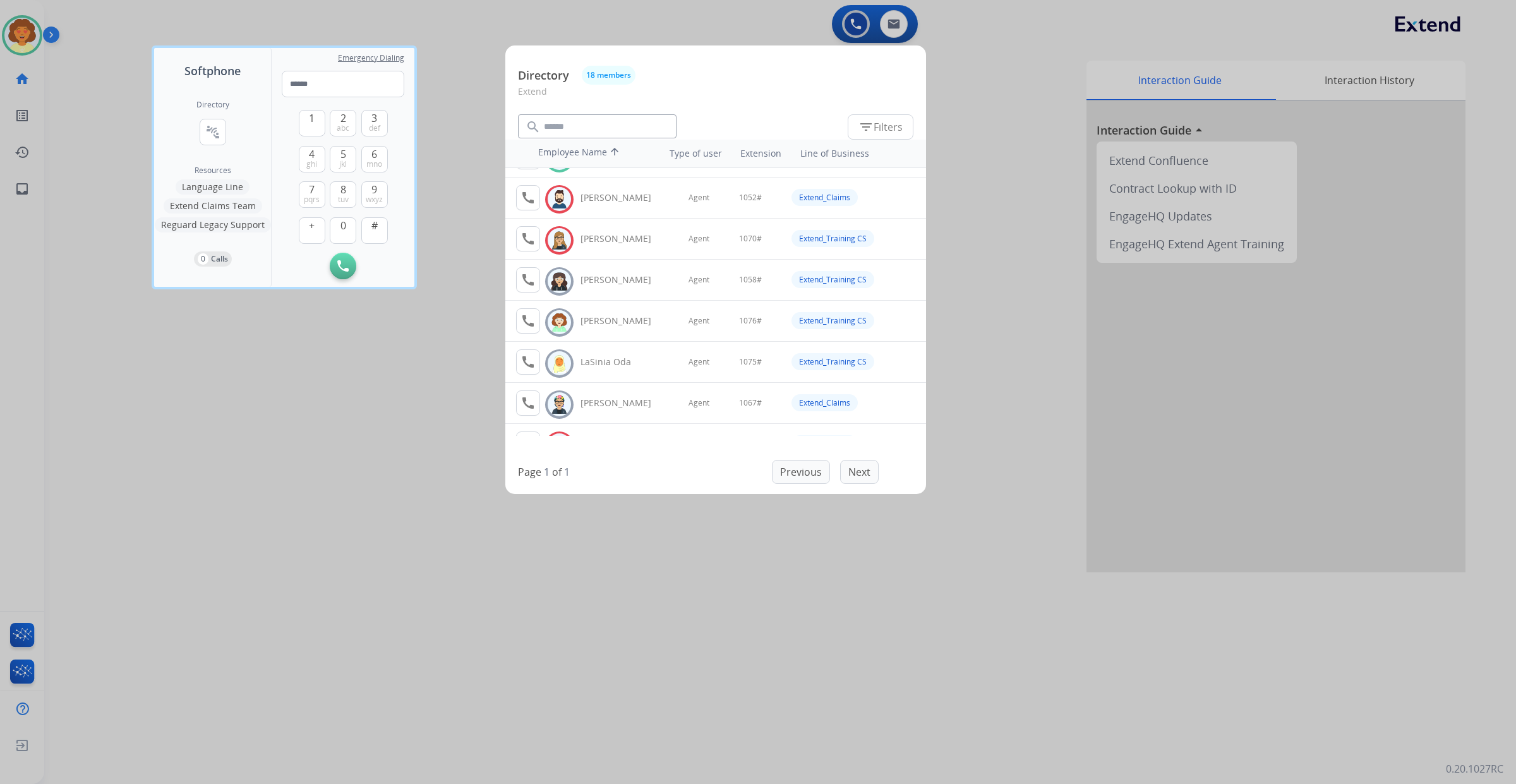
click at [88, 58] on div at bounding box center [758, 392] width 1516 height 784
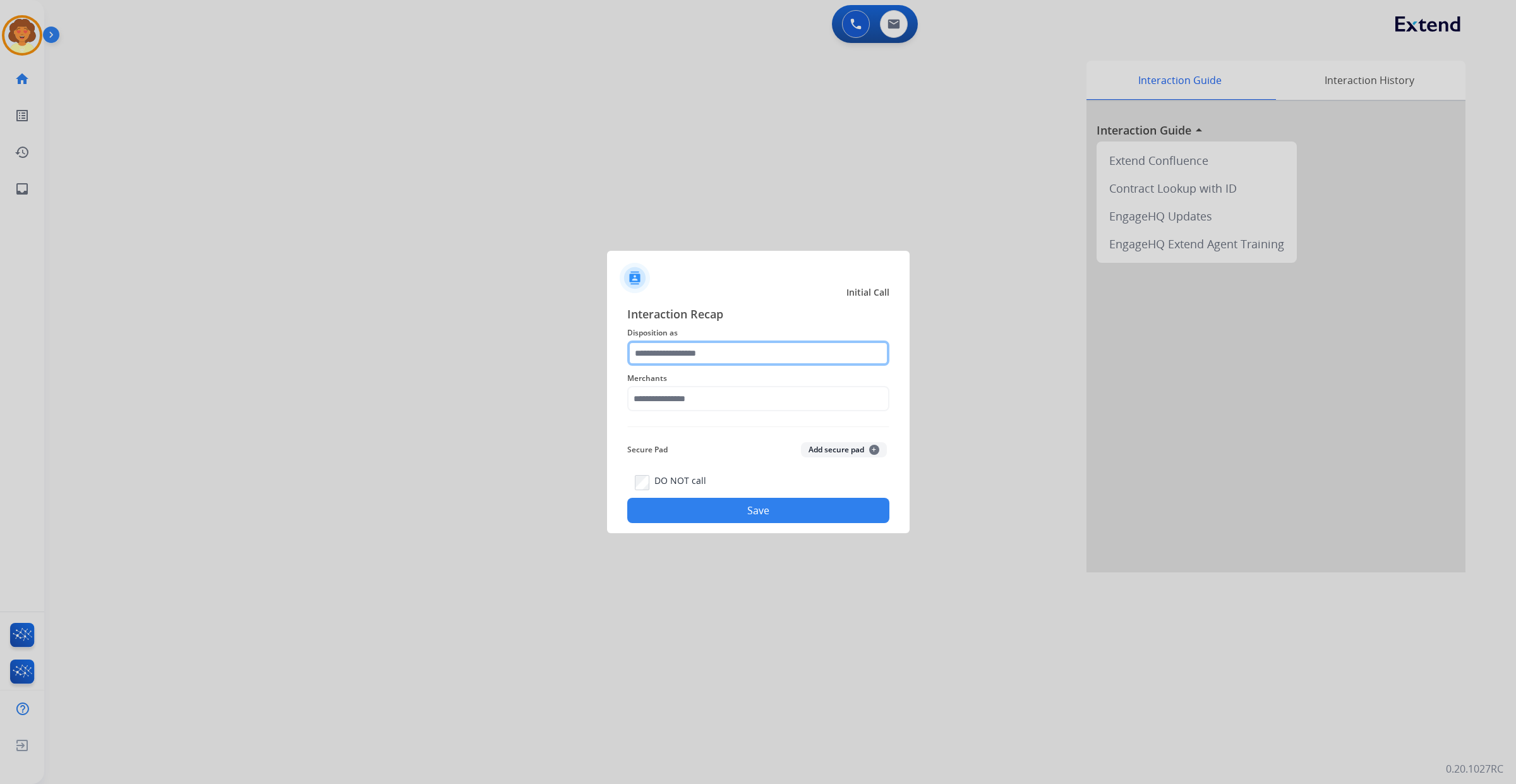
click at [710, 341] on input "text" at bounding box center [759, 353] width 263 height 25
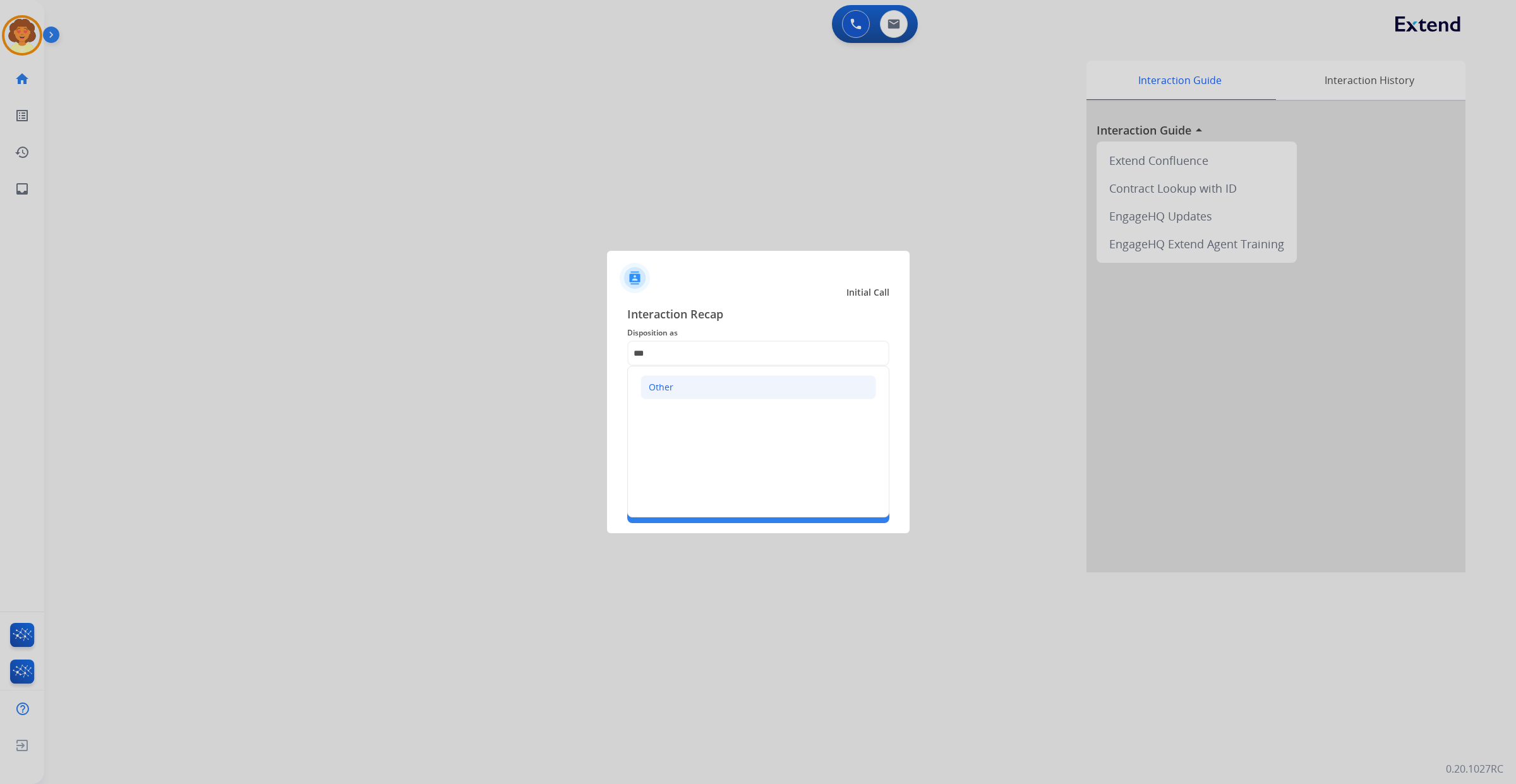
click at [714, 375] on li "Other" at bounding box center [758, 387] width 236 height 24
type input "*****"
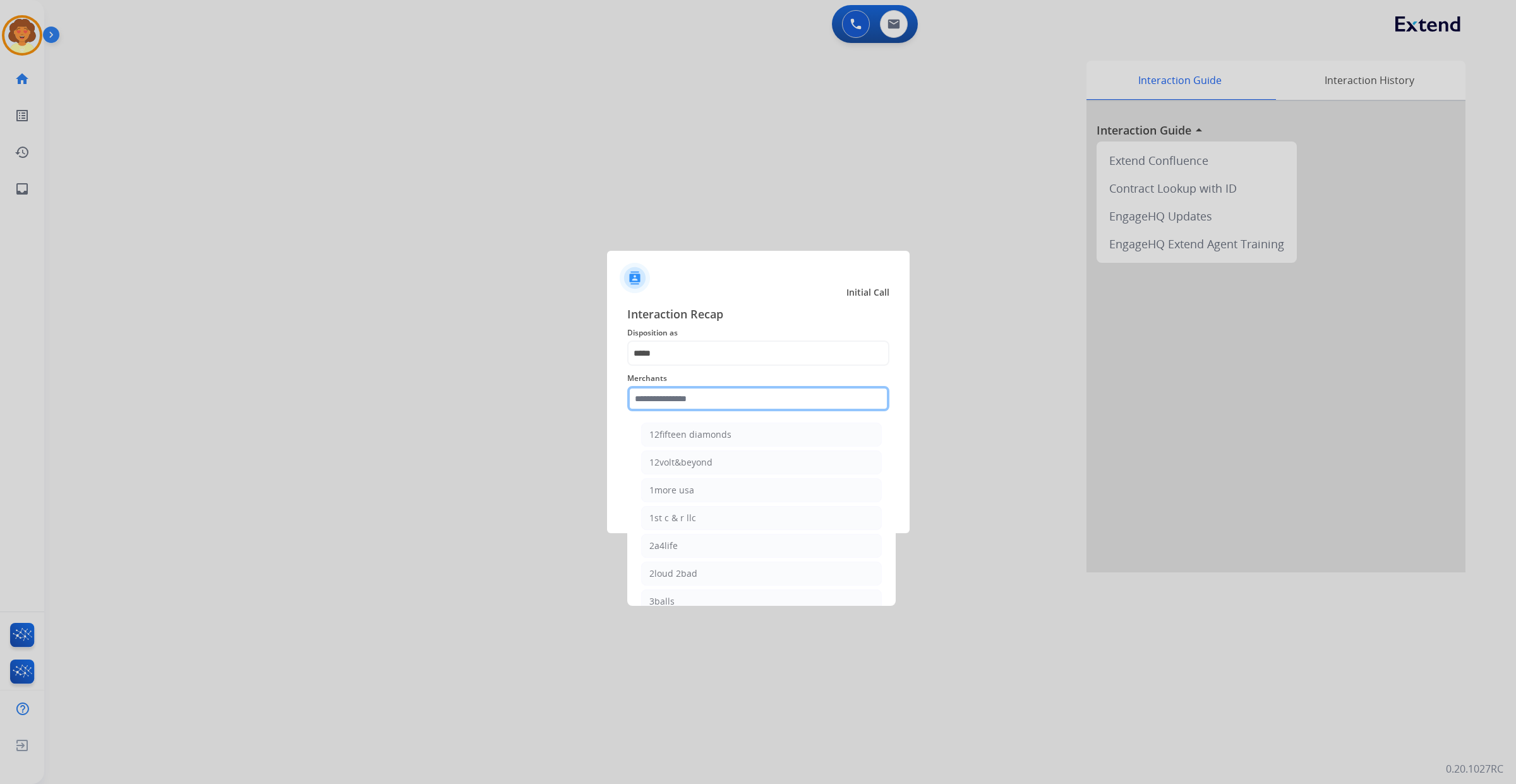
click at [692, 390] on input "text" at bounding box center [759, 399] width 263 height 25
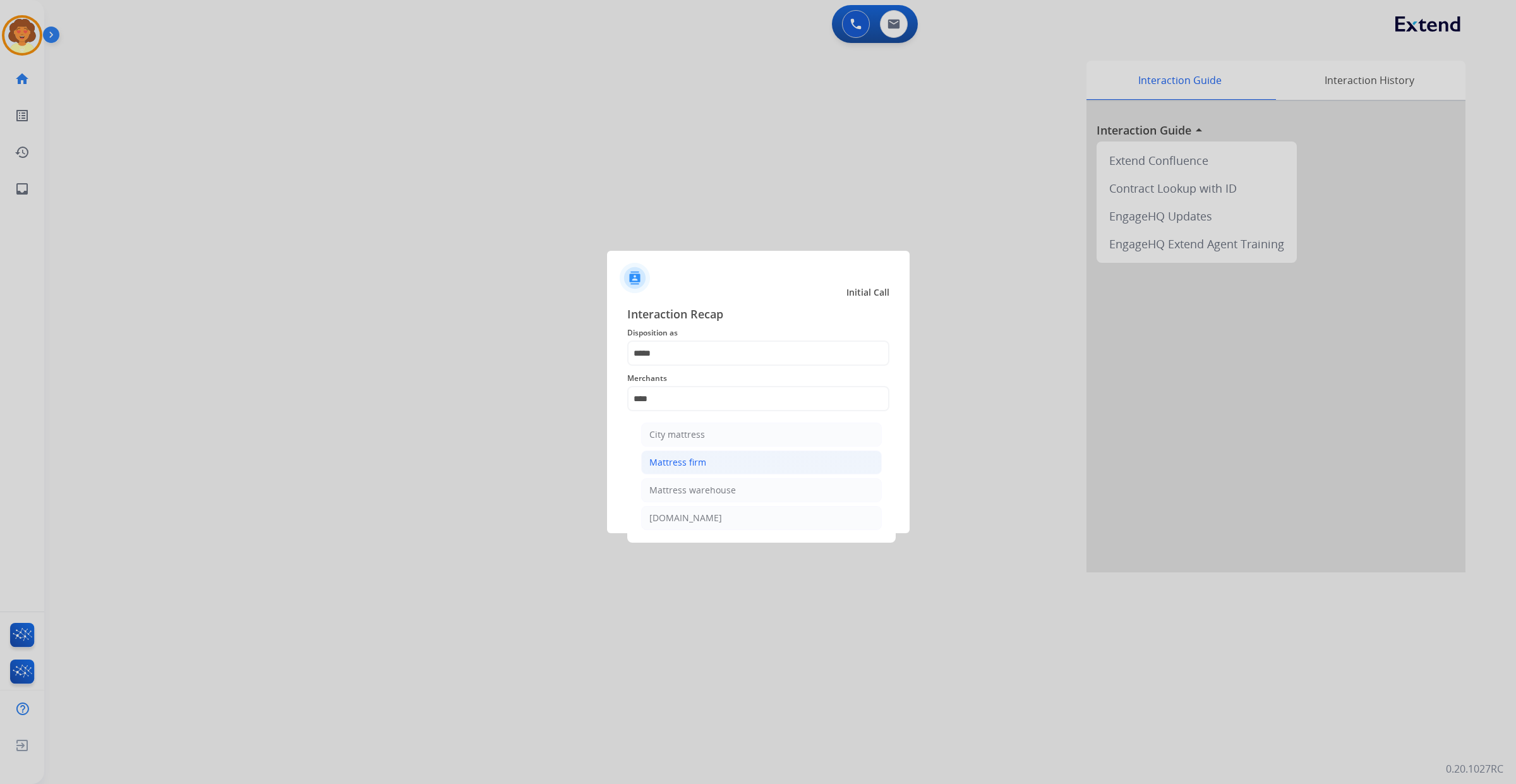
click at [706, 468] on div "Mattress firm" at bounding box center [677, 463] width 57 height 13
type input "**********"
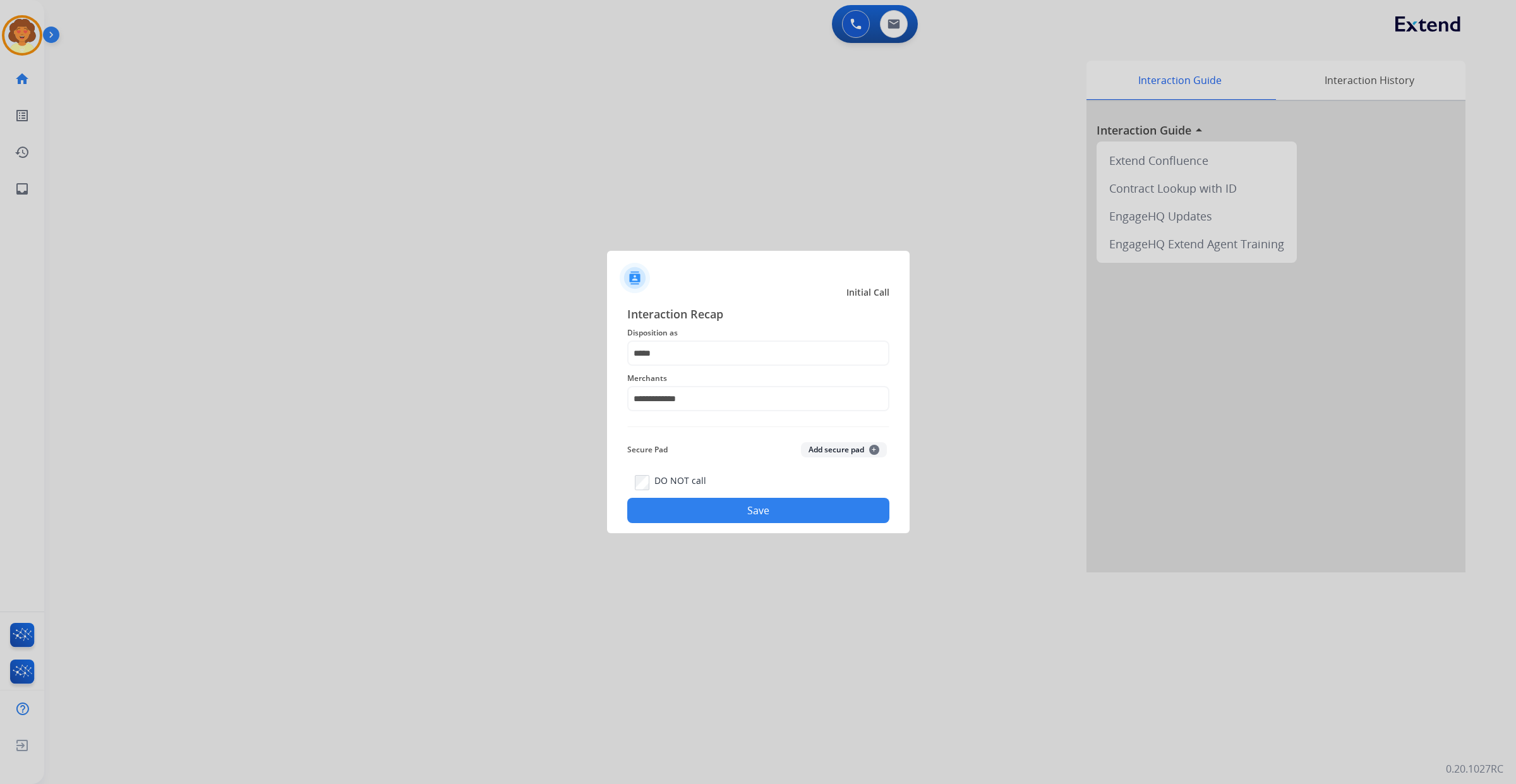
click at [755, 523] on button "Save" at bounding box center [759, 510] width 263 height 25
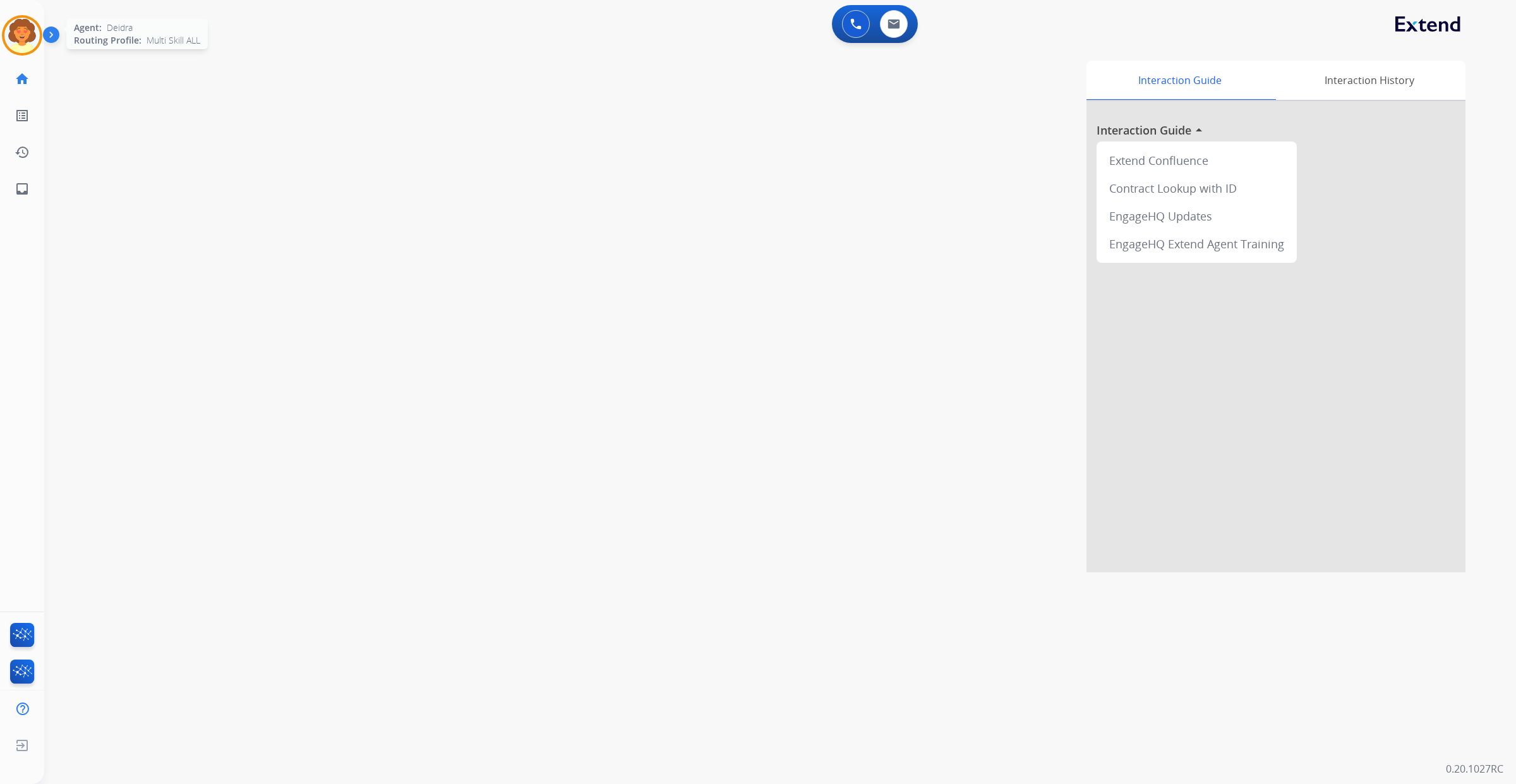
click at [5, 32] on div at bounding box center [21, 34] width 40 height 40
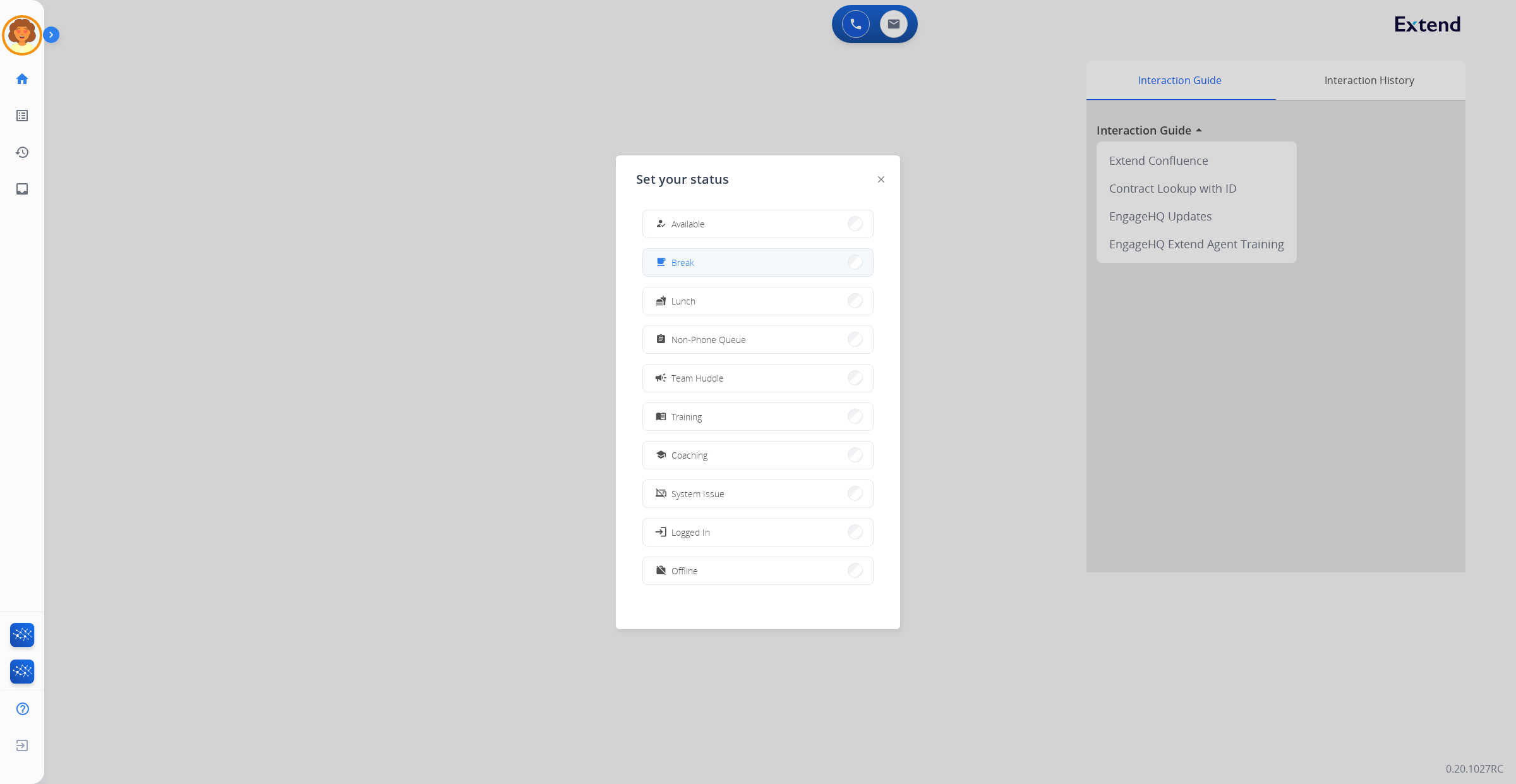
click at [728, 267] on button "free_breakfast Break" at bounding box center [758, 262] width 230 height 27
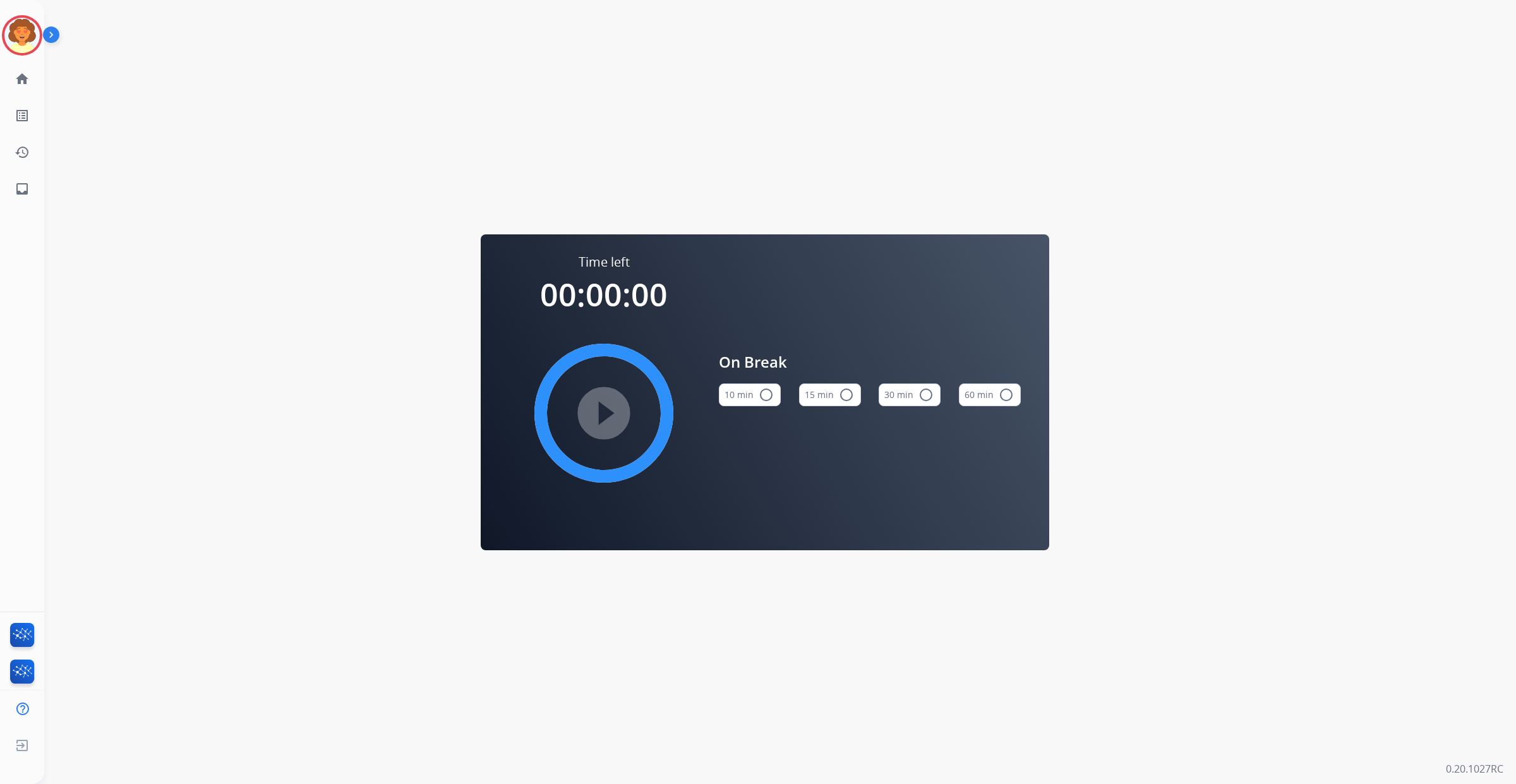
click at [815, 386] on button "15 min radio_button_unchecked" at bounding box center [830, 395] width 61 height 22
click at [596, 421] on mat-icon "play_circle_filled" at bounding box center [603, 413] width 15 height 15
click at [22, 39] on img at bounding box center [22, 35] width 35 height 35
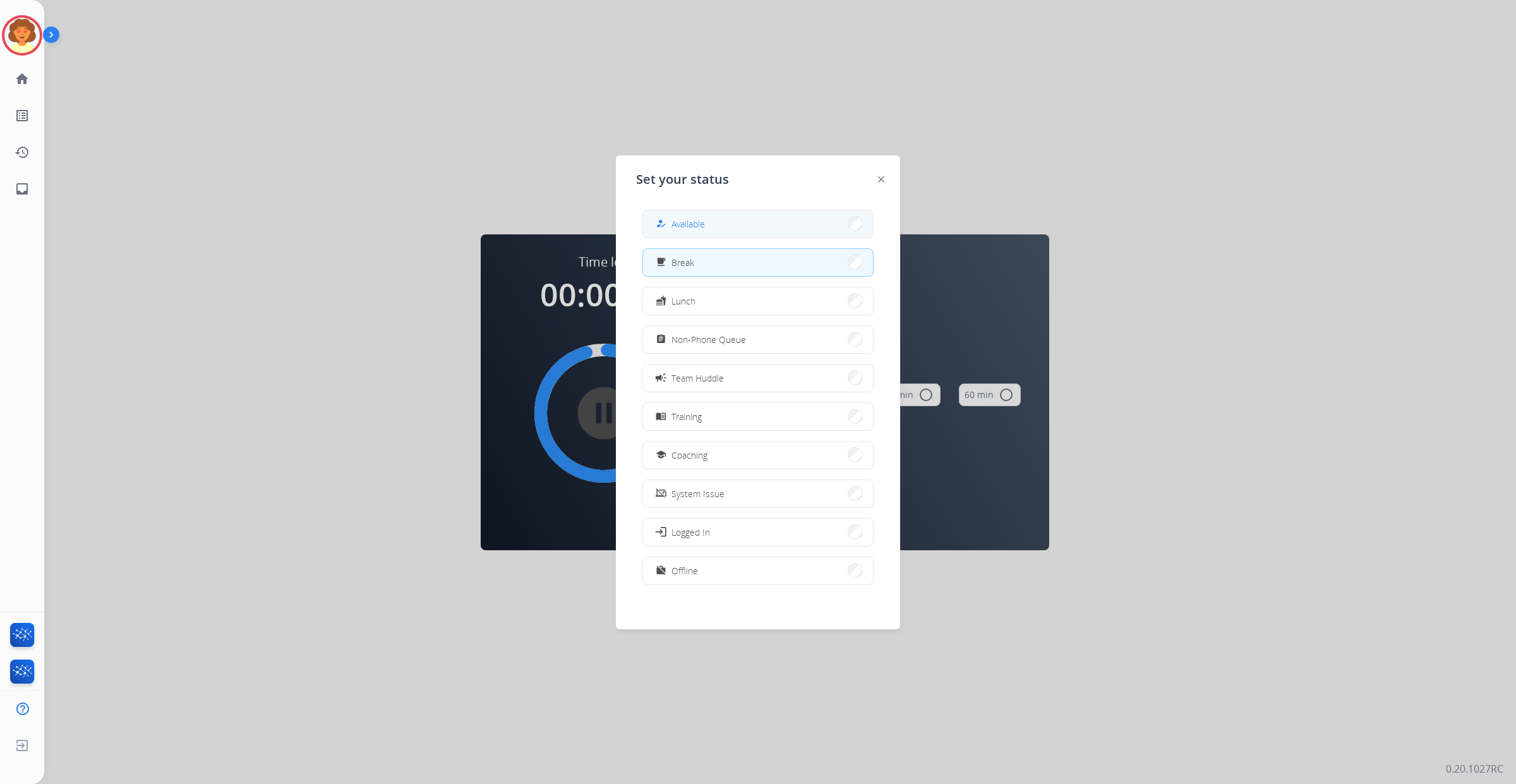
click at [705, 228] on span "Available" at bounding box center [688, 223] width 34 height 13
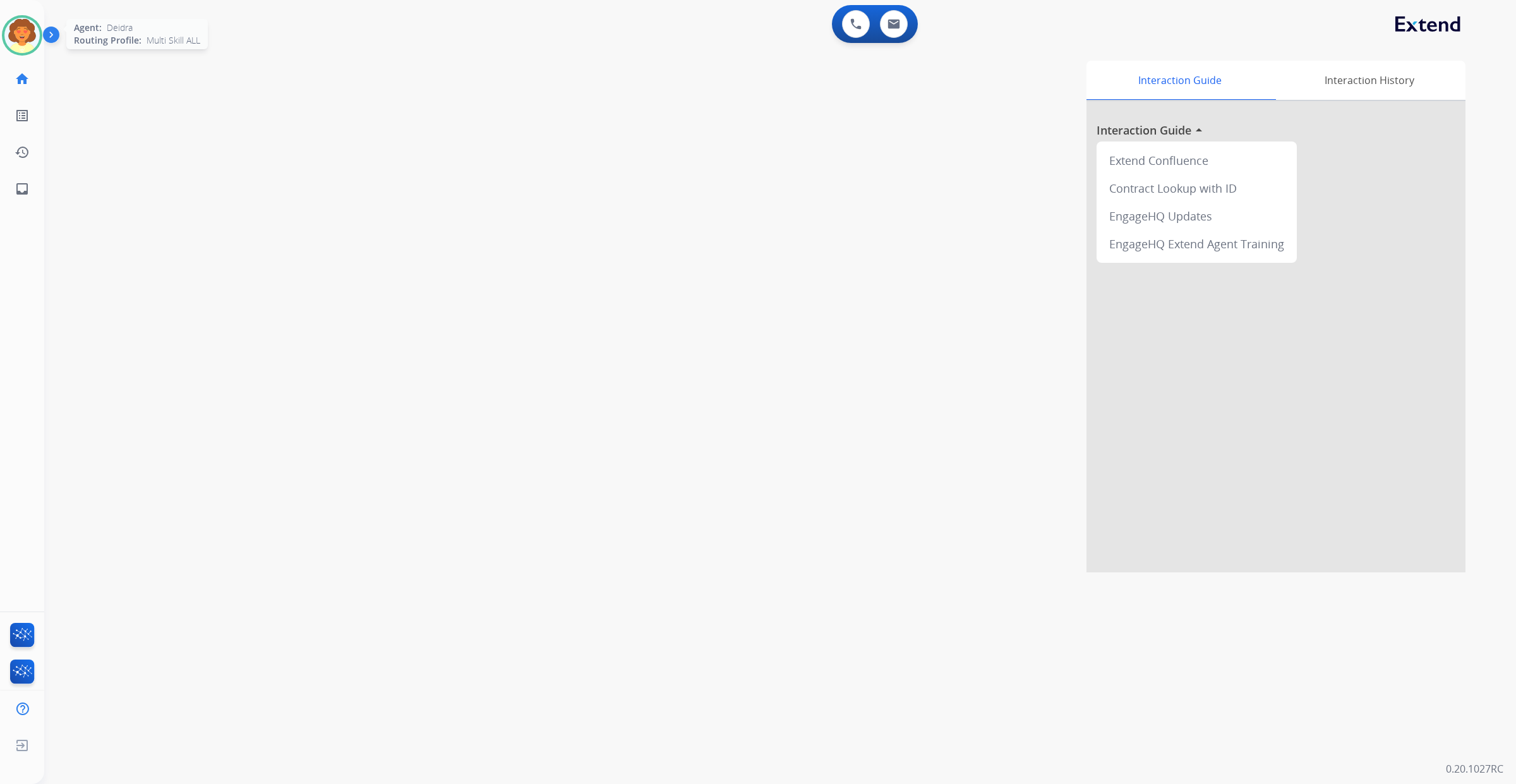
click at [13, 53] on img at bounding box center [22, 35] width 35 height 35
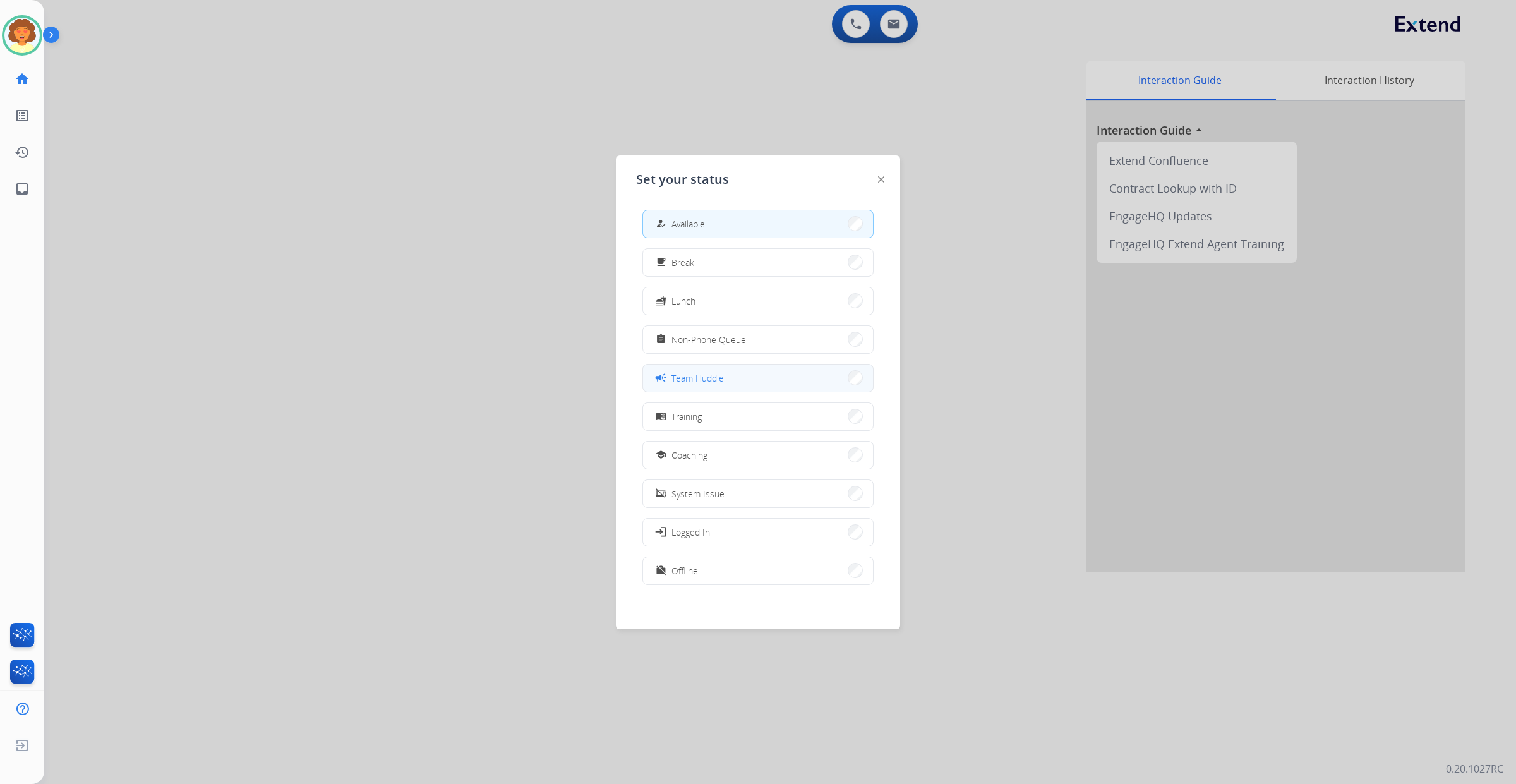
click at [739, 392] on button "campaign Team Huddle" at bounding box center [758, 377] width 230 height 27
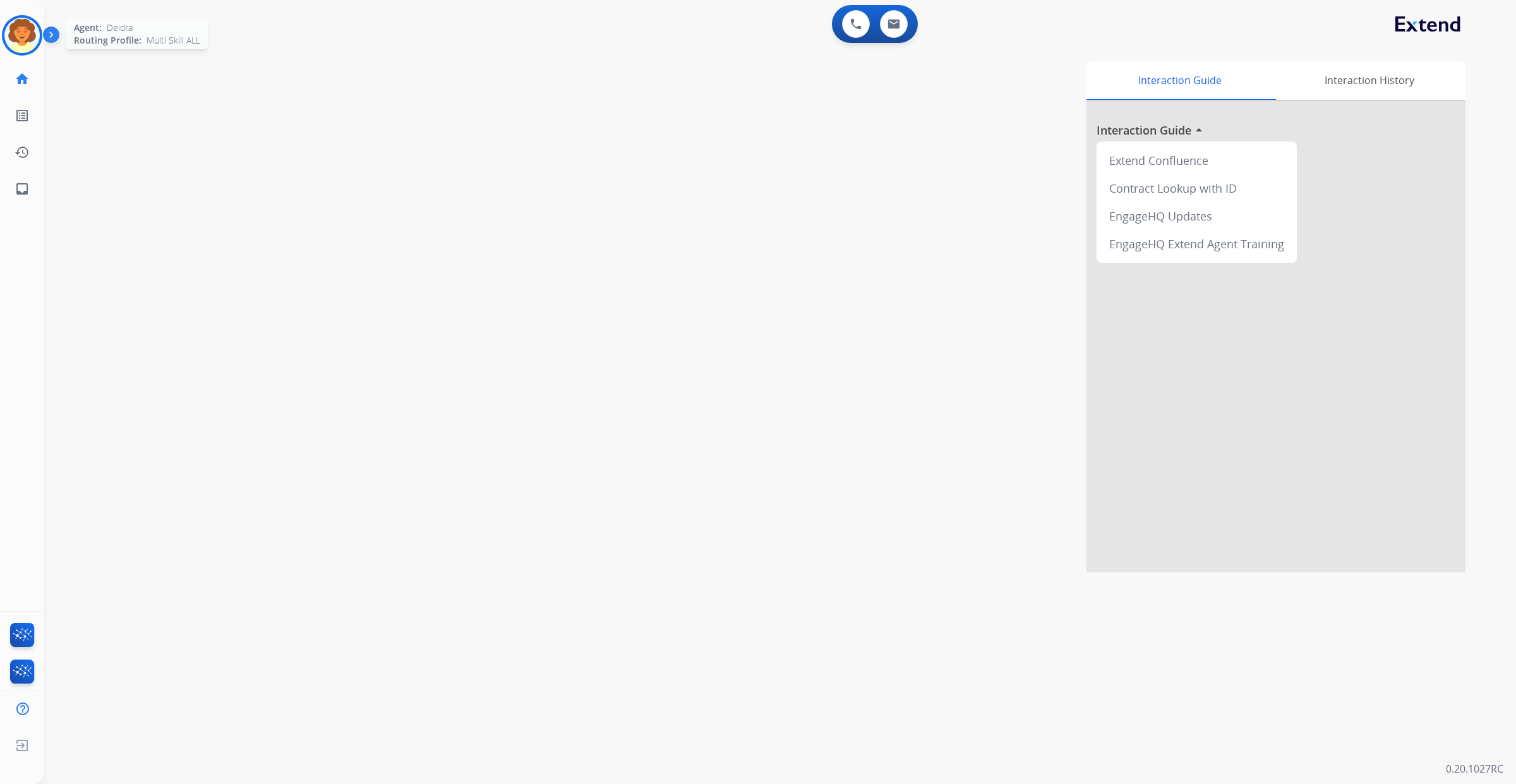
click at [7, 53] on img at bounding box center [22, 35] width 35 height 35
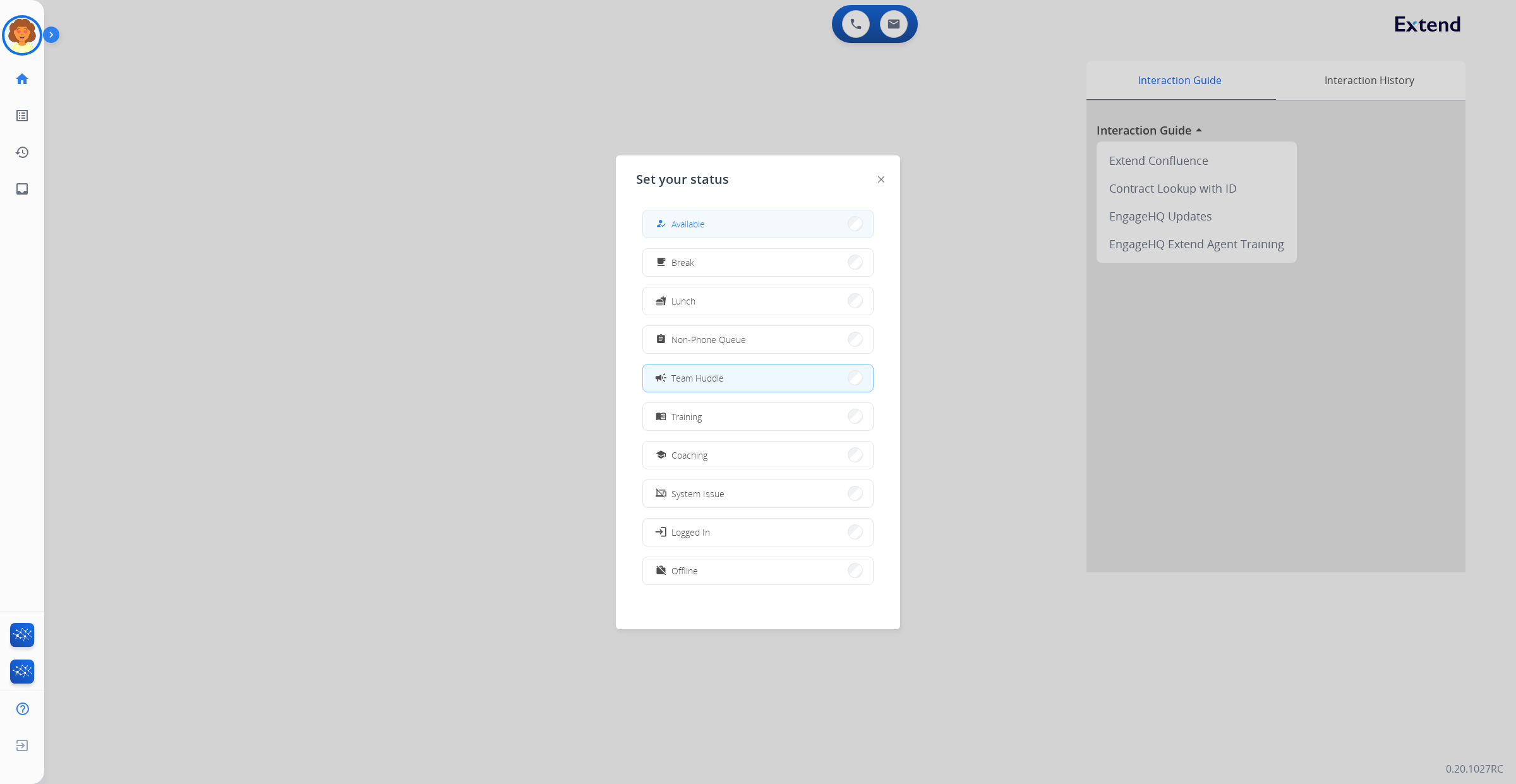
click at [760, 225] on button "how_to_reg Available" at bounding box center [758, 223] width 230 height 27
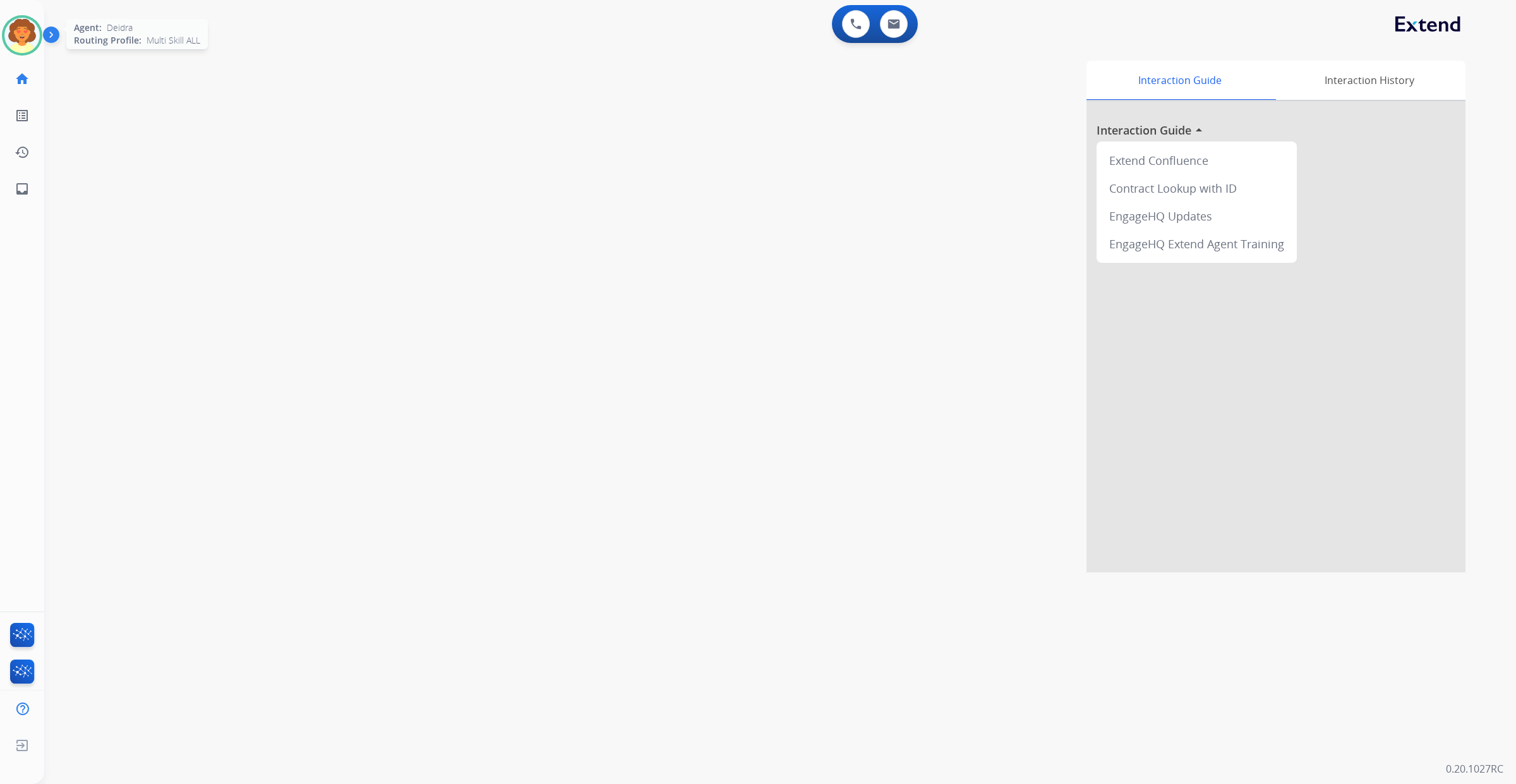
click at [17, 51] on img at bounding box center [22, 35] width 35 height 35
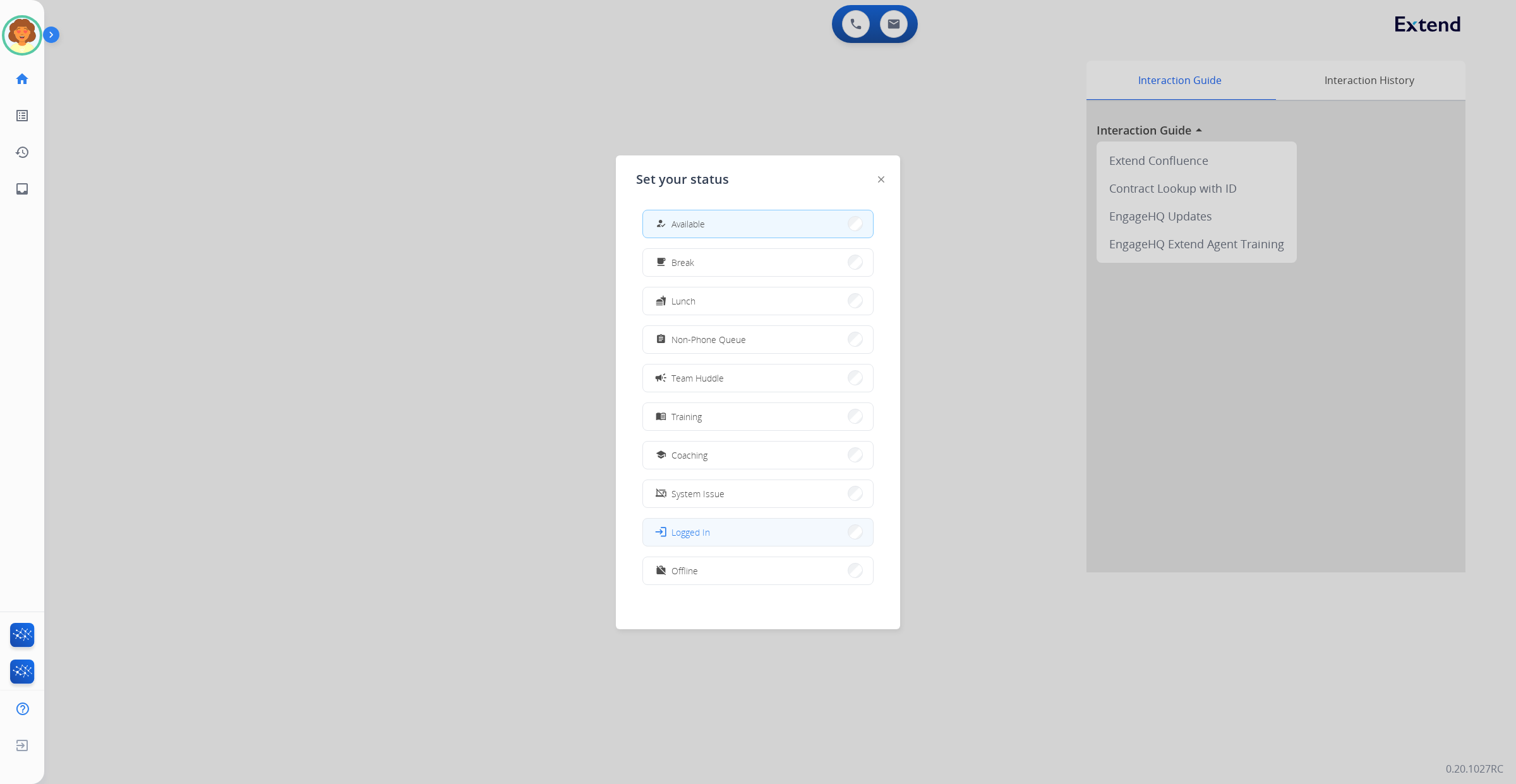
click at [711, 539] on span "Logged In" at bounding box center [690, 532] width 38 height 13
